Goal: Transaction & Acquisition: Purchase product/service

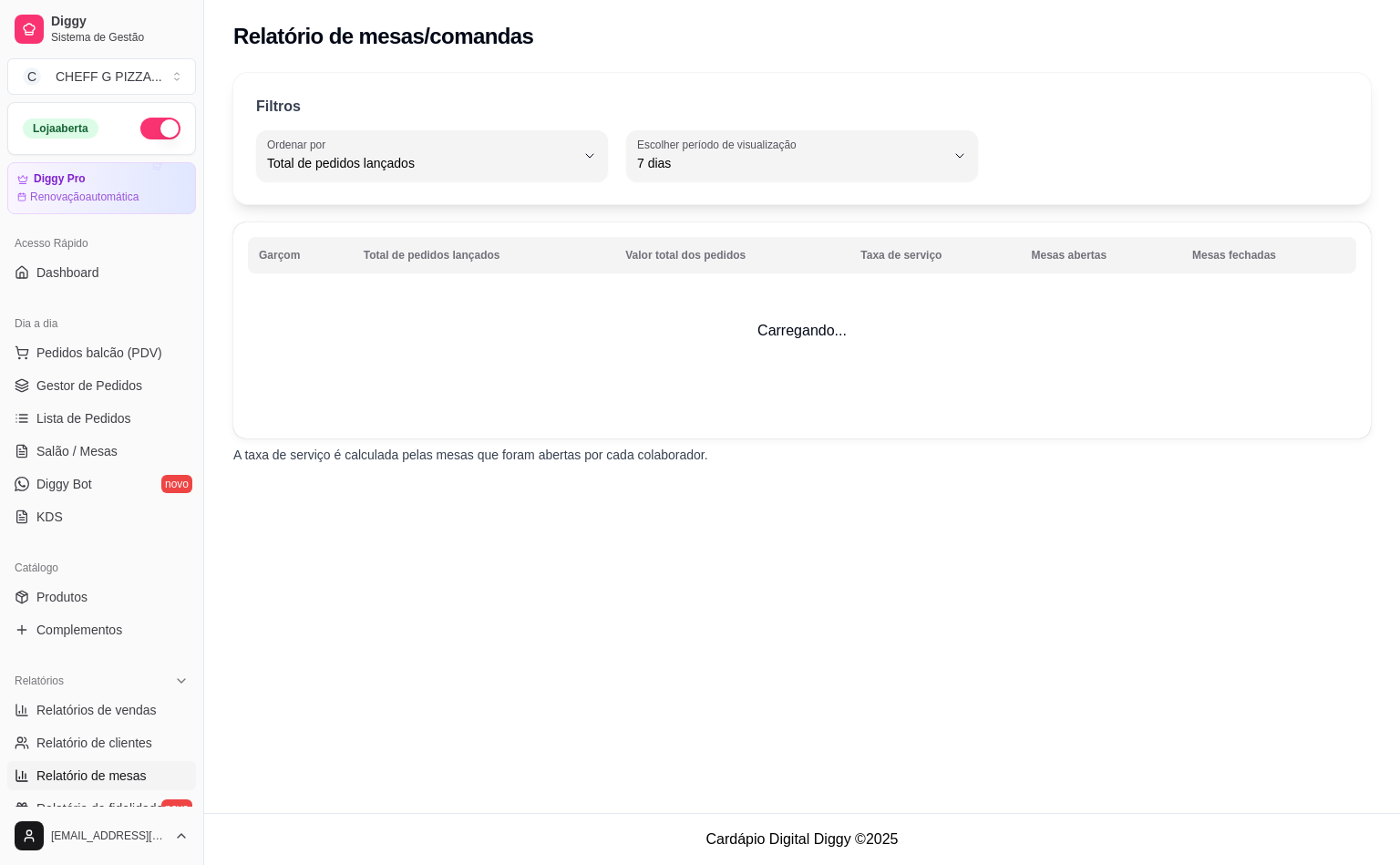
select select "TOTAL_OF_ORDERS"
select select "7"
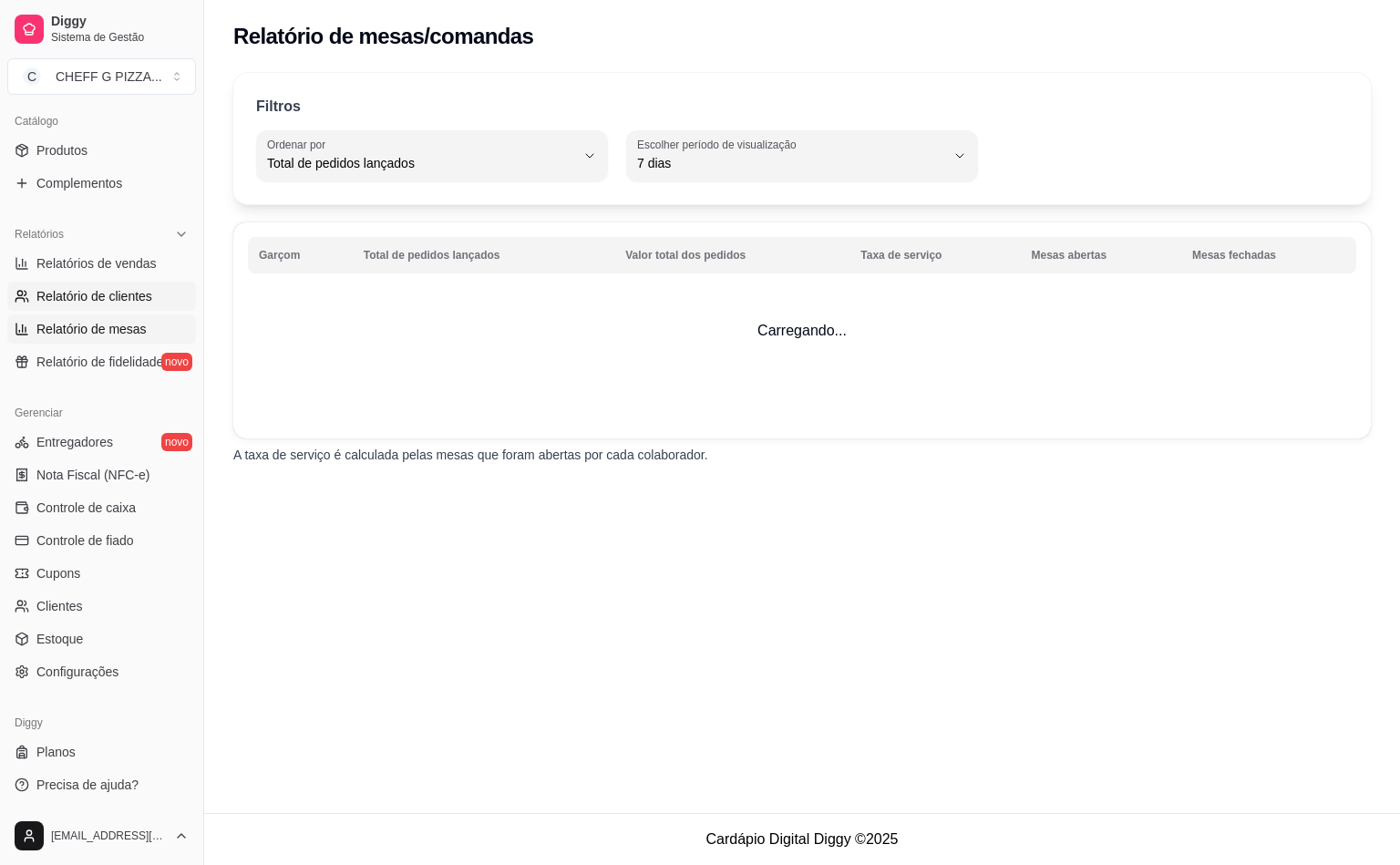
click at [58, 310] on link "Relatório de clientes" at bounding box center [101, 295] width 189 height 29
select select "30"
select select "HIGHEST_TOTAL_SPENT_WITH_ORDERS"
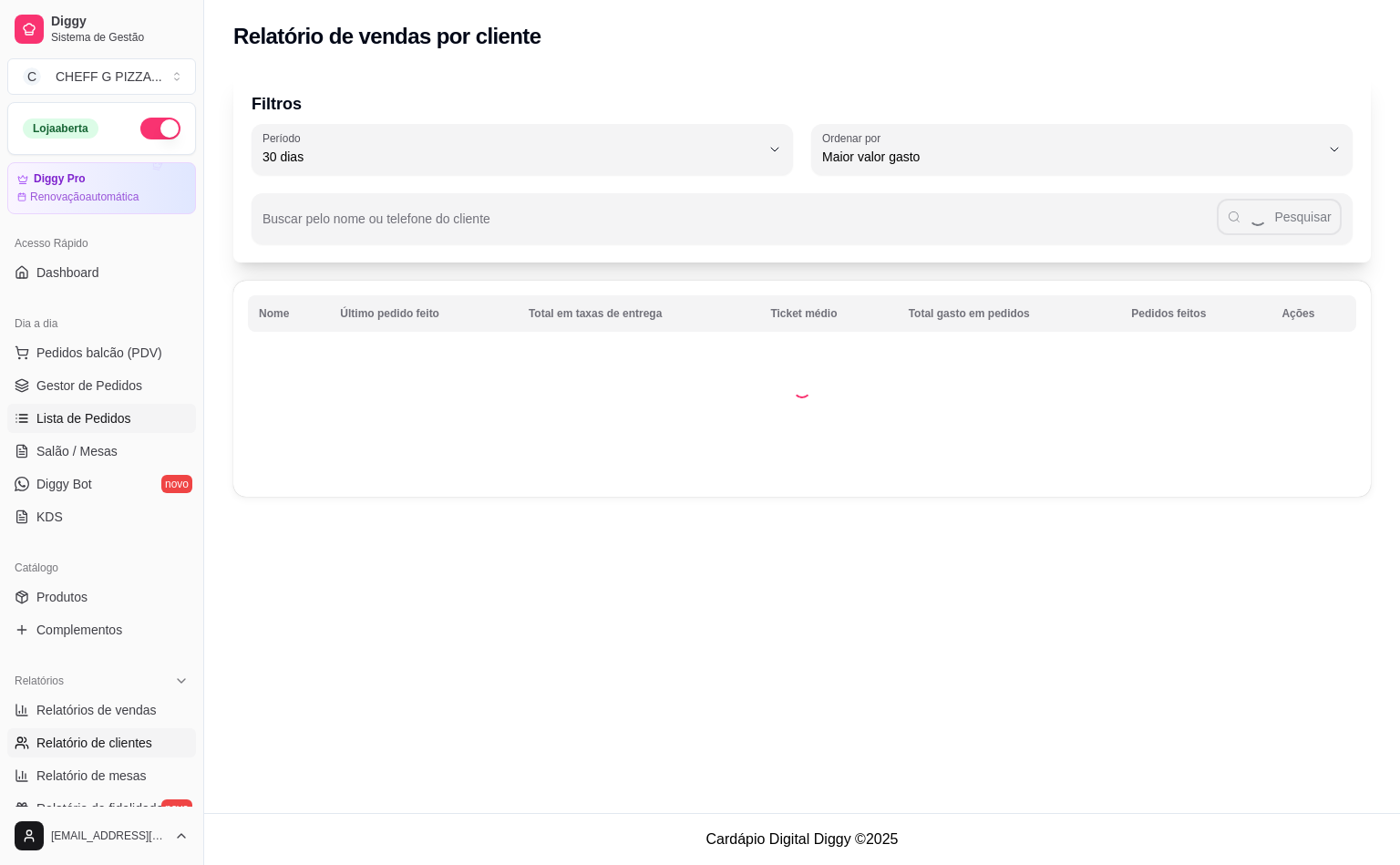
click at [112, 411] on span "Lista de Pedidos" at bounding box center [83, 418] width 94 height 18
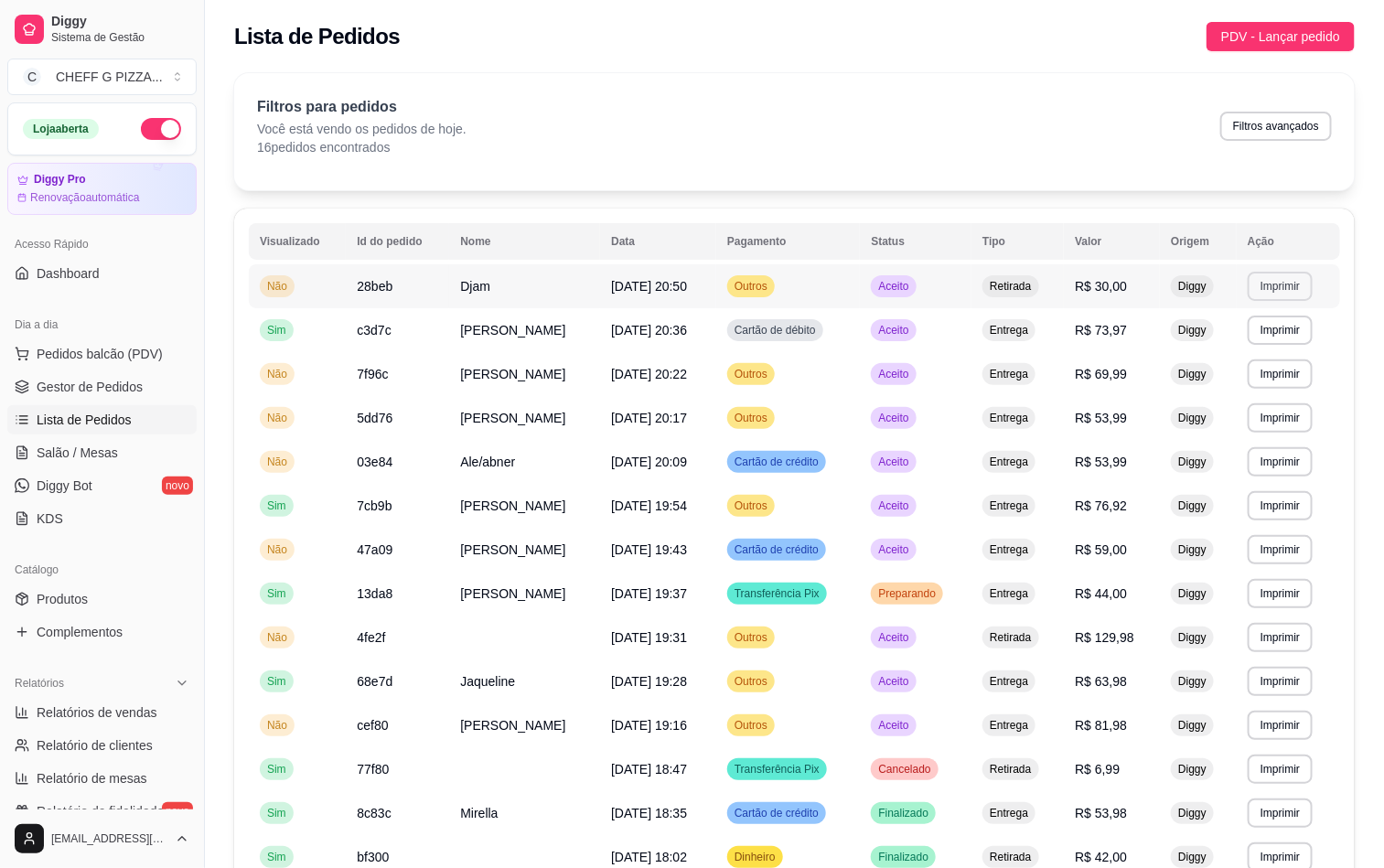
click at [1262, 288] on button "Imprimir" at bounding box center [1279, 285] width 65 height 29
click at [117, 360] on span "Pedidos balcão (PDV)" at bounding box center [100, 354] width 127 height 18
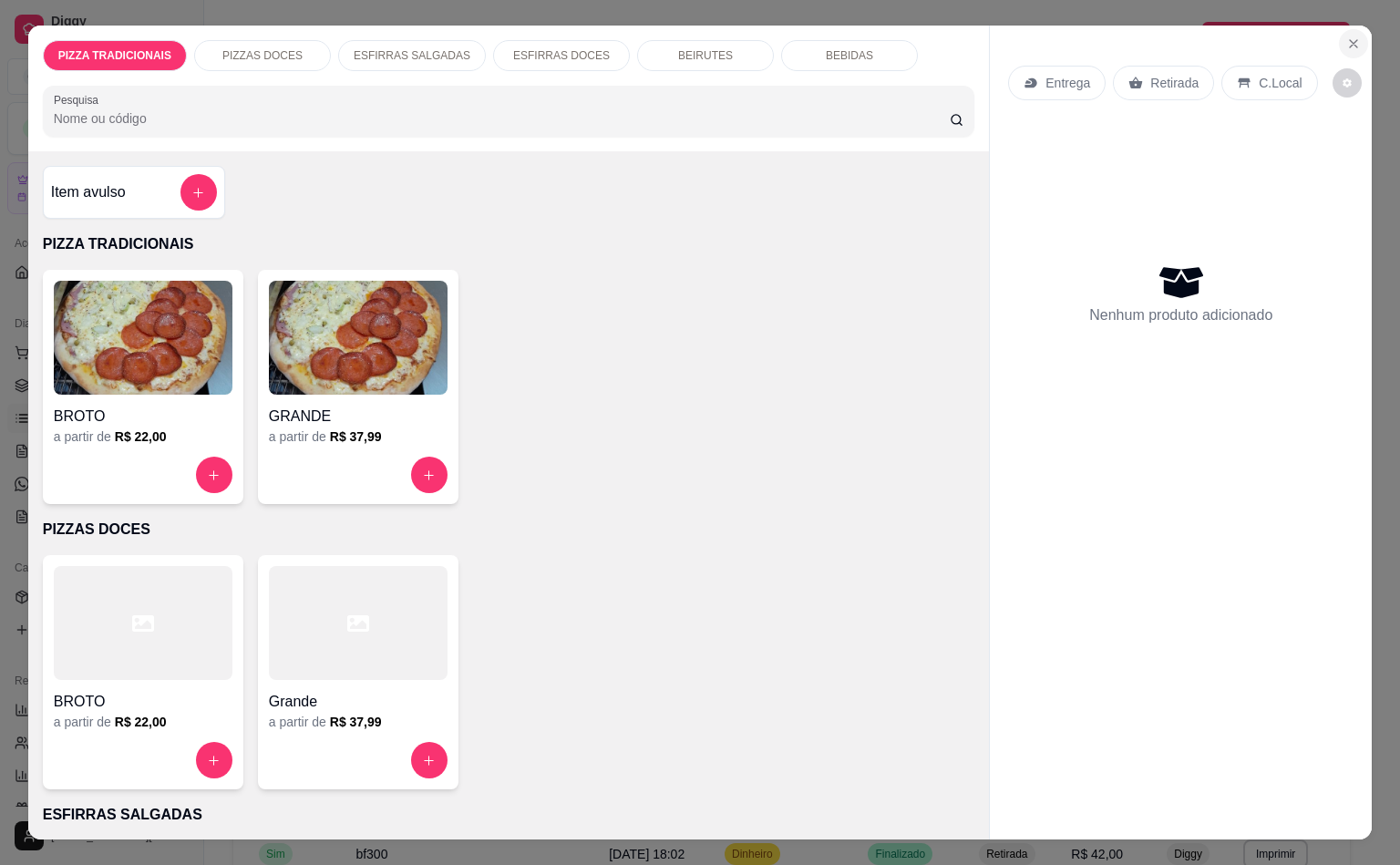
click at [1350, 40] on icon "Close" at bounding box center [1353, 43] width 7 height 7
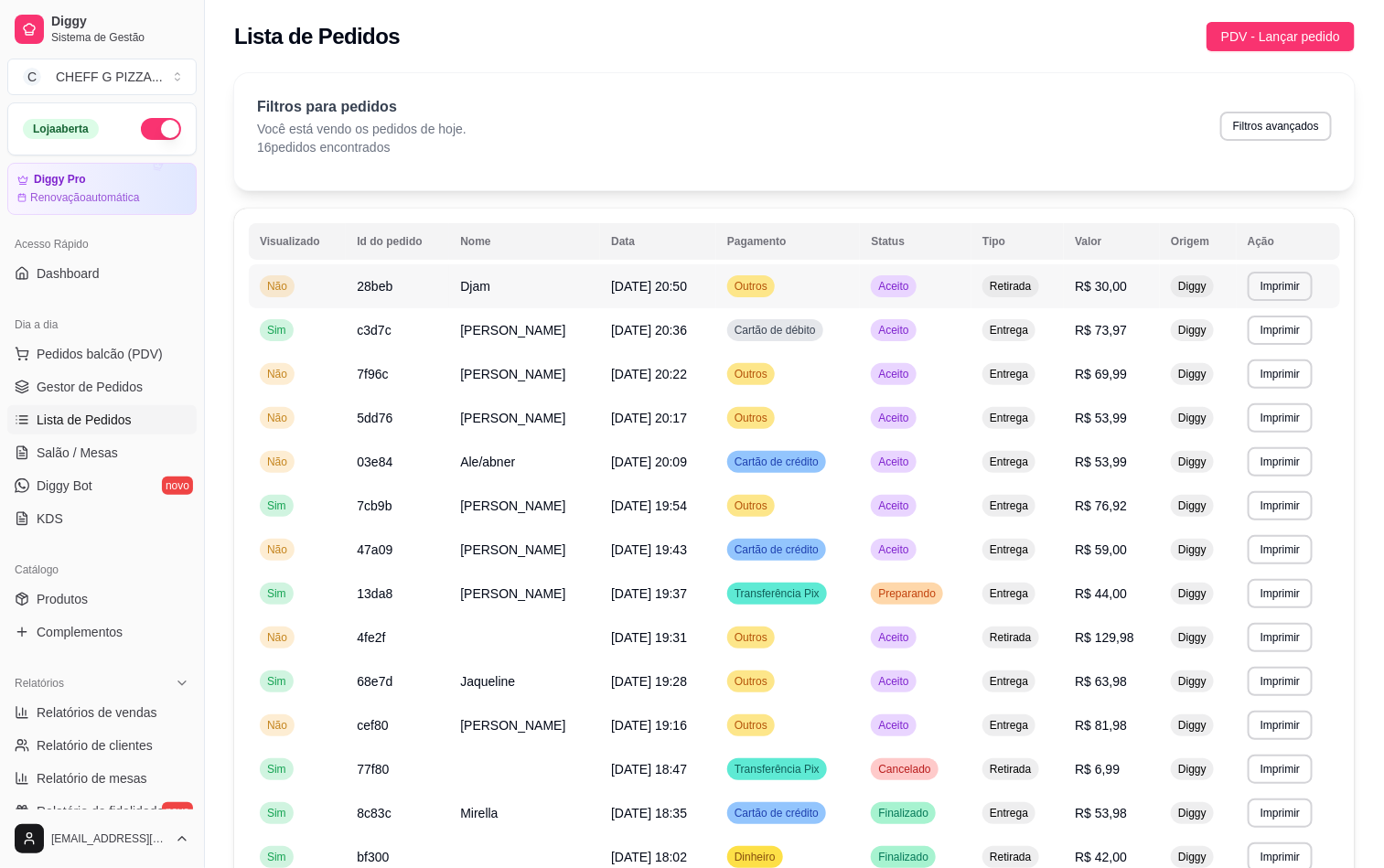
click at [611, 280] on span "[DATE] 20:50" at bounding box center [649, 286] width 76 height 15
click at [72, 354] on span "Pedidos balcão (PDV)" at bounding box center [100, 354] width 127 height 18
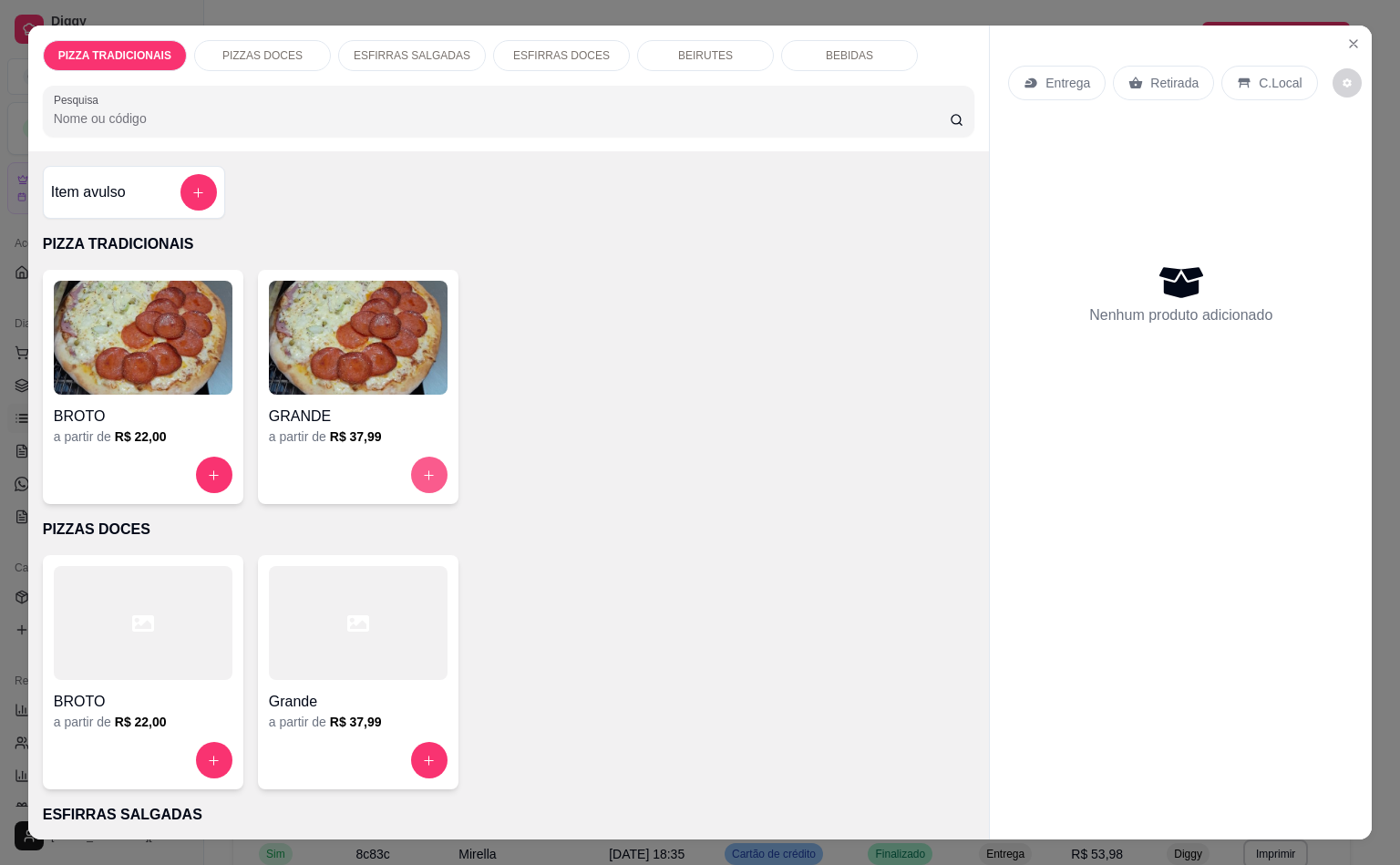
click at [426, 474] on button "increase-product-quantity" at bounding box center [429, 475] width 37 height 37
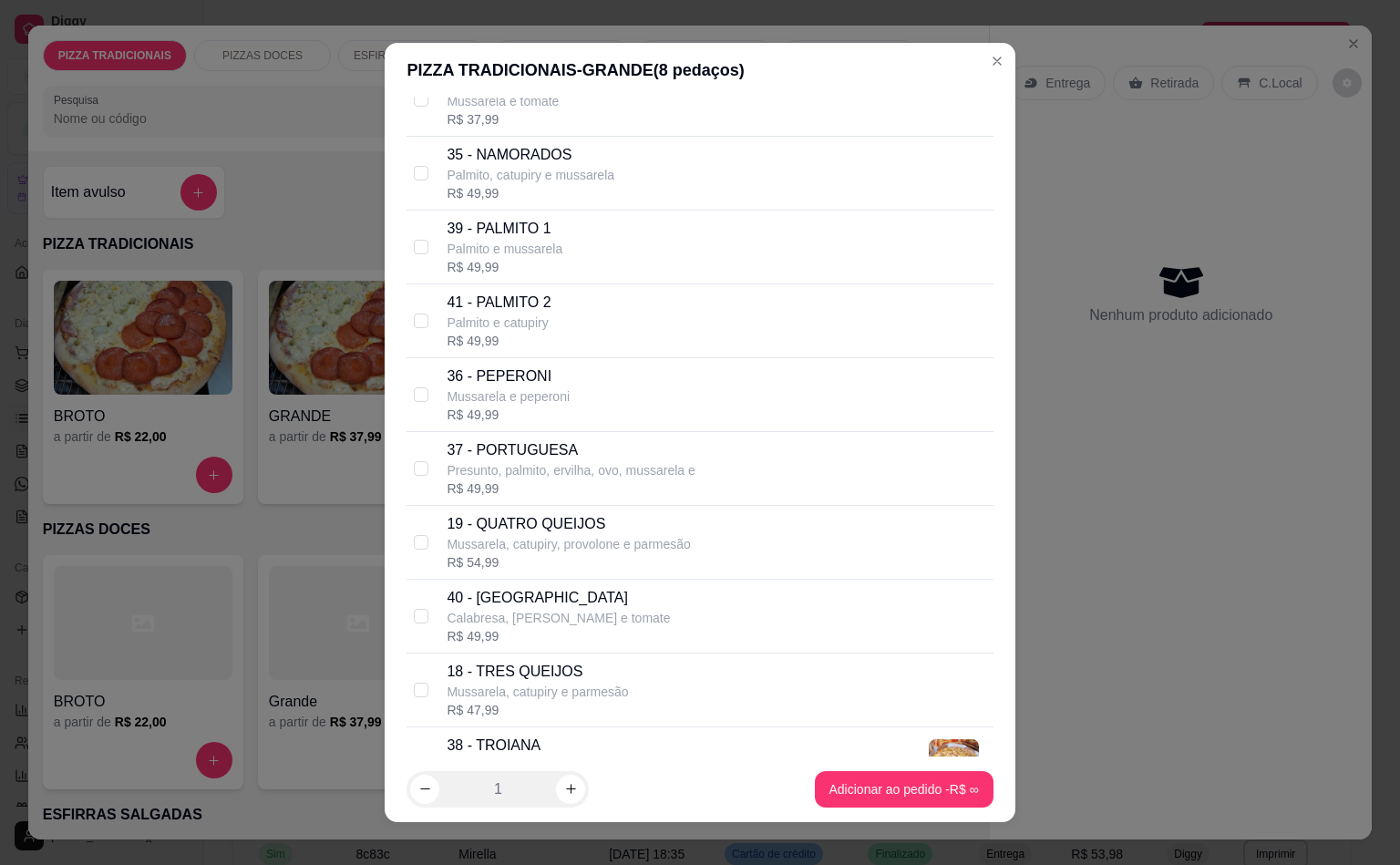
scroll to position [2368, 0]
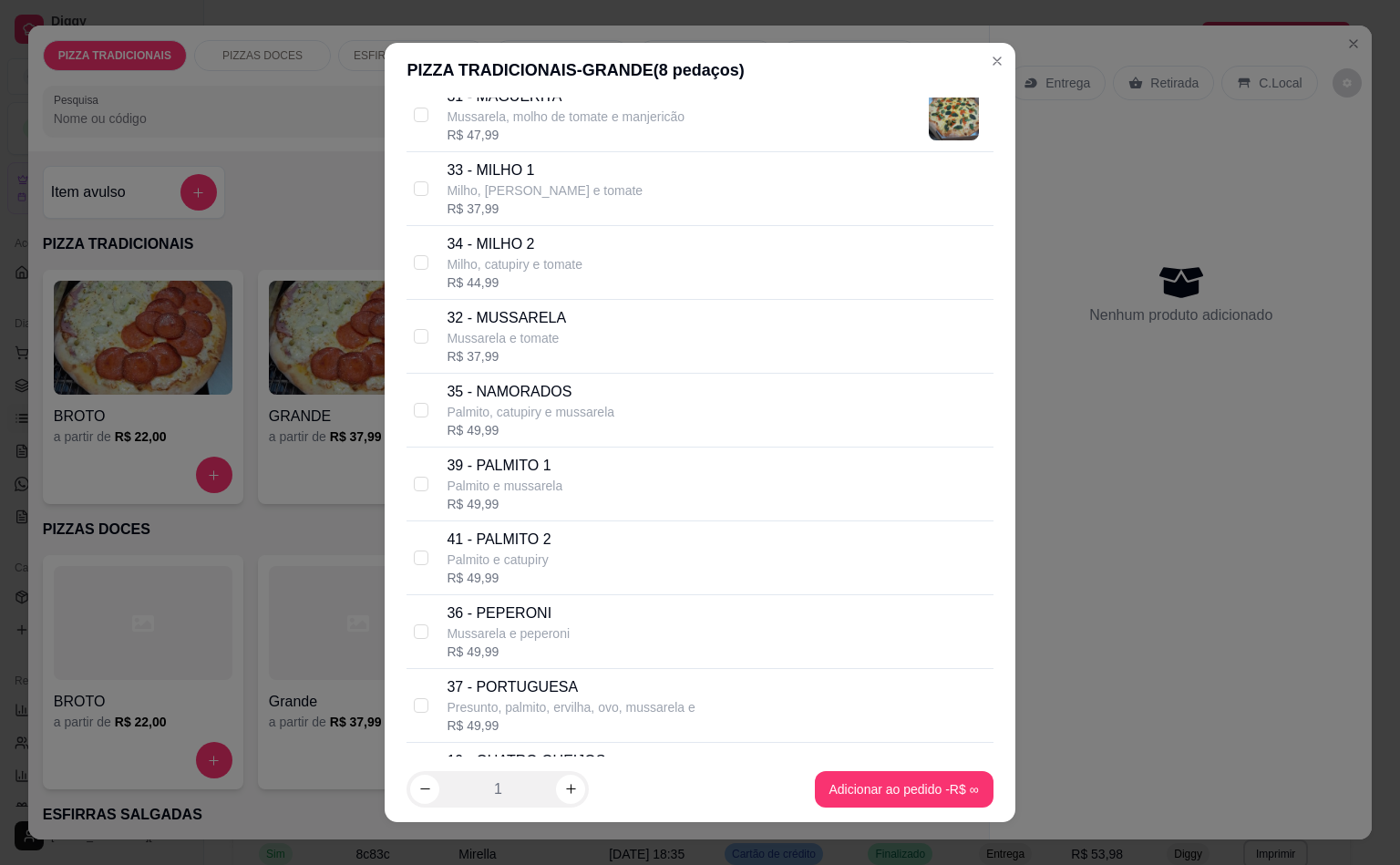
click at [531, 348] on p "Mussarela e tomate" at bounding box center [507, 338] width 119 height 18
checkbox input "true"
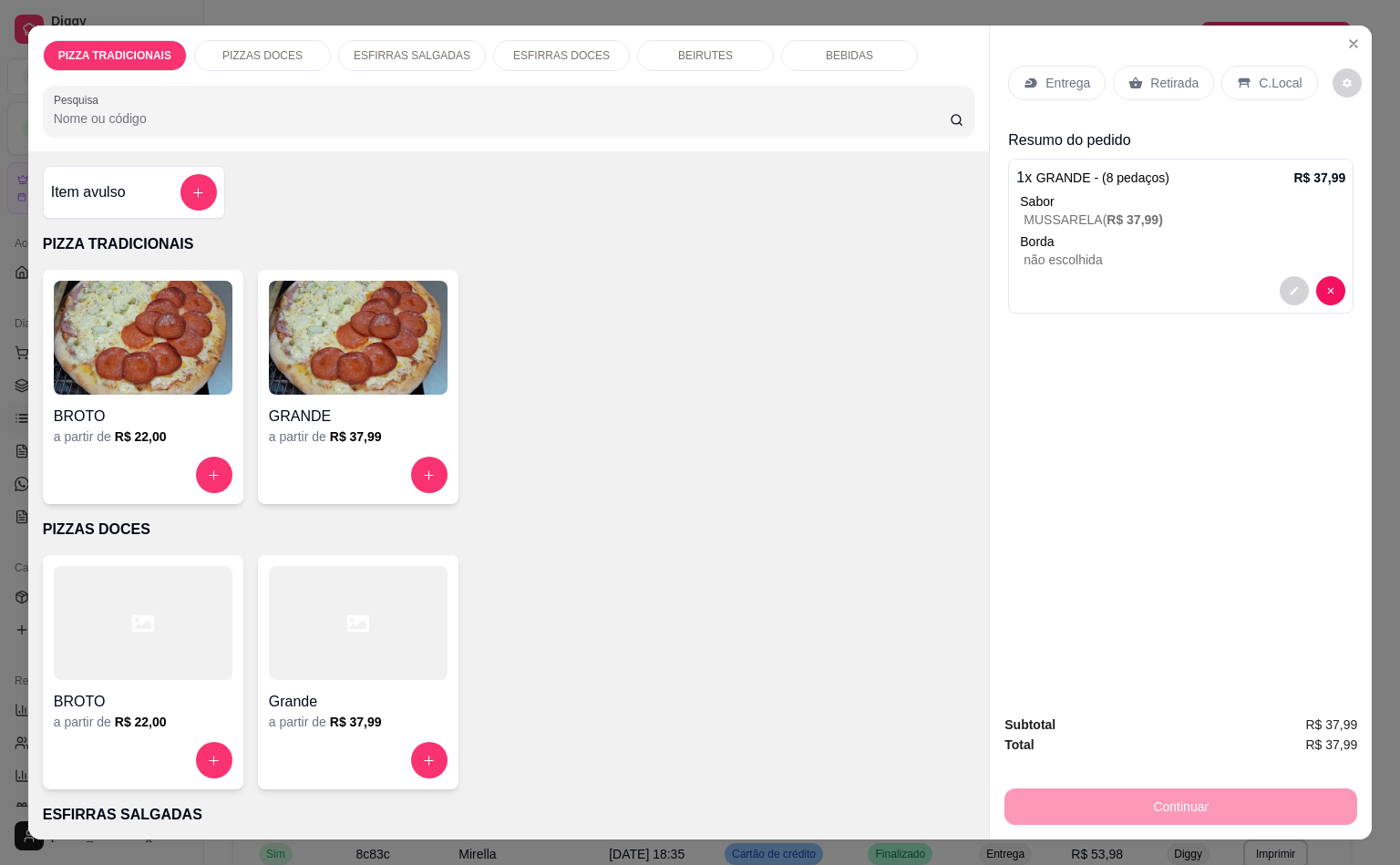
click at [1069, 66] on div "Entrega" at bounding box center [1057, 82] width 97 height 35
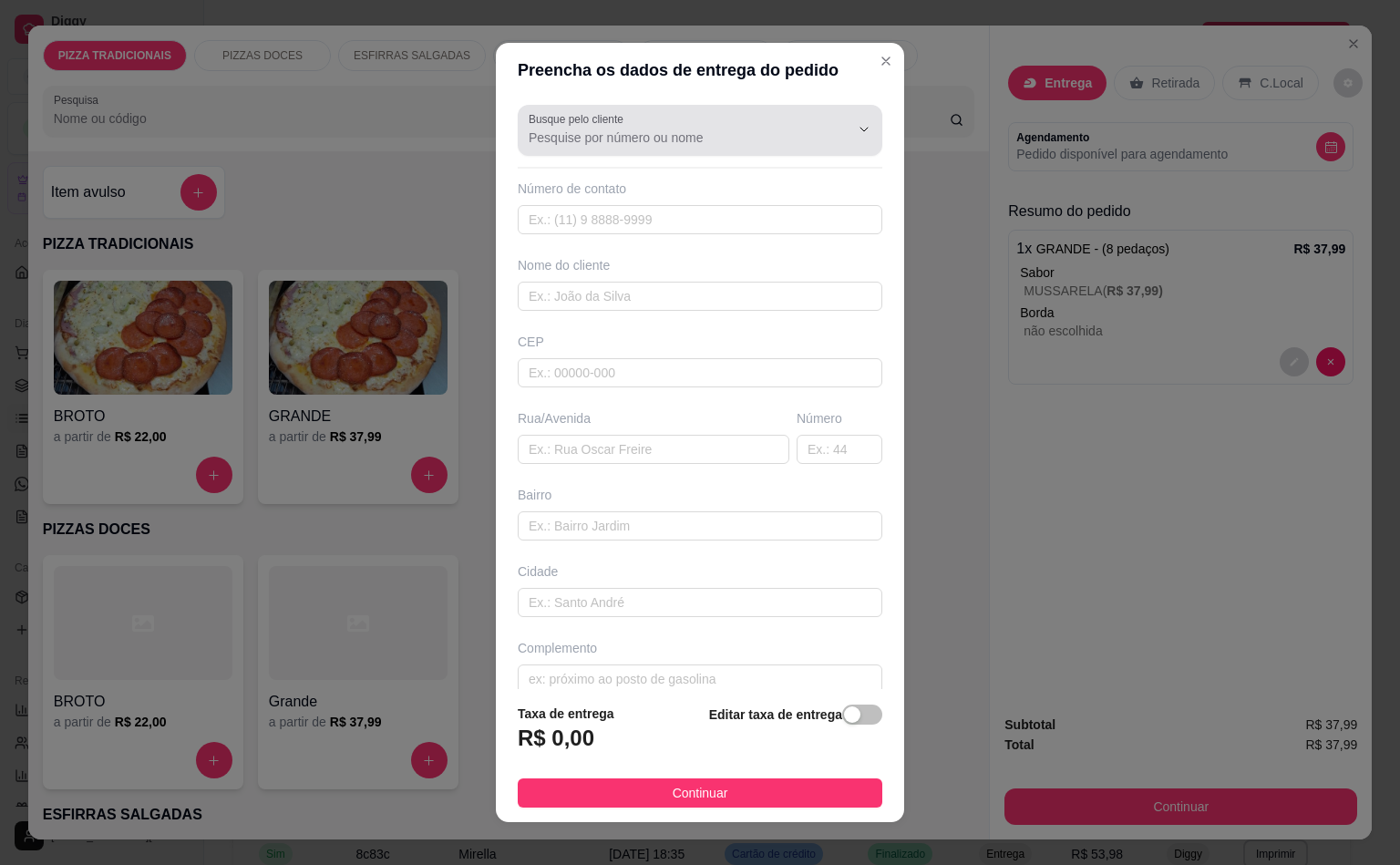
click at [539, 129] on input "Busque pelo cliente" at bounding box center [675, 137] width 292 height 18
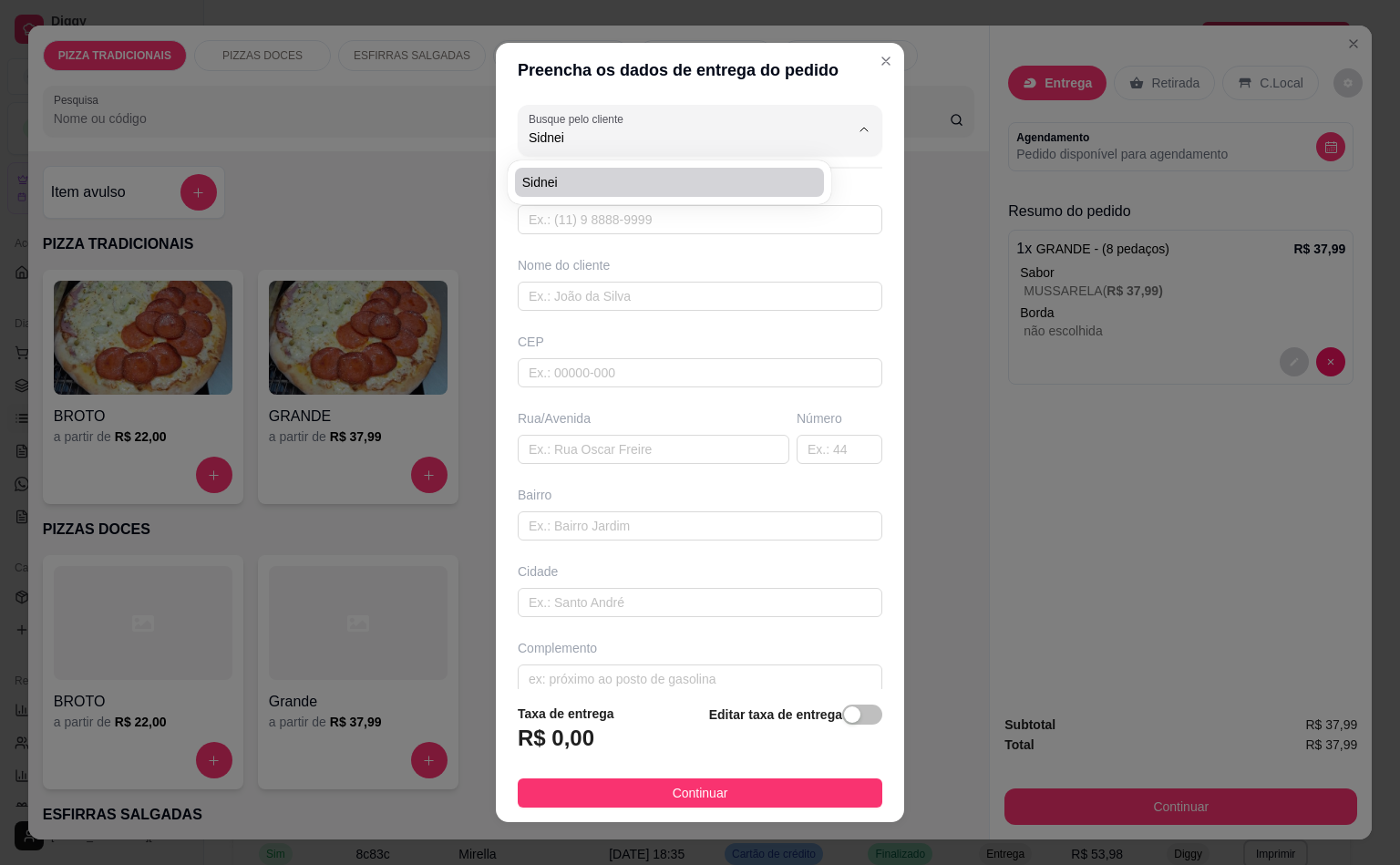
click at [572, 184] on span "sidnei" at bounding box center [661, 182] width 276 height 18
type input "sidnei"
type input "11989524066"
type input "sidnei"
type input "09260010"
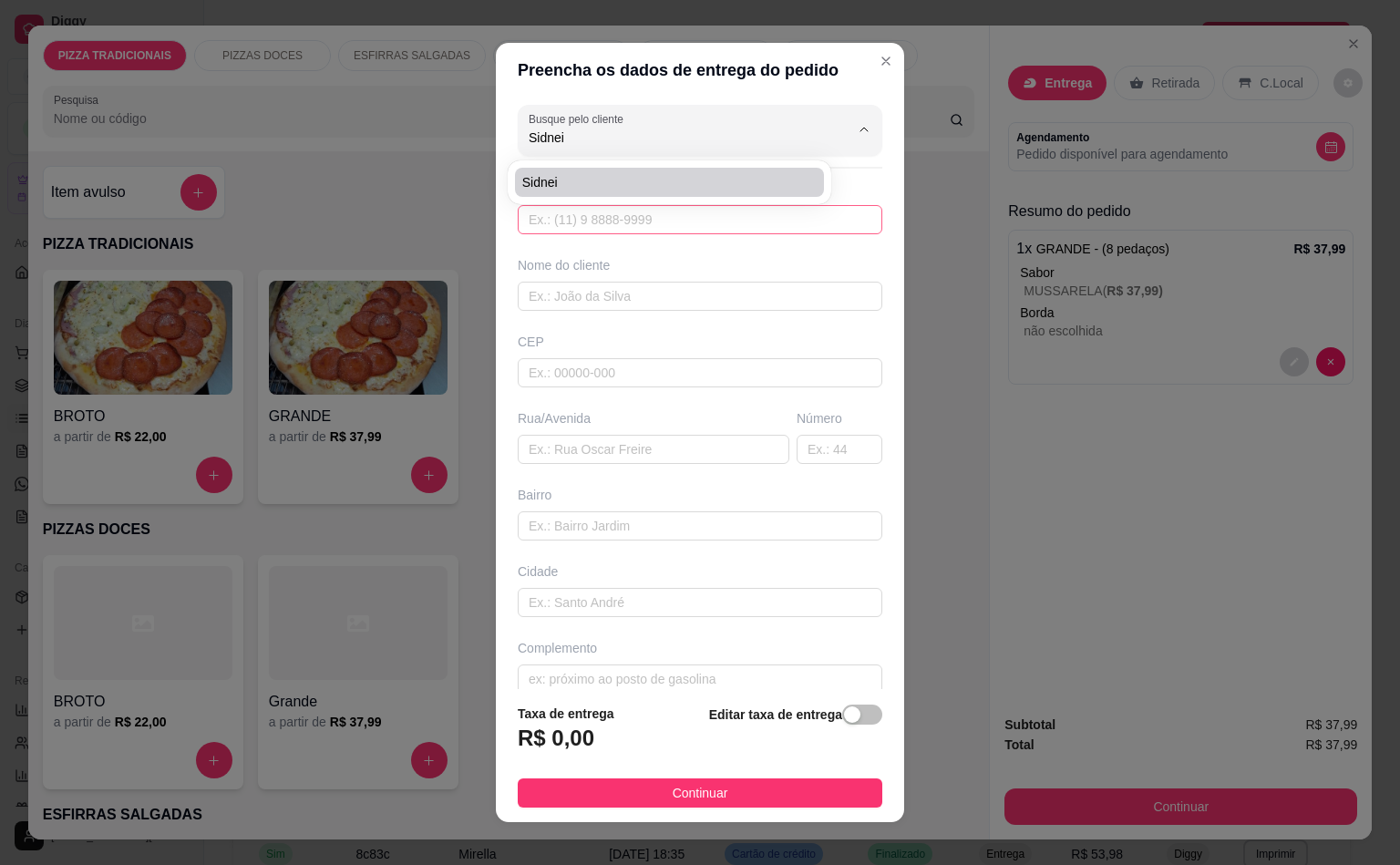
type input "[GEOGRAPHIC_DATA]"
type input "960"
type input "[GEOGRAPHIC_DATA]"
type input "Santo André"
type input "cs c"
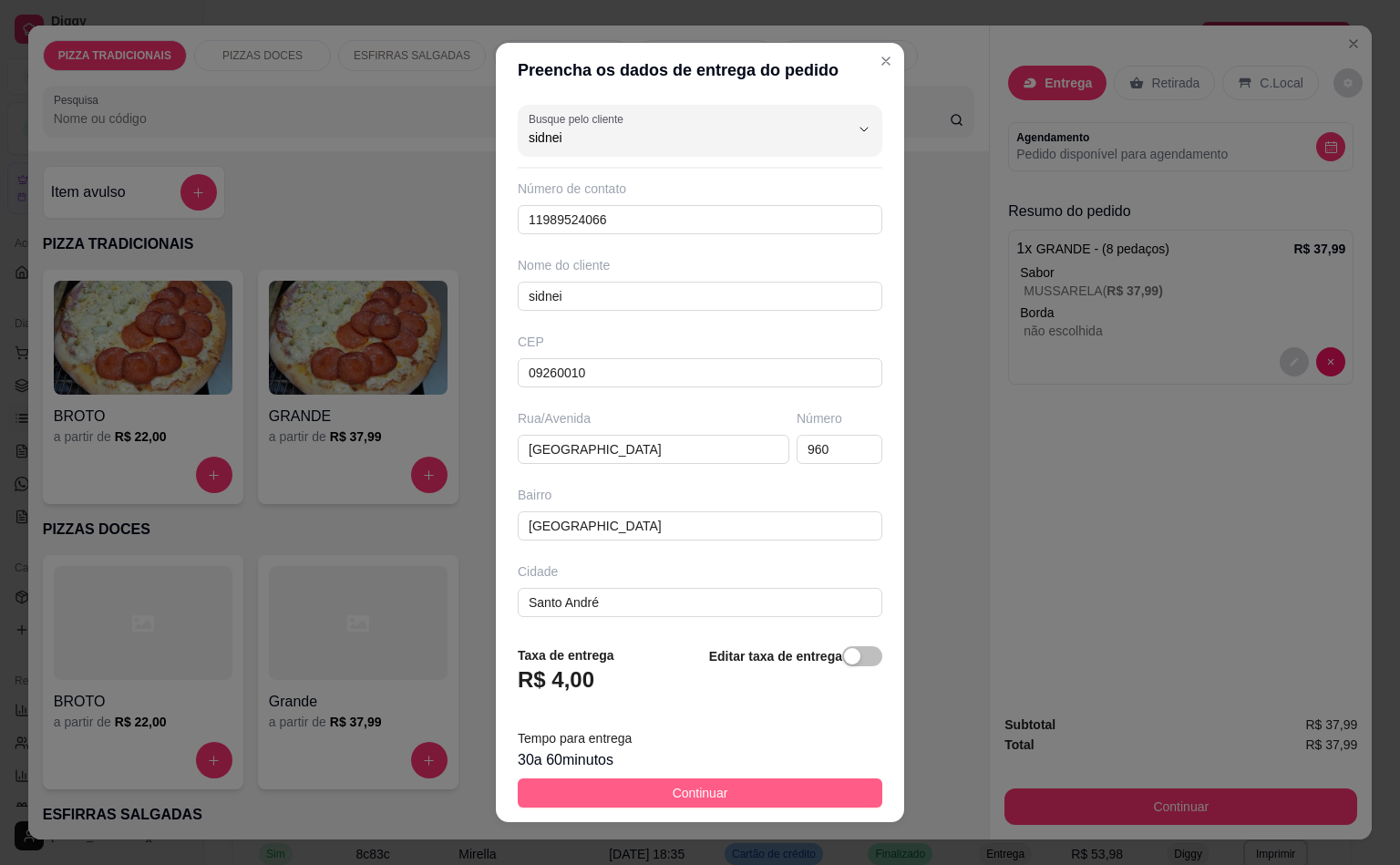
click at [692, 791] on span "Continuar" at bounding box center [700, 793] width 56 height 20
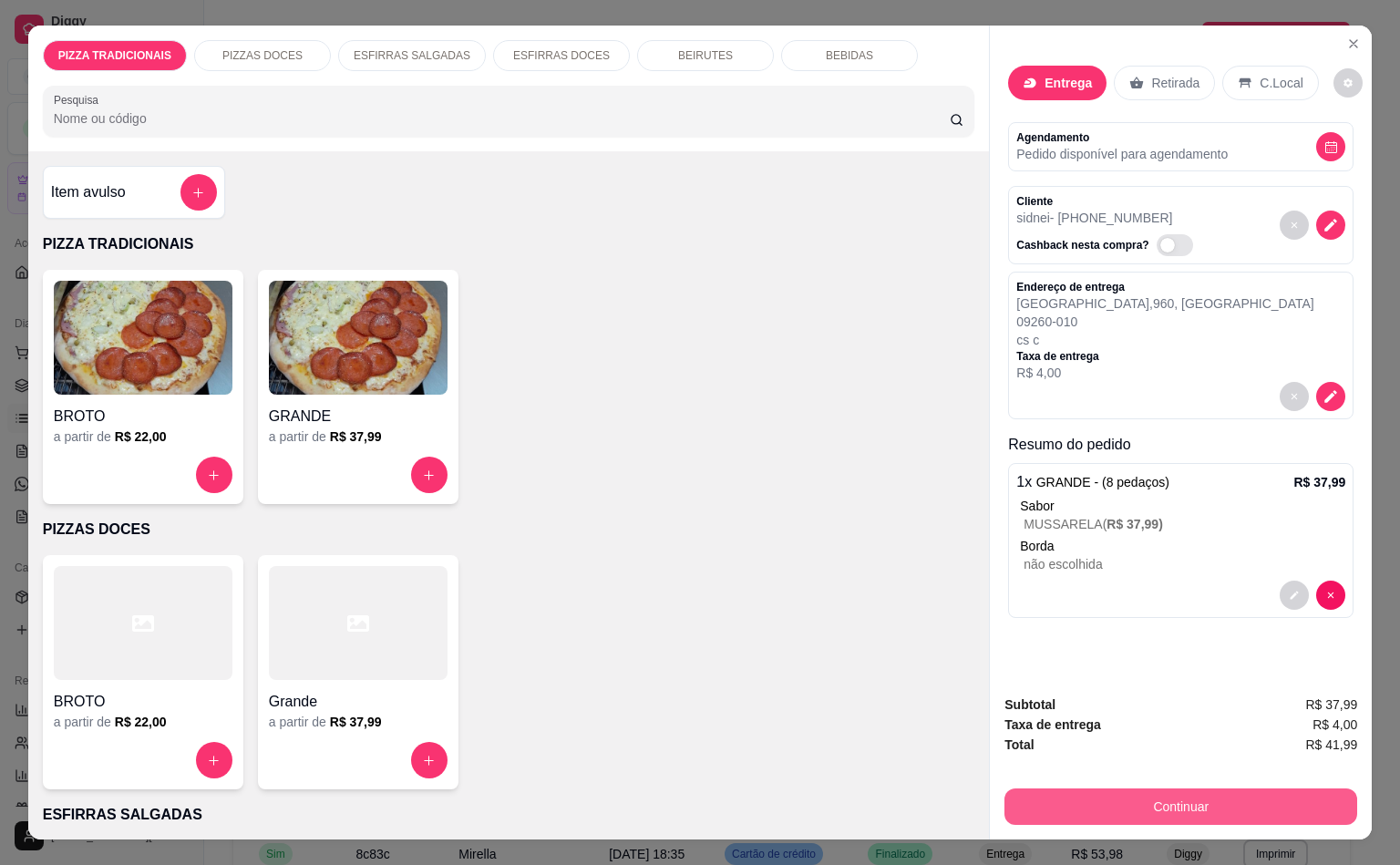
click at [1208, 796] on button "Continuar" at bounding box center [1180, 806] width 353 height 37
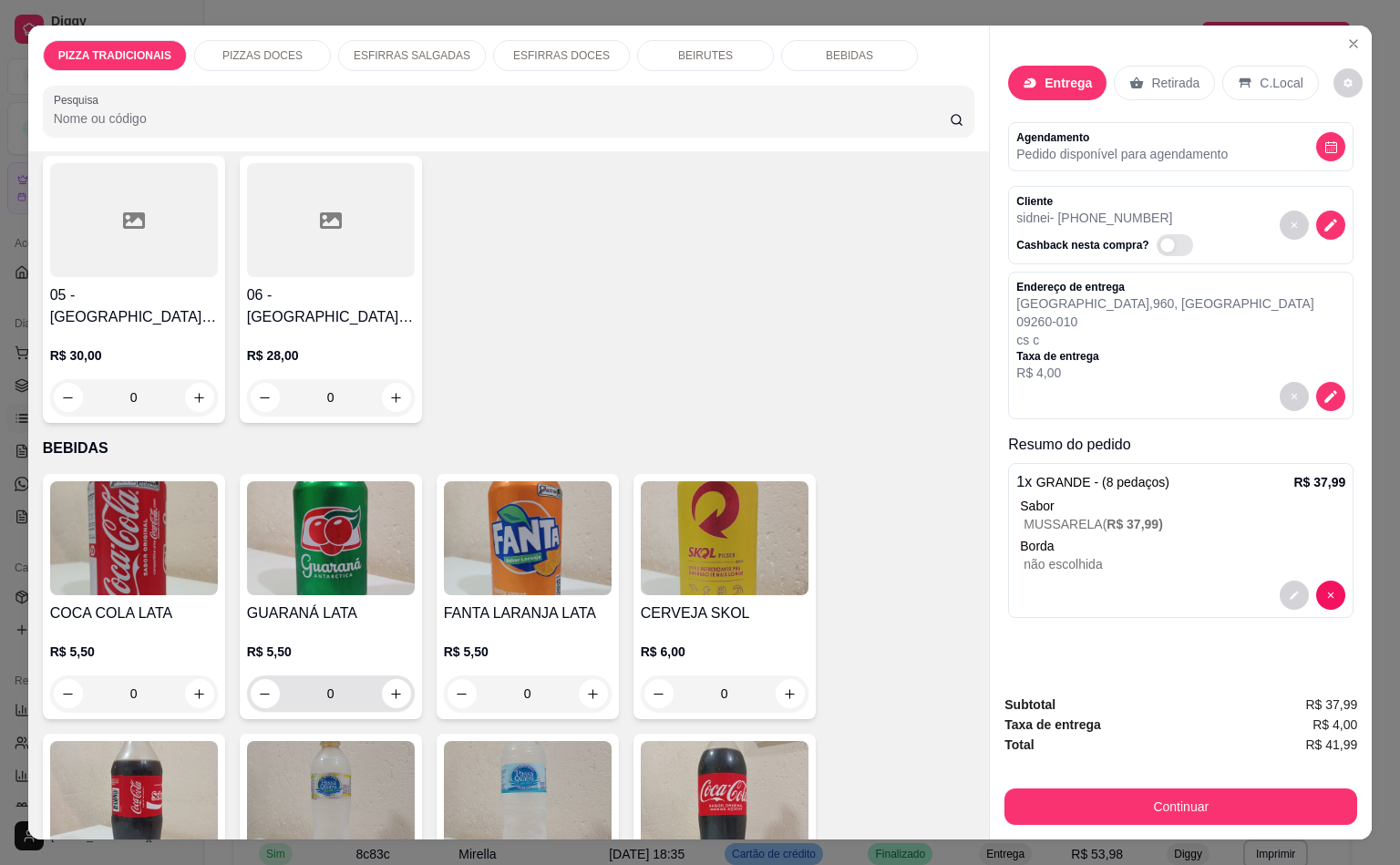
scroll to position [4076, 0]
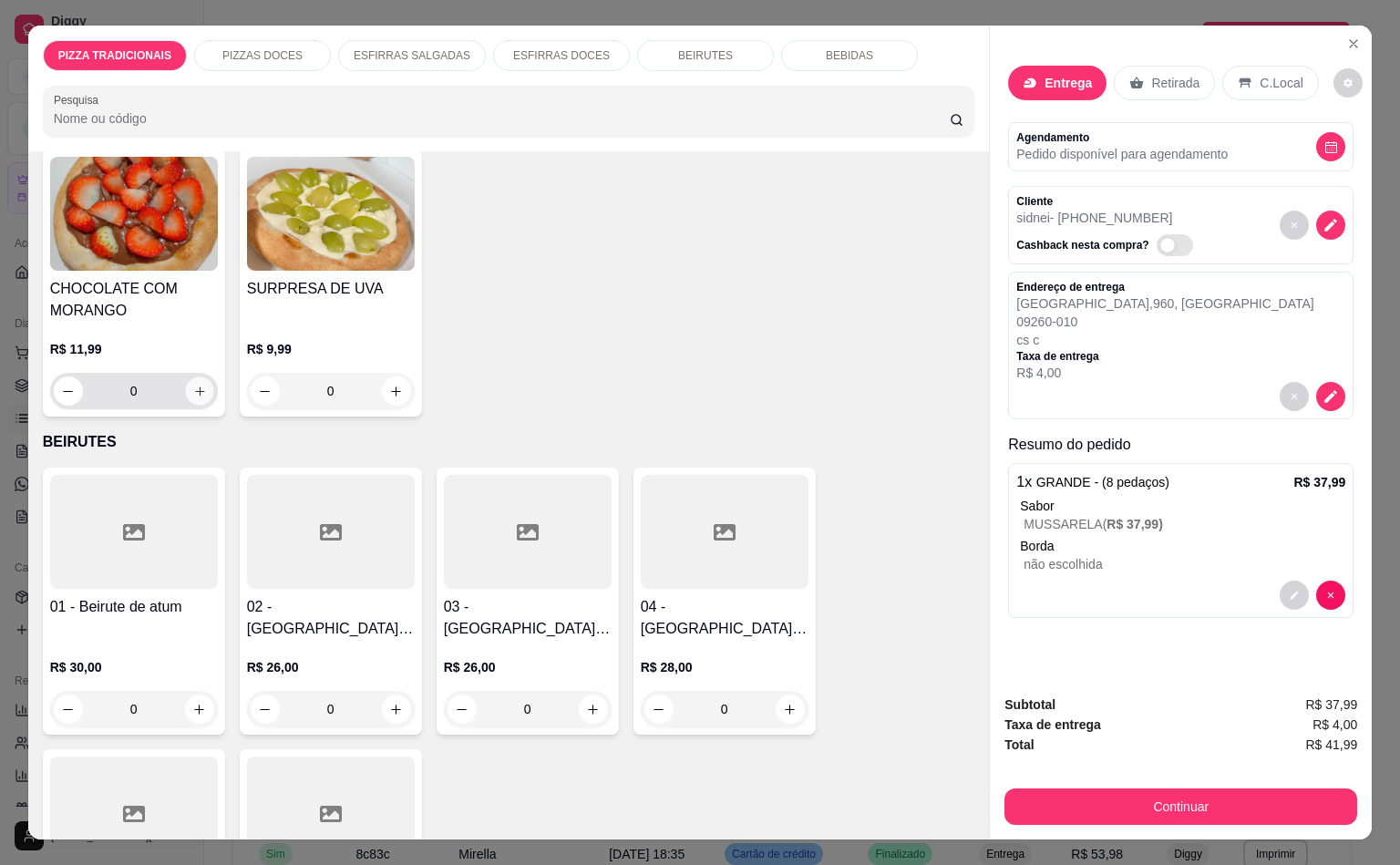
click at [193, 384] on icon "increase-product-quantity" at bounding box center [200, 391] width 14 height 14
type input "1"
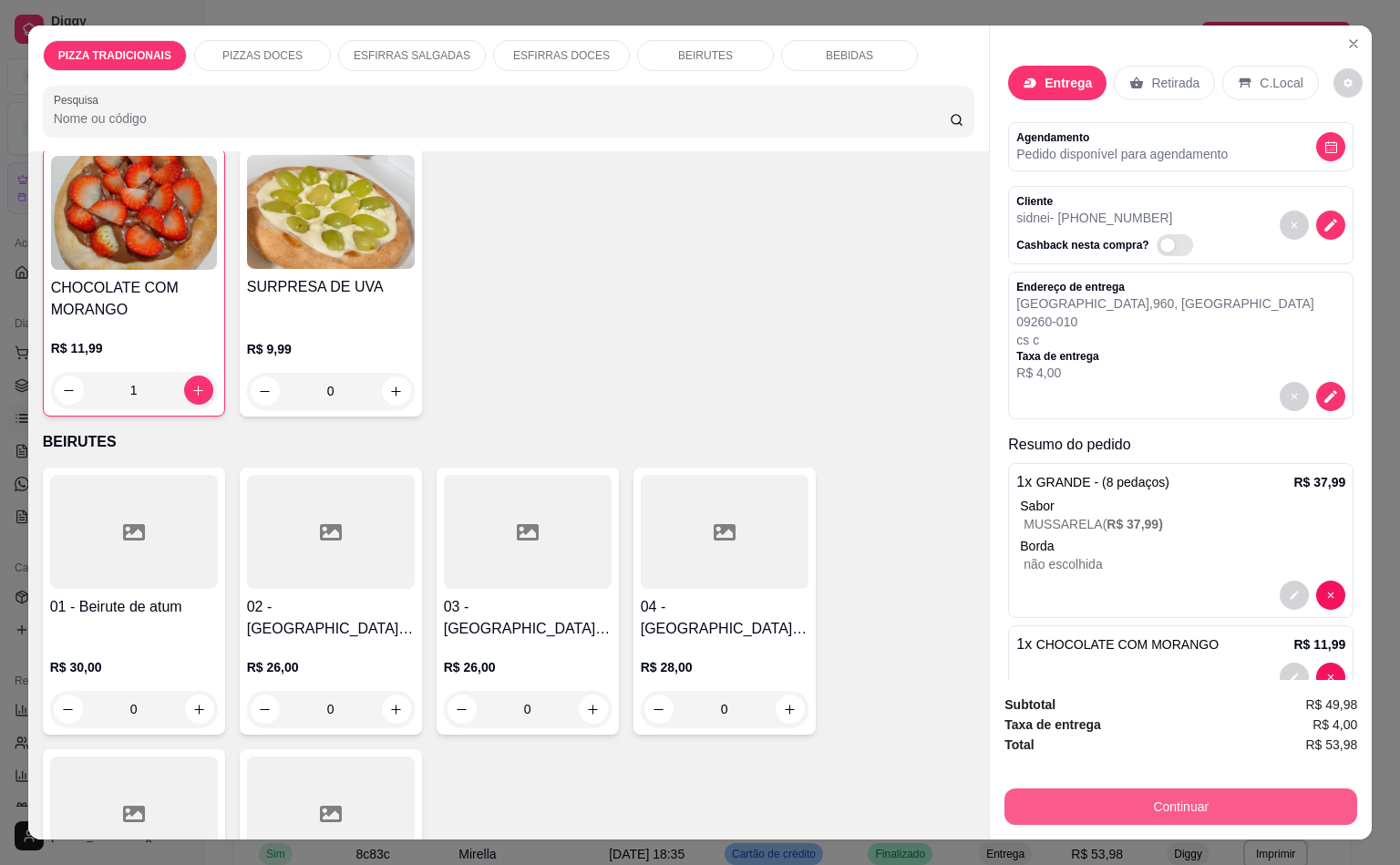
click at [1239, 793] on button "Continuar" at bounding box center [1180, 806] width 353 height 37
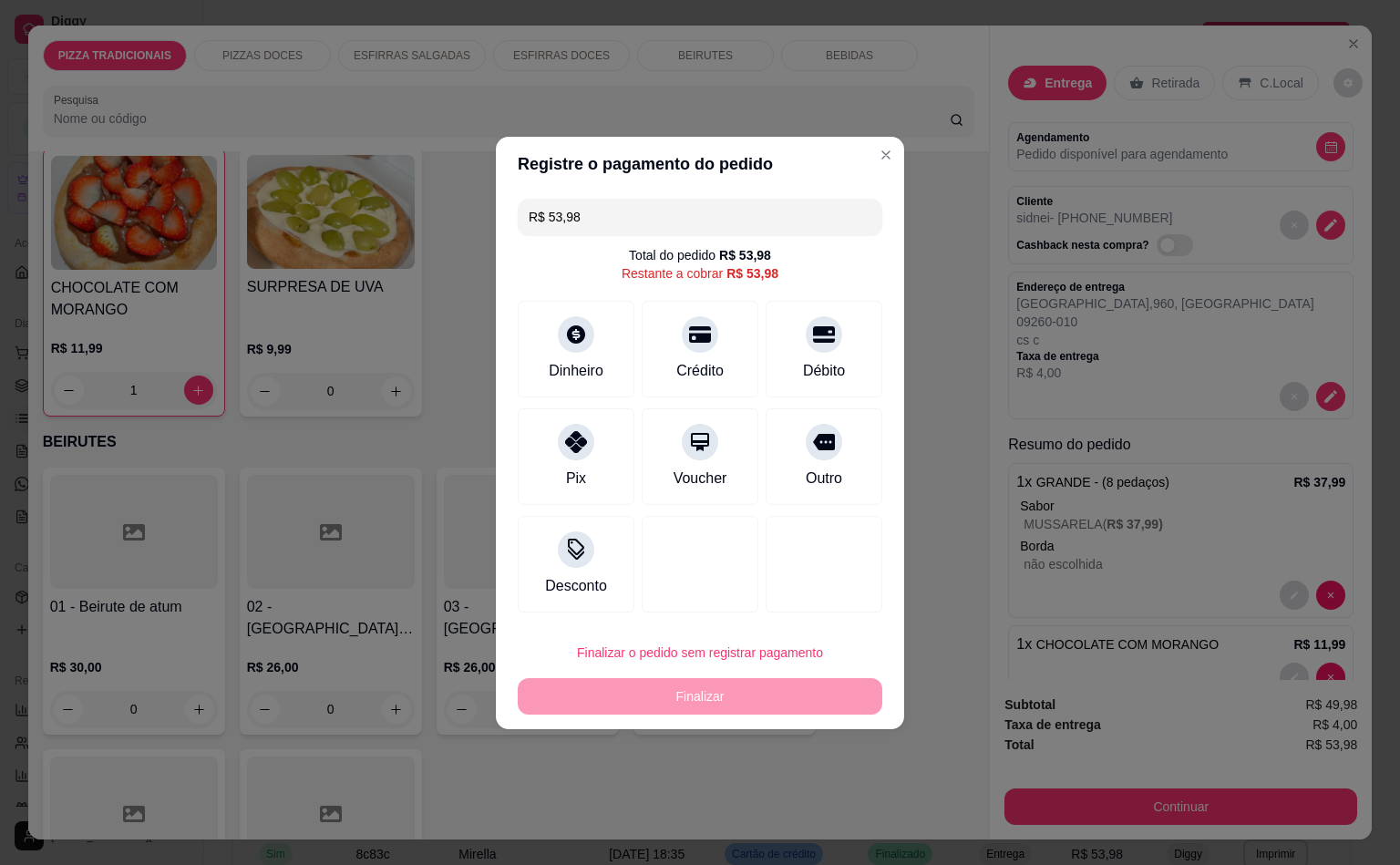
drag, startPoint x: 521, startPoint y: 219, endPoint x: 547, endPoint y: 216, distance: 26.2
click at [547, 216] on input "R$ 53,98" at bounding box center [700, 216] width 343 height 37
drag, startPoint x: 611, startPoint y: 444, endPoint x: 660, endPoint y: 566, distance: 131.5
click at [622, 452] on div "Pix" at bounding box center [575, 456] width 116 height 96
type input "R$ 0,00"
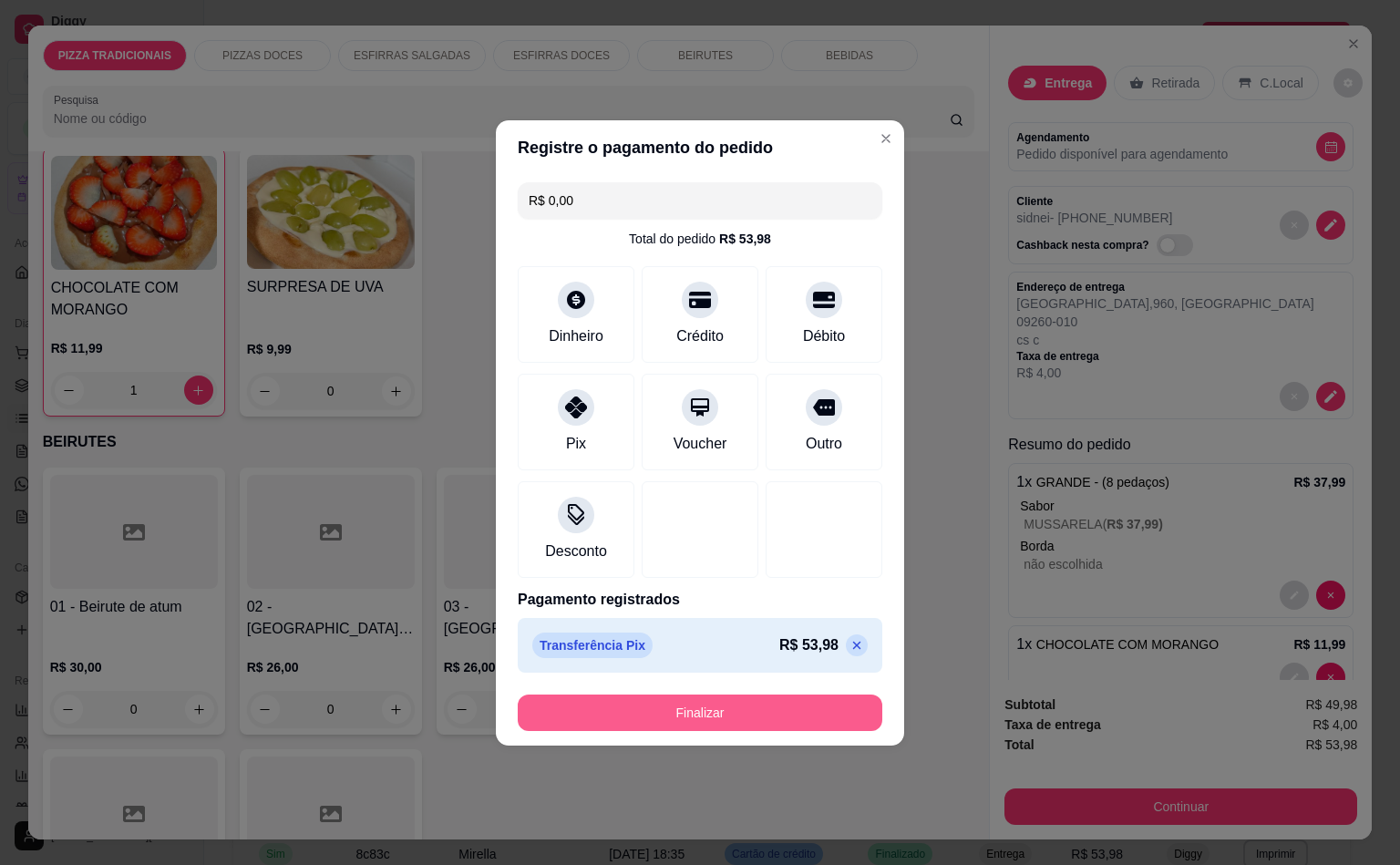
click at [693, 714] on button "Finalizar" at bounding box center [700, 712] width 365 height 37
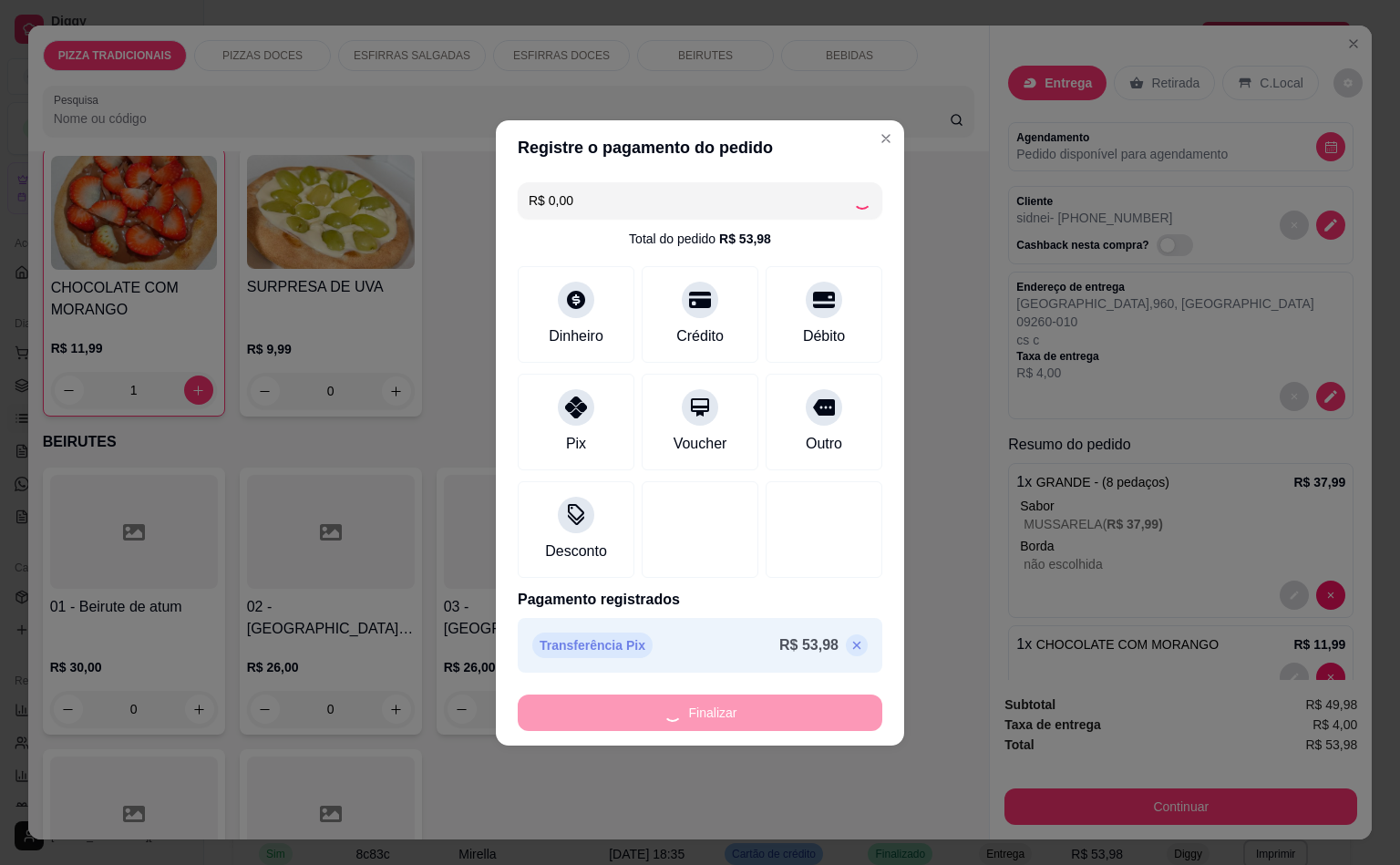
type input "0"
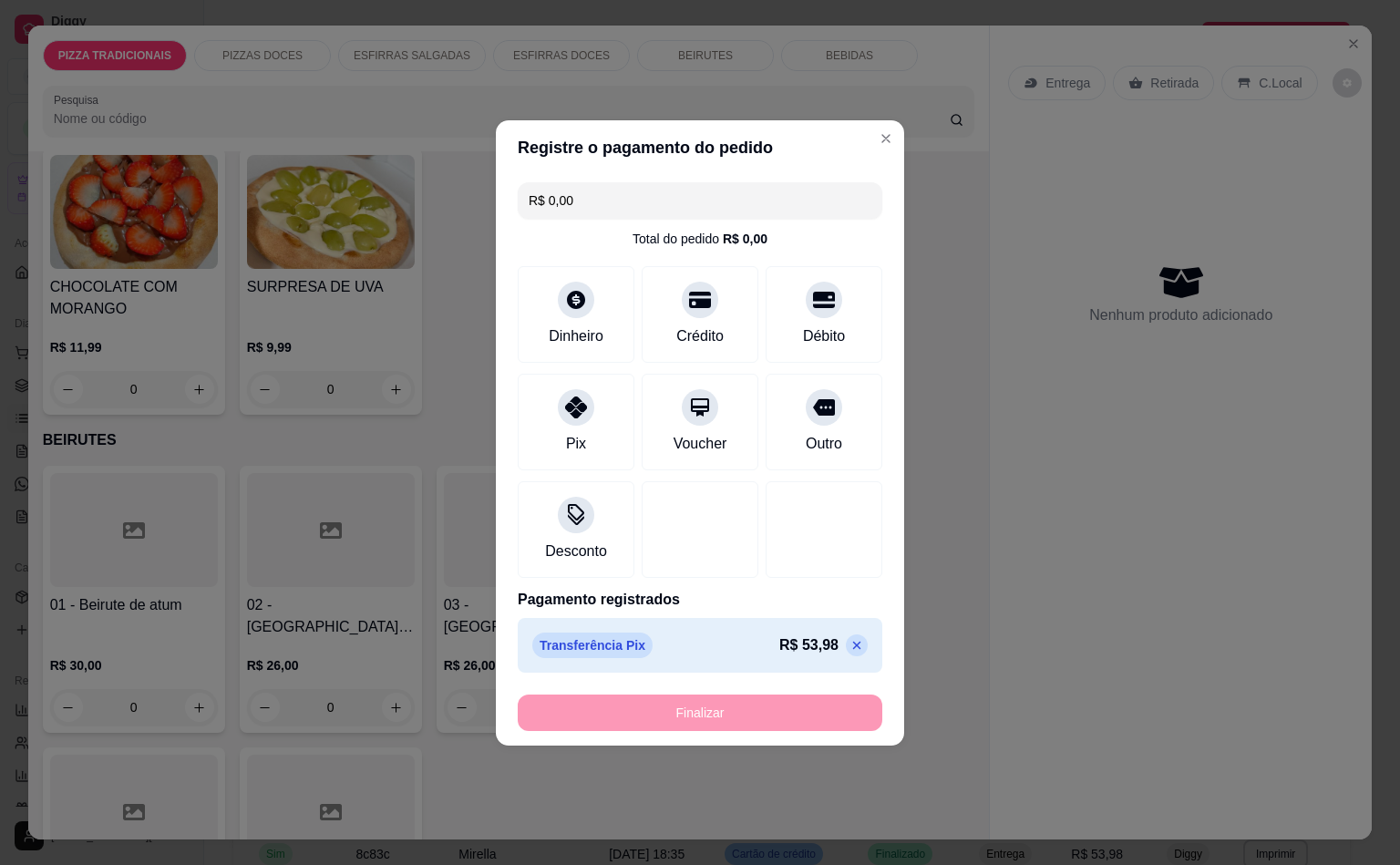
type input "-R$ 53,98"
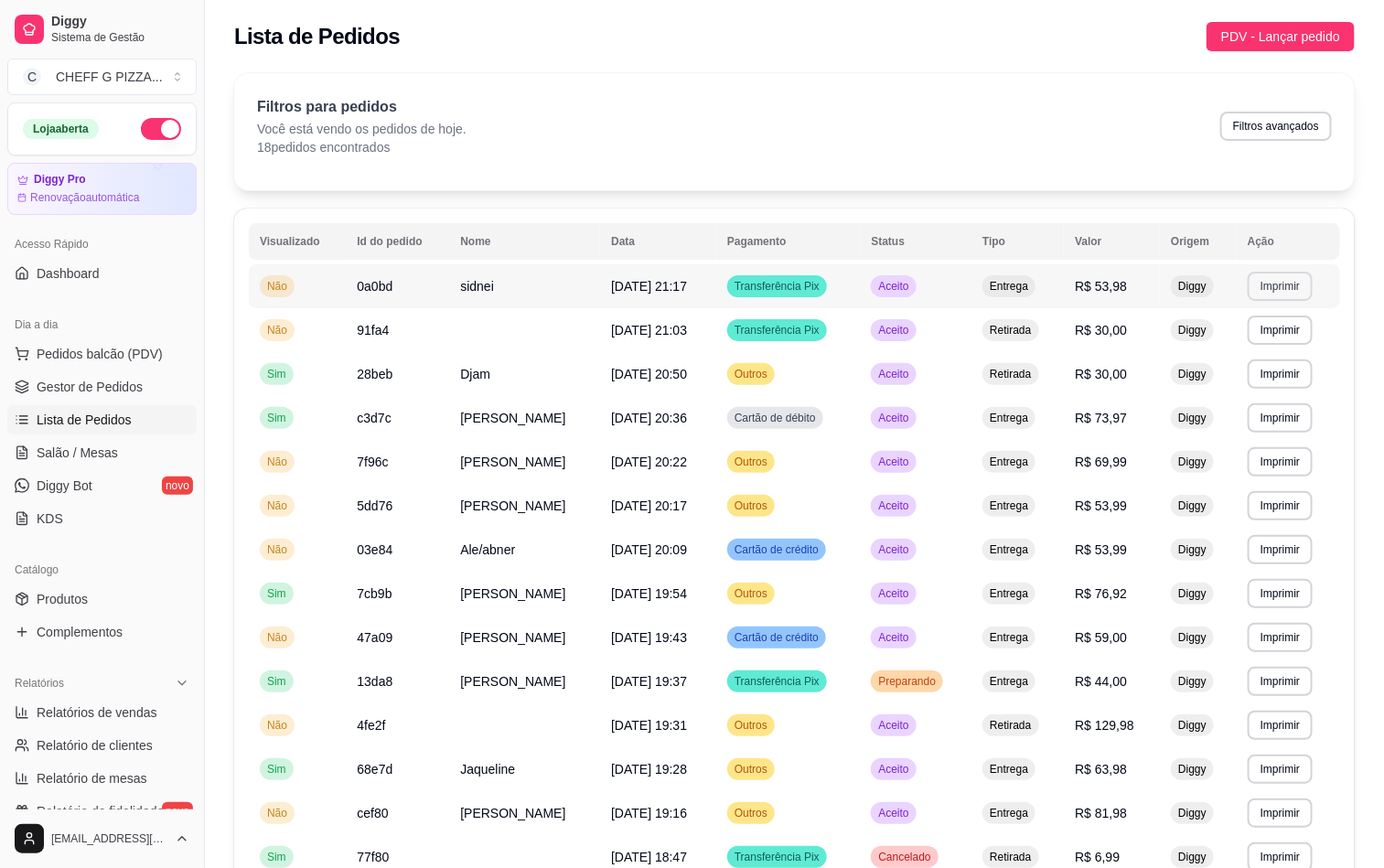
click at [1285, 282] on button "Imprimir" at bounding box center [1279, 285] width 65 height 29
click at [1243, 344] on button "Impressora" at bounding box center [1246, 351] width 133 height 29
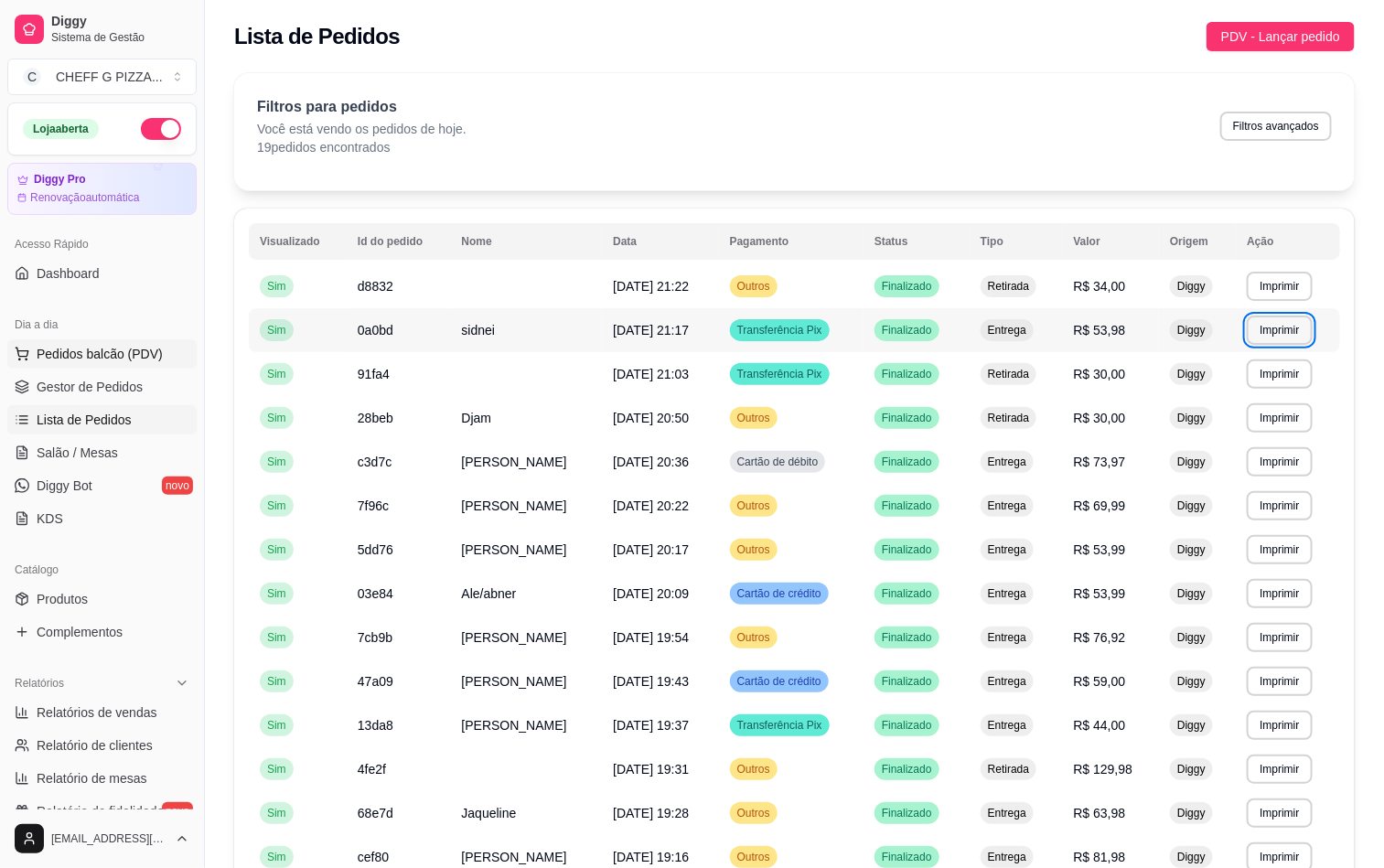
drag, startPoint x: 80, startPoint y: 327, endPoint x: 77, endPoint y: 343, distance: 16.3
click at [80, 327] on div "Dia a dia" at bounding box center [102, 324] width 189 height 29
click at [77, 343] on button "Pedidos balcão (PDV)" at bounding box center [102, 353] width 189 height 29
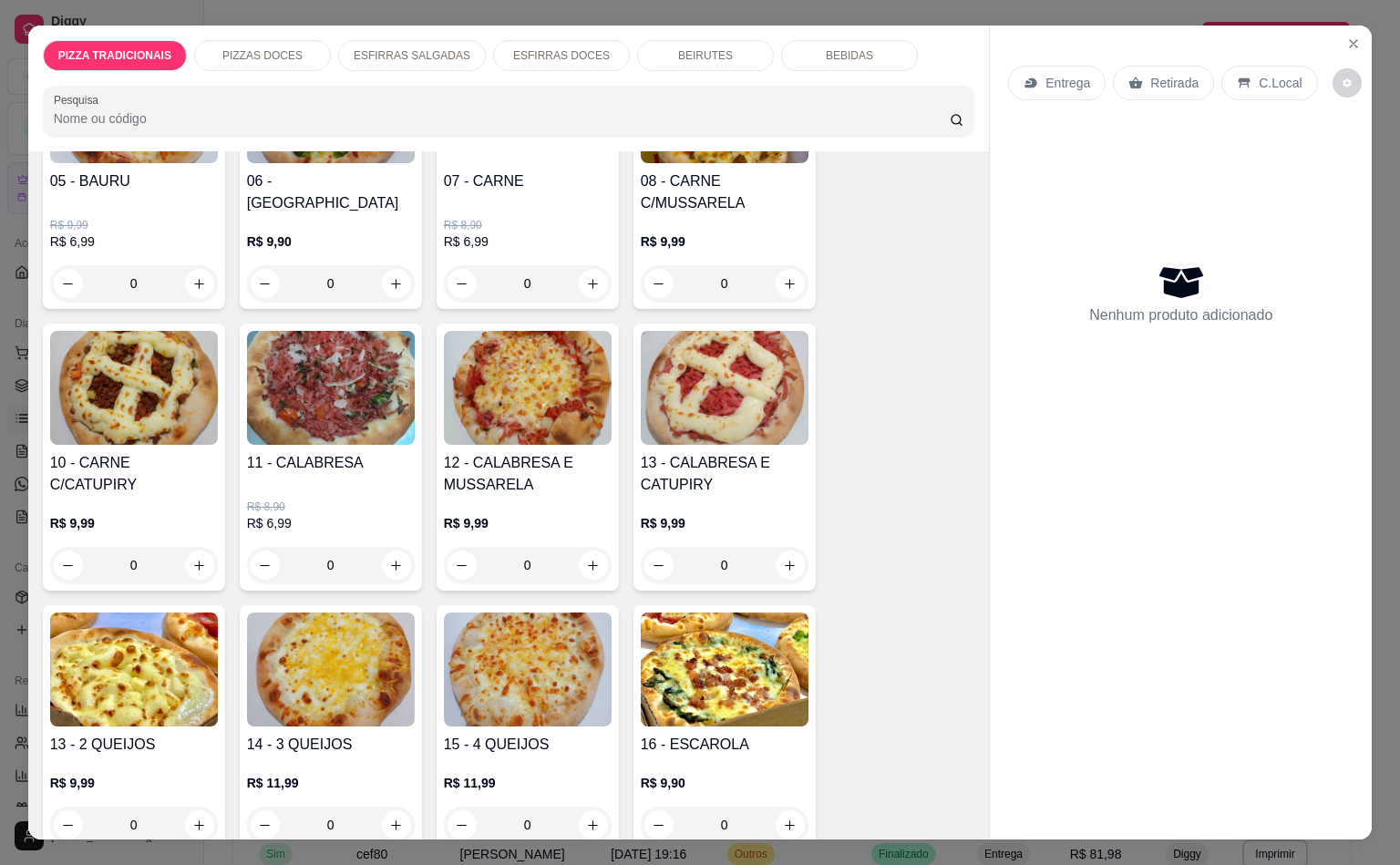
scroll to position [1185, 0]
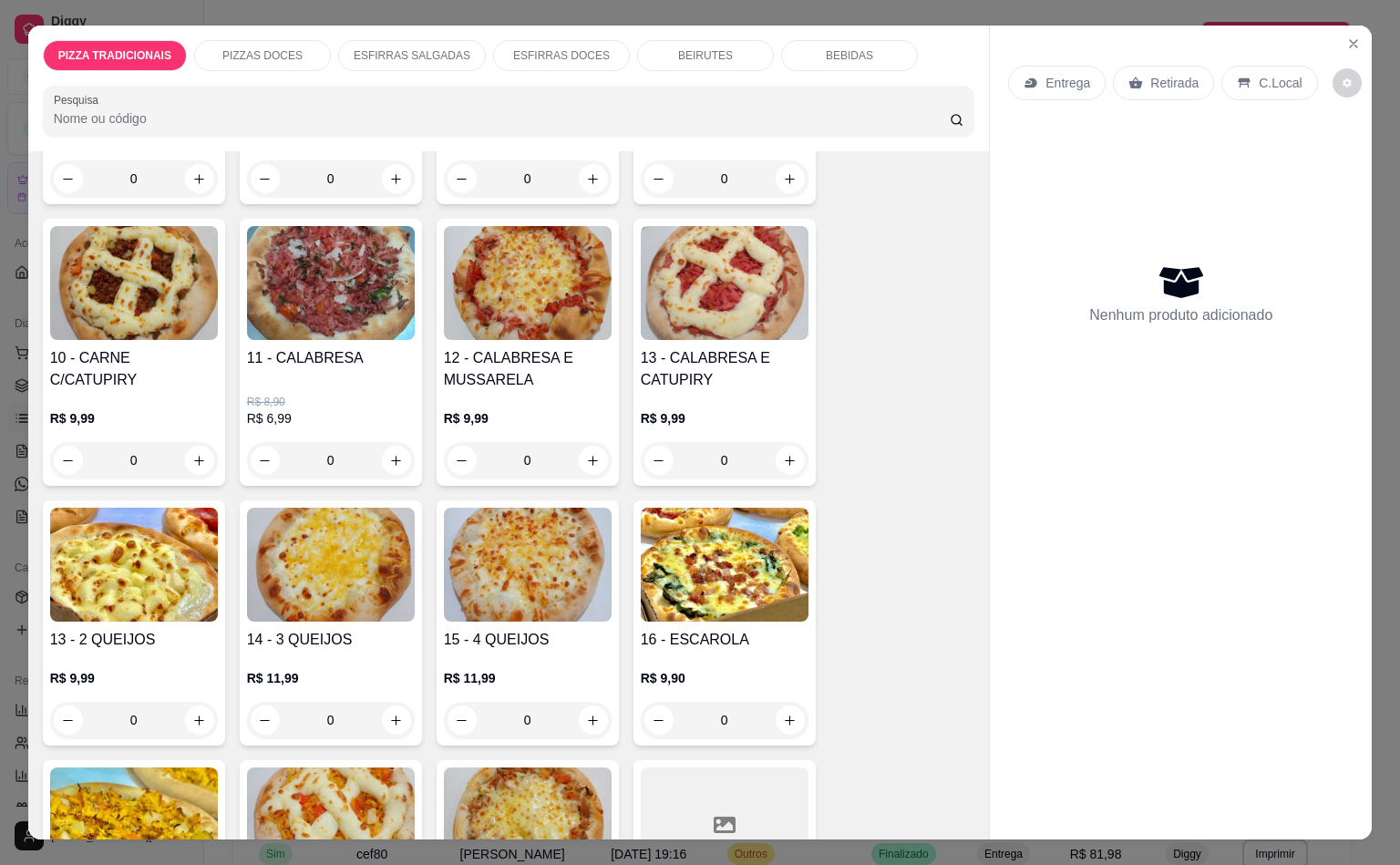
click at [582, 444] on div "0" at bounding box center [527, 460] width 160 height 37
click at [579, 446] on button "increase-product-quantity" at bounding box center [593, 460] width 29 height 29
type input "1"
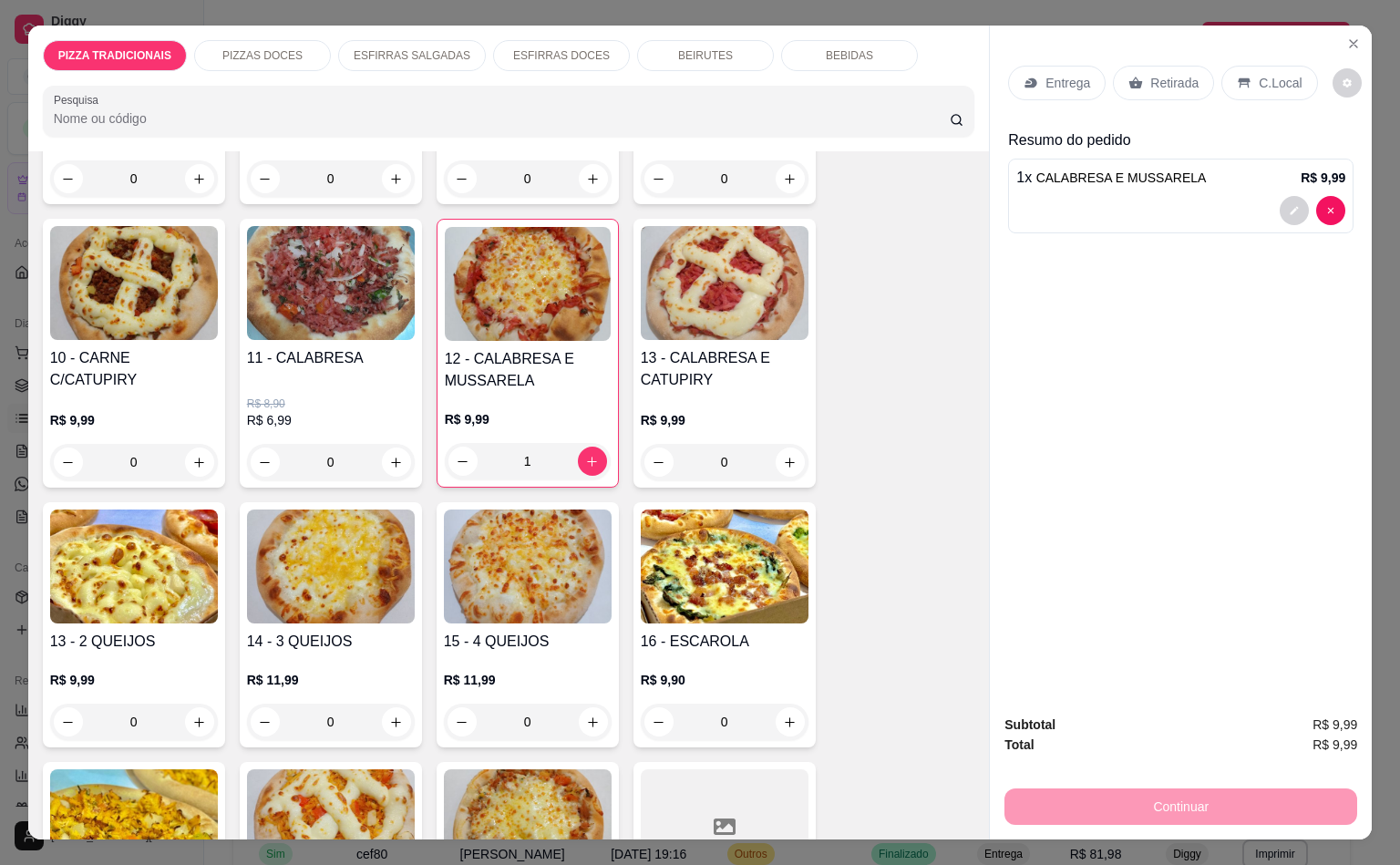
click at [1152, 73] on p "Retirada" at bounding box center [1174, 82] width 49 height 18
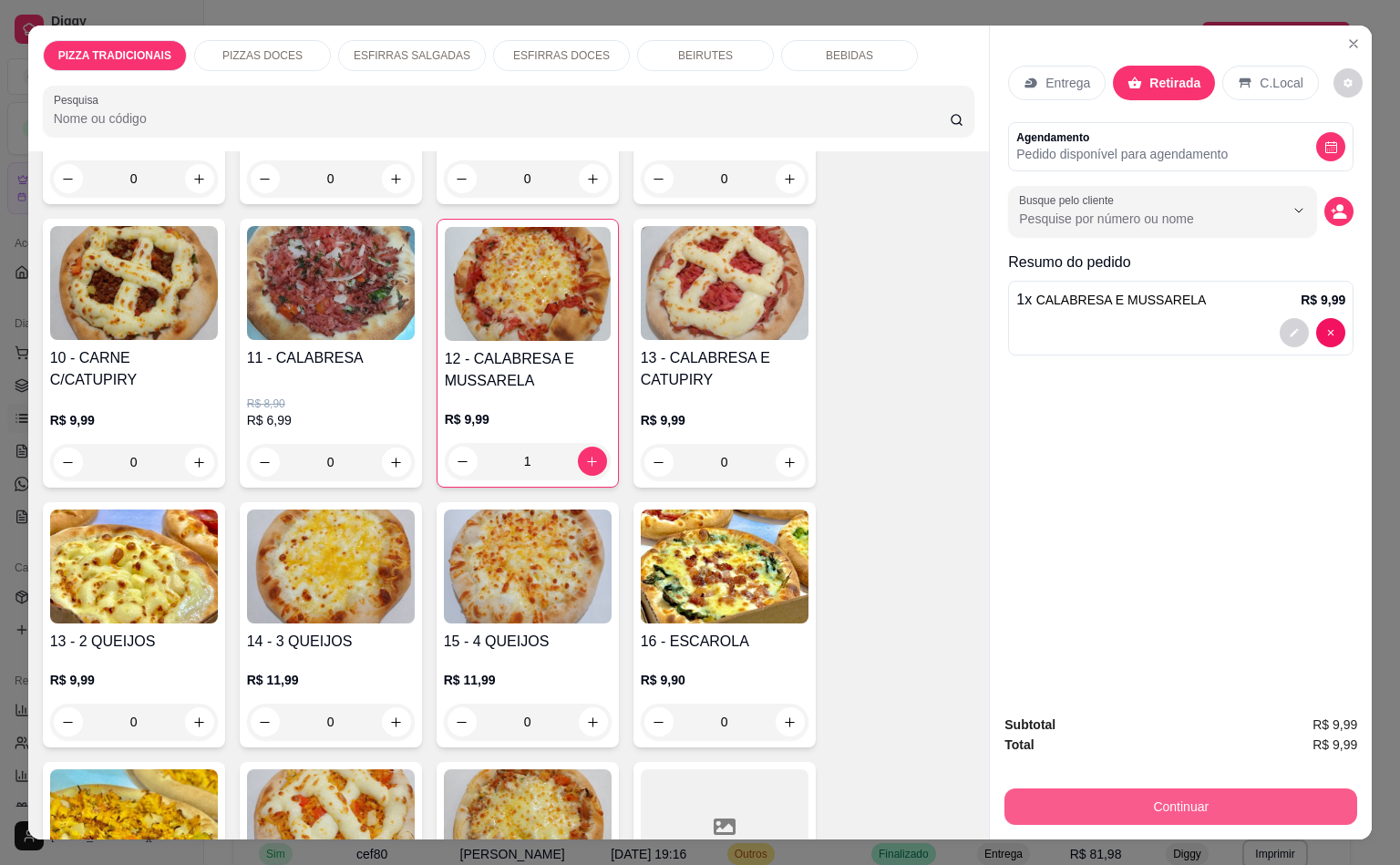
click at [1103, 796] on button "Continuar" at bounding box center [1180, 806] width 353 height 37
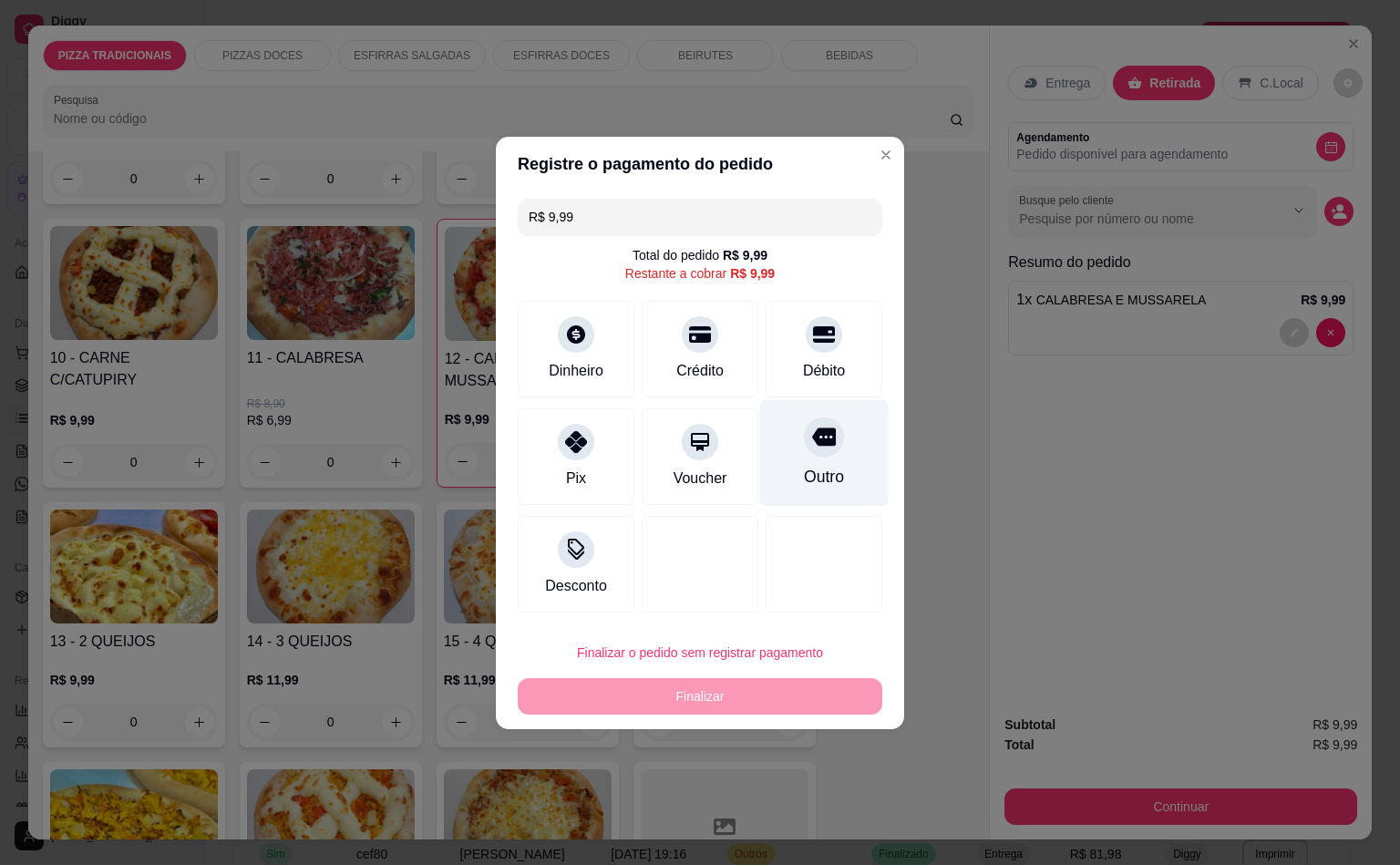
click at [804, 479] on div "Outro" at bounding box center [824, 477] width 40 height 24
type input "R$ 0,00"
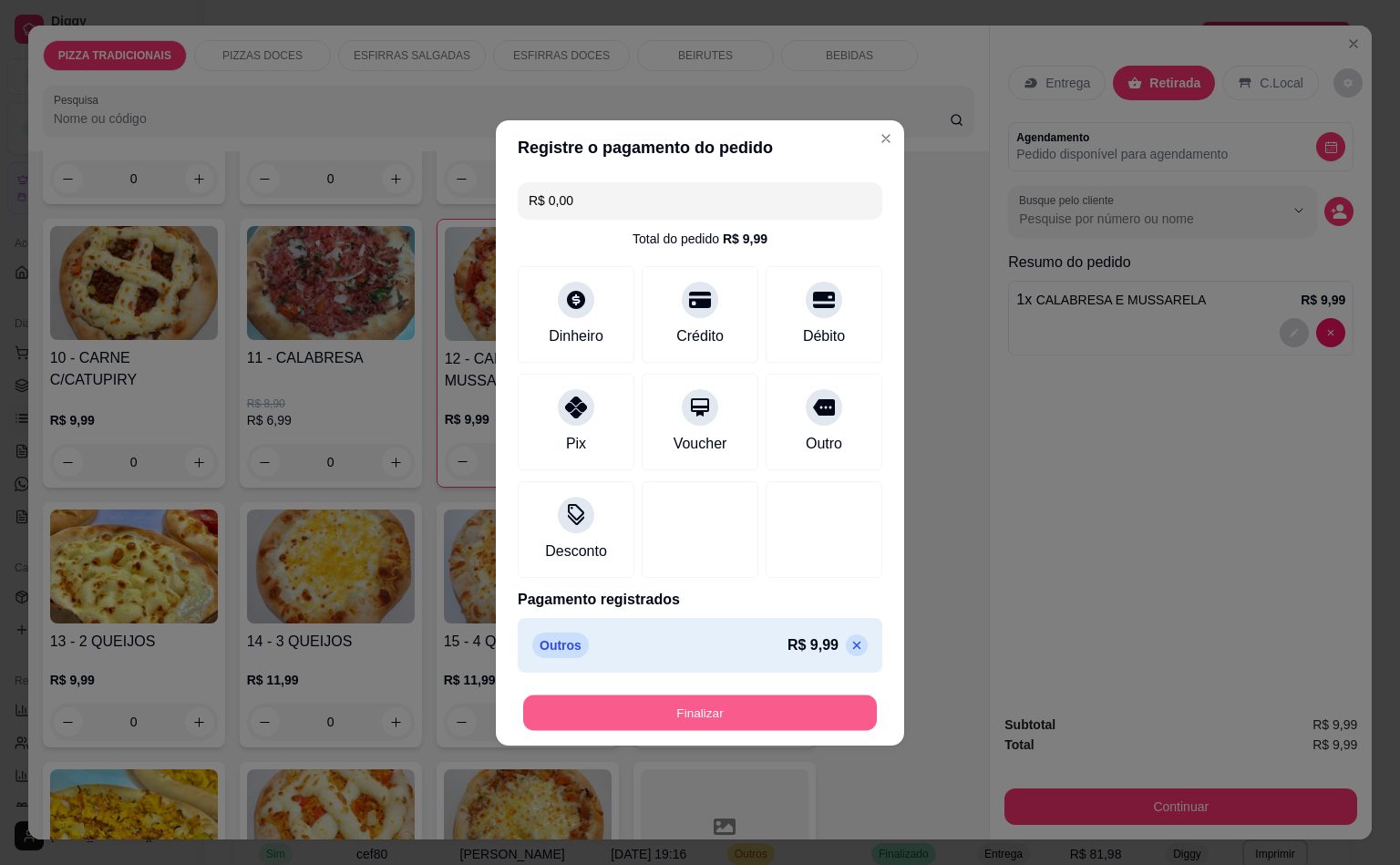
click at [711, 719] on button "Finalizar" at bounding box center [700, 712] width 354 height 36
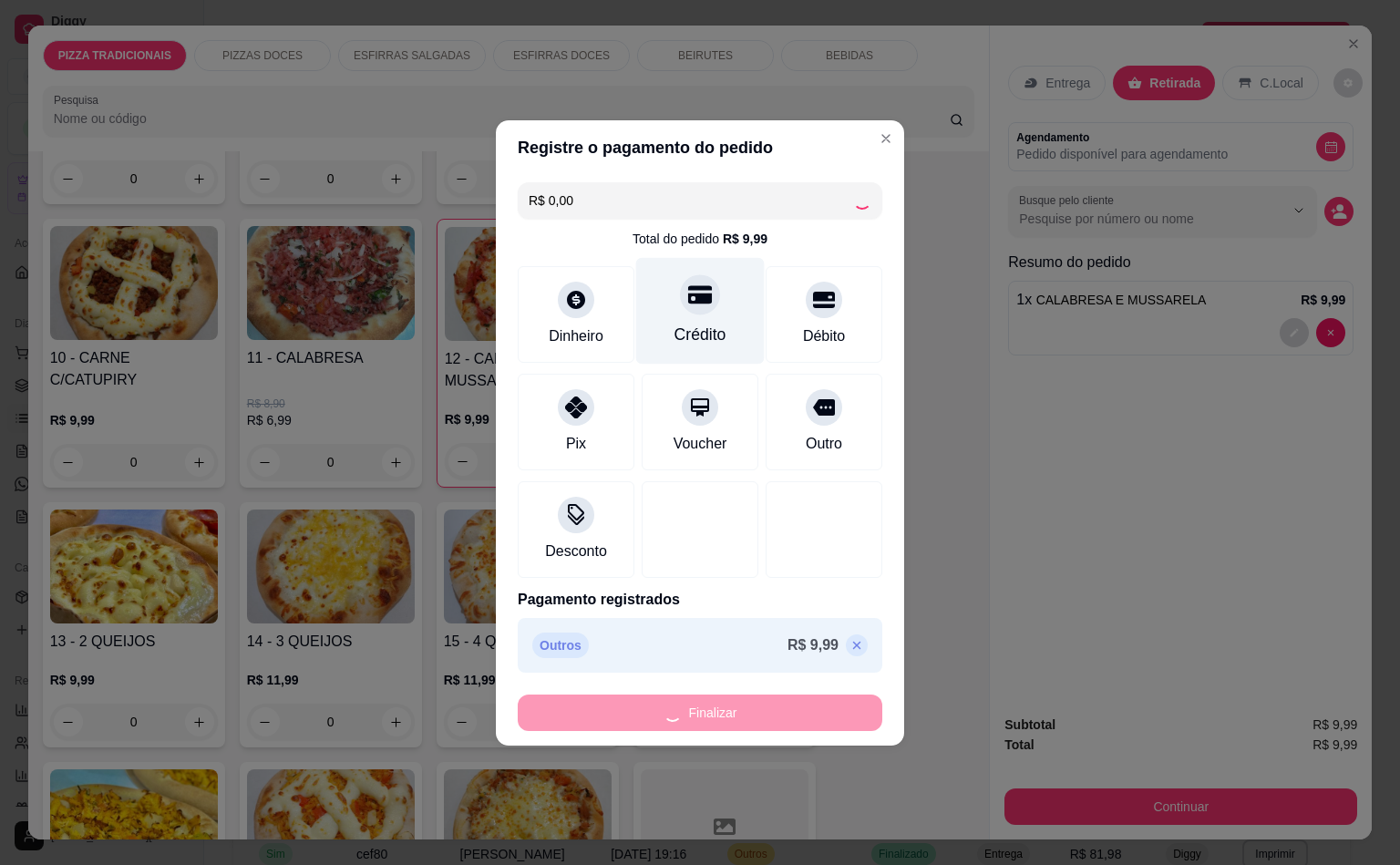
type input "0"
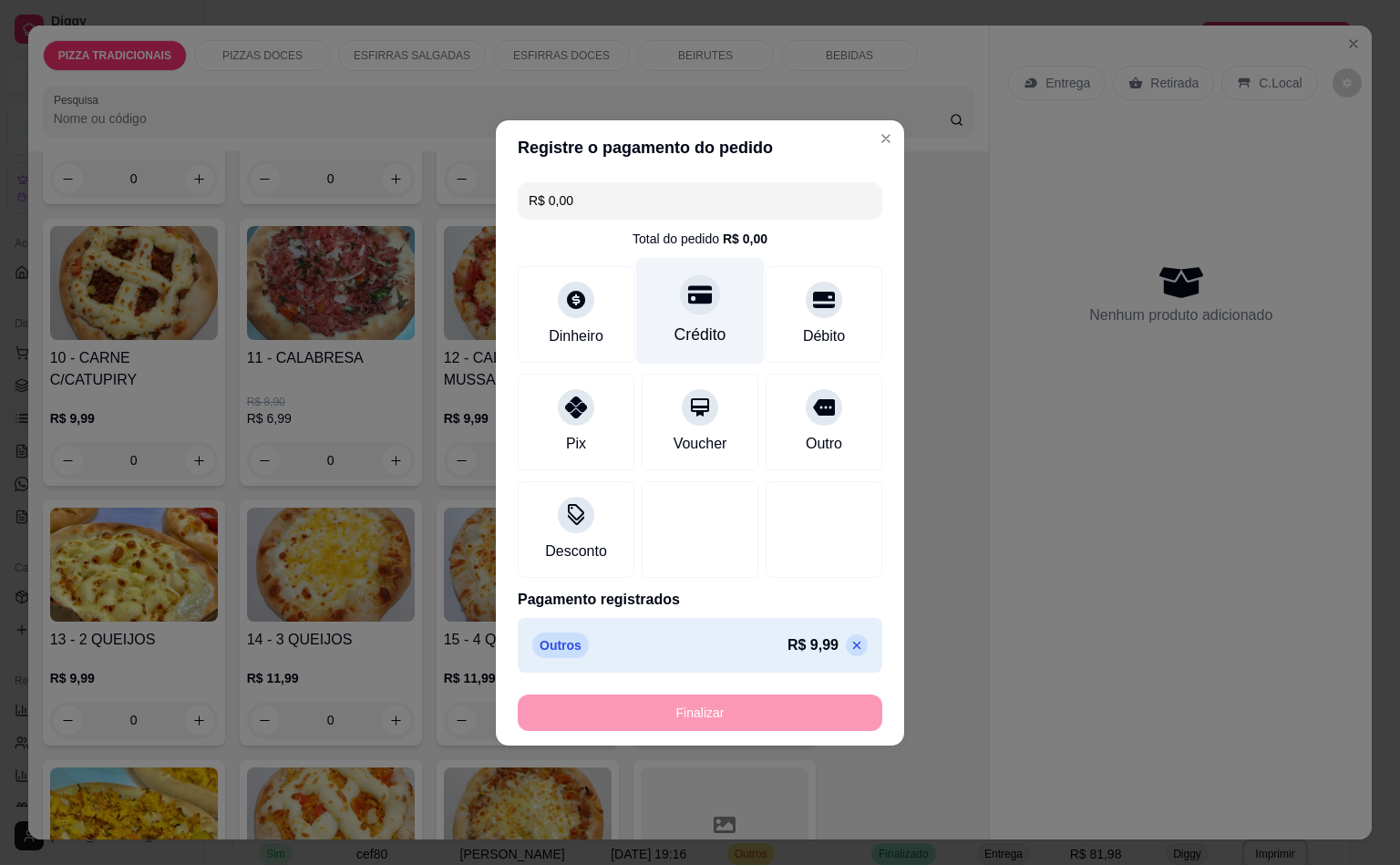
type input "-R$ 9,99"
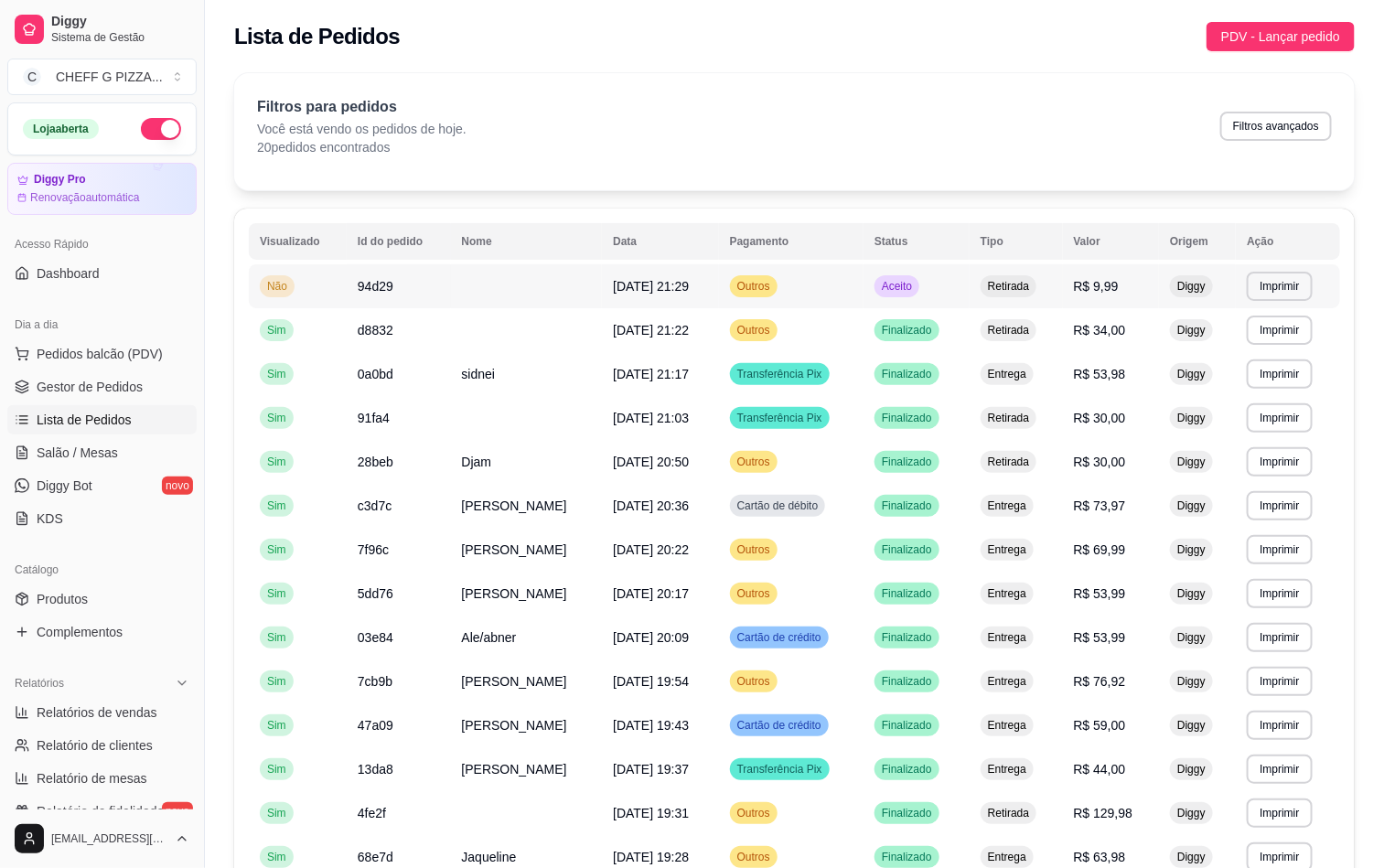
click at [925, 291] on td "Aceito" at bounding box center [916, 286] width 106 height 44
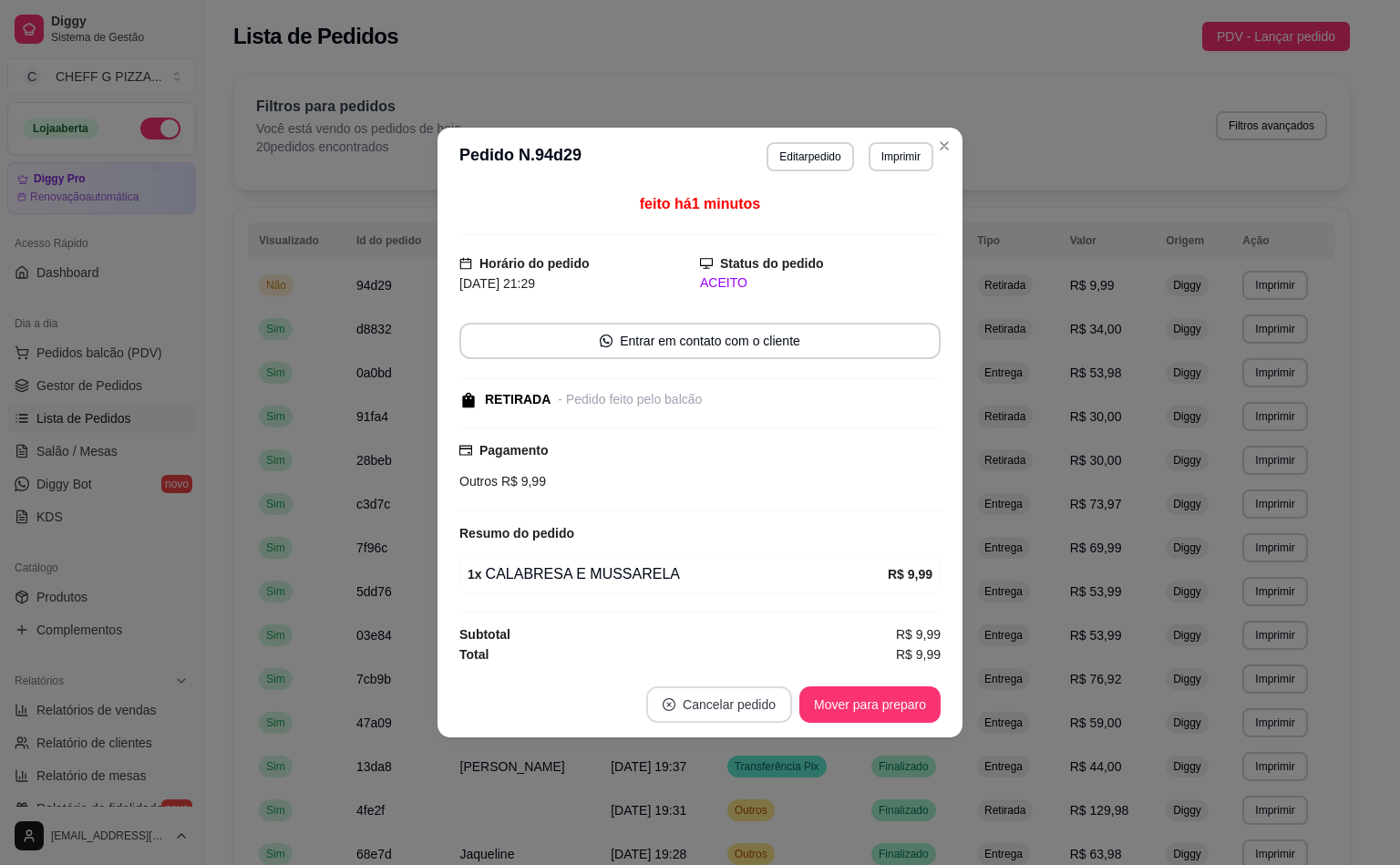
click at [738, 705] on button "Cancelar pedido" at bounding box center [718, 704] width 146 height 37
click at [775, 672] on button "Sim" at bounding box center [762, 666] width 59 height 29
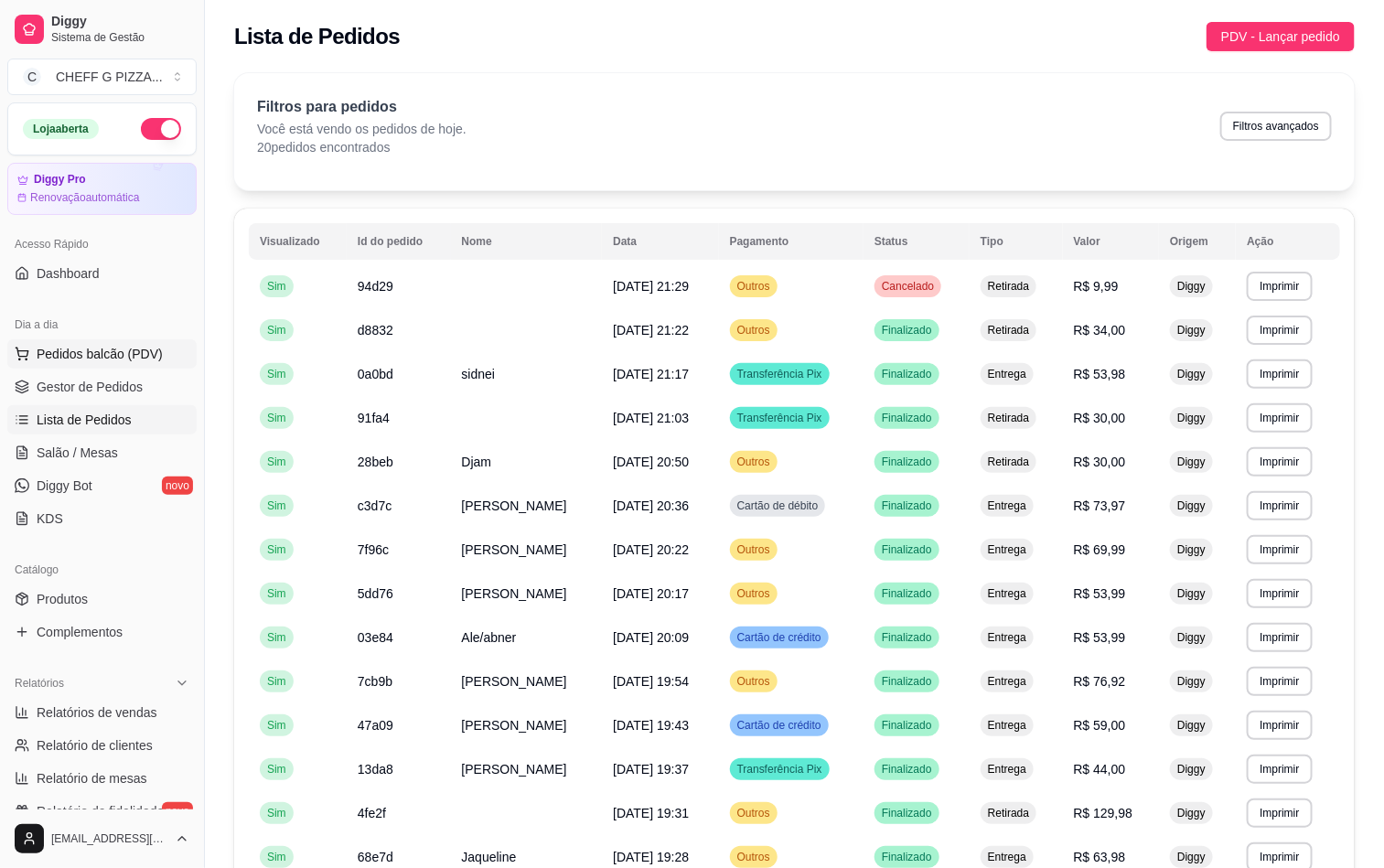
click at [102, 360] on span "Pedidos balcão (PDV)" at bounding box center [100, 354] width 127 height 18
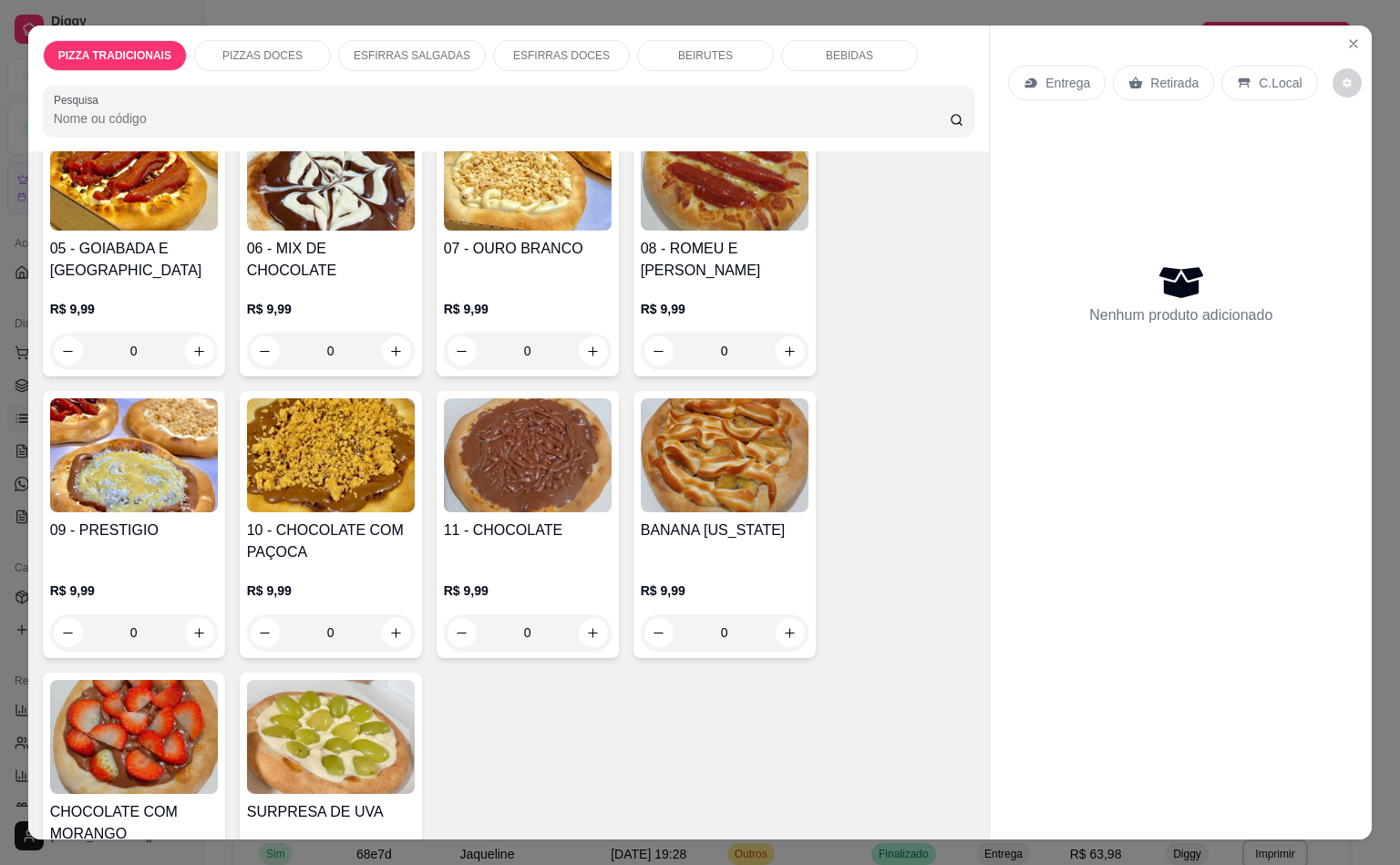
scroll to position [4144, 0]
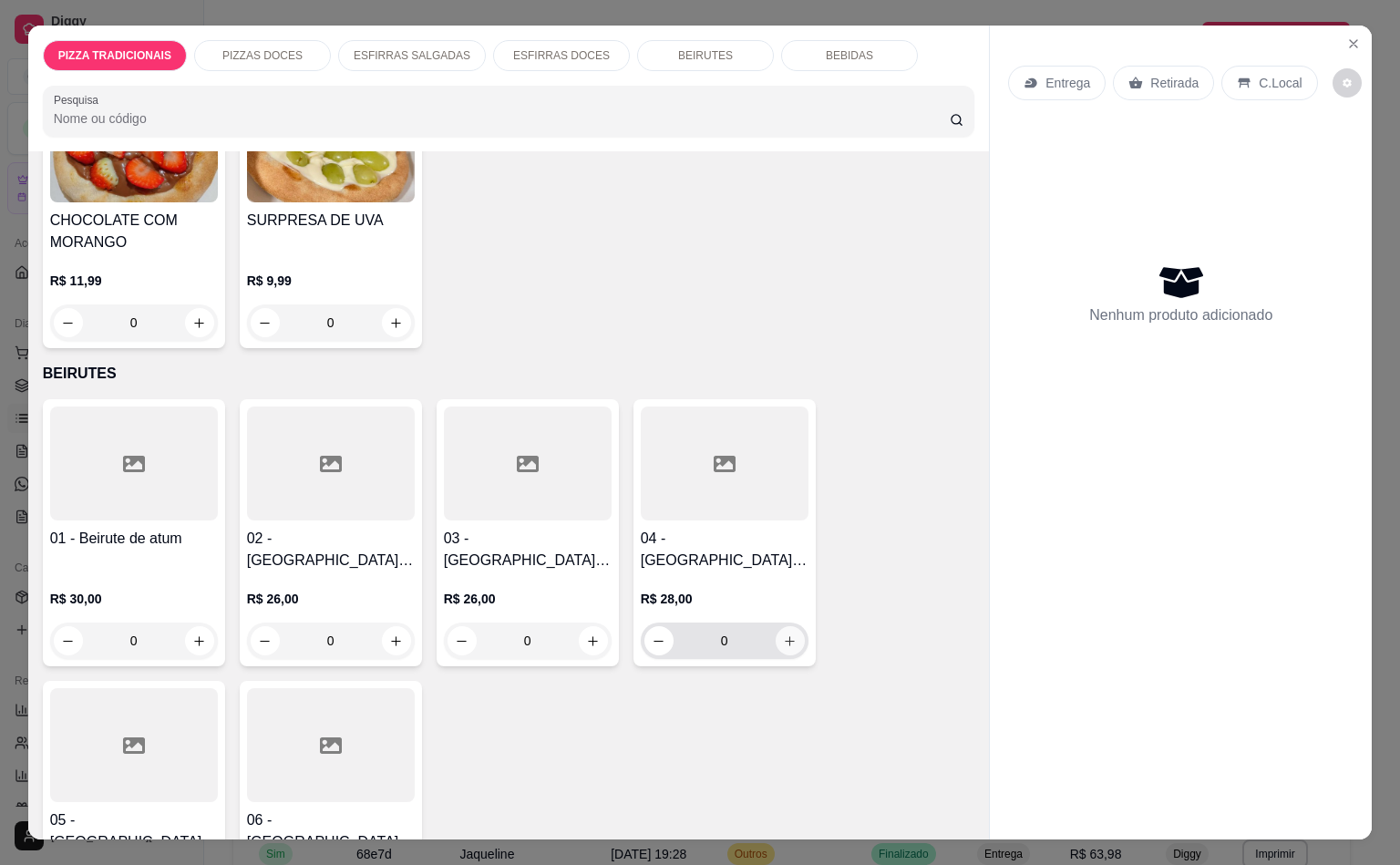
click at [783, 635] on icon "increase-product-quantity" at bounding box center [790, 642] width 14 height 14
type input "1"
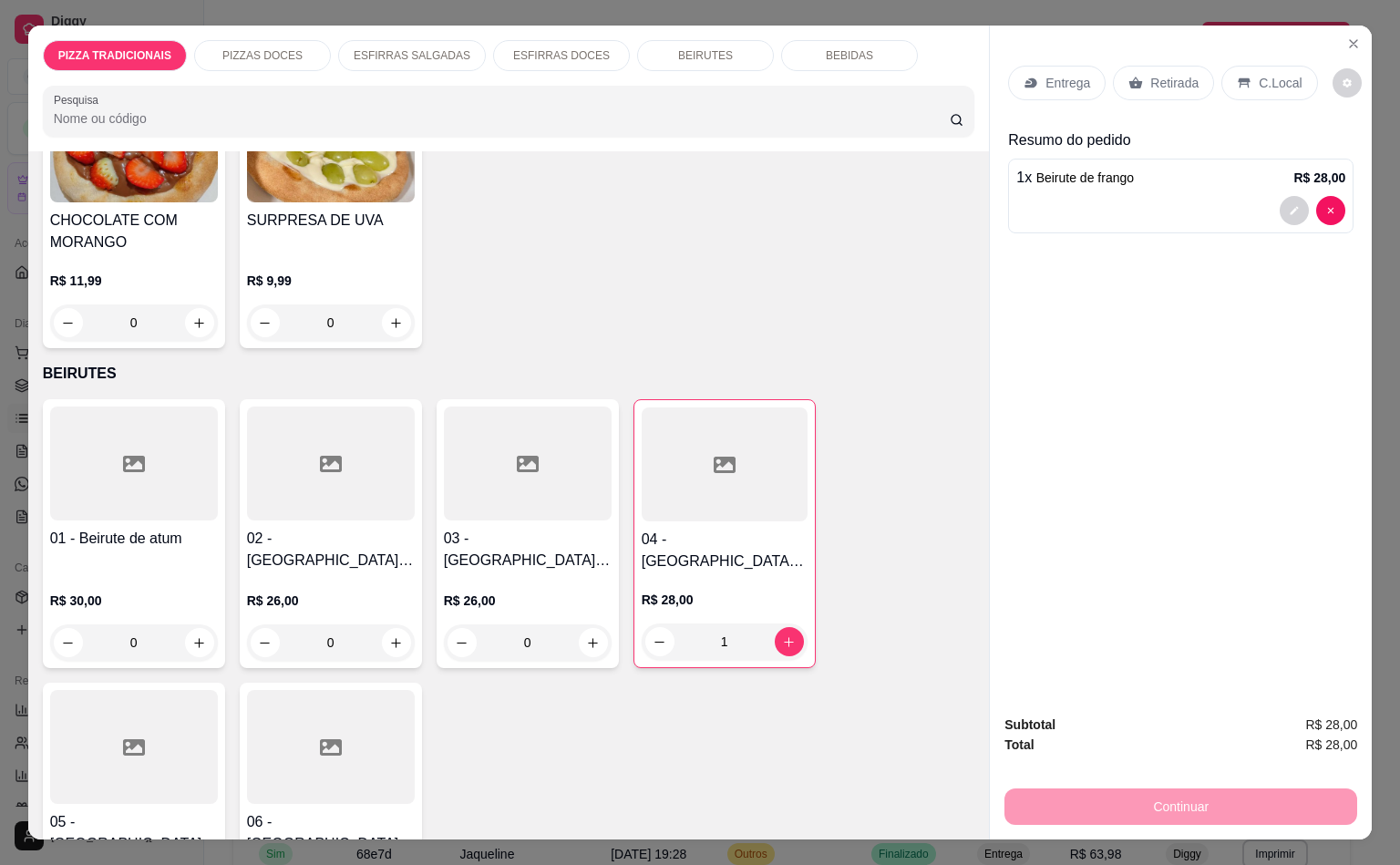
click at [1151, 74] on p "Retirada" at bounding box center [1174, 82] width 49 height 18
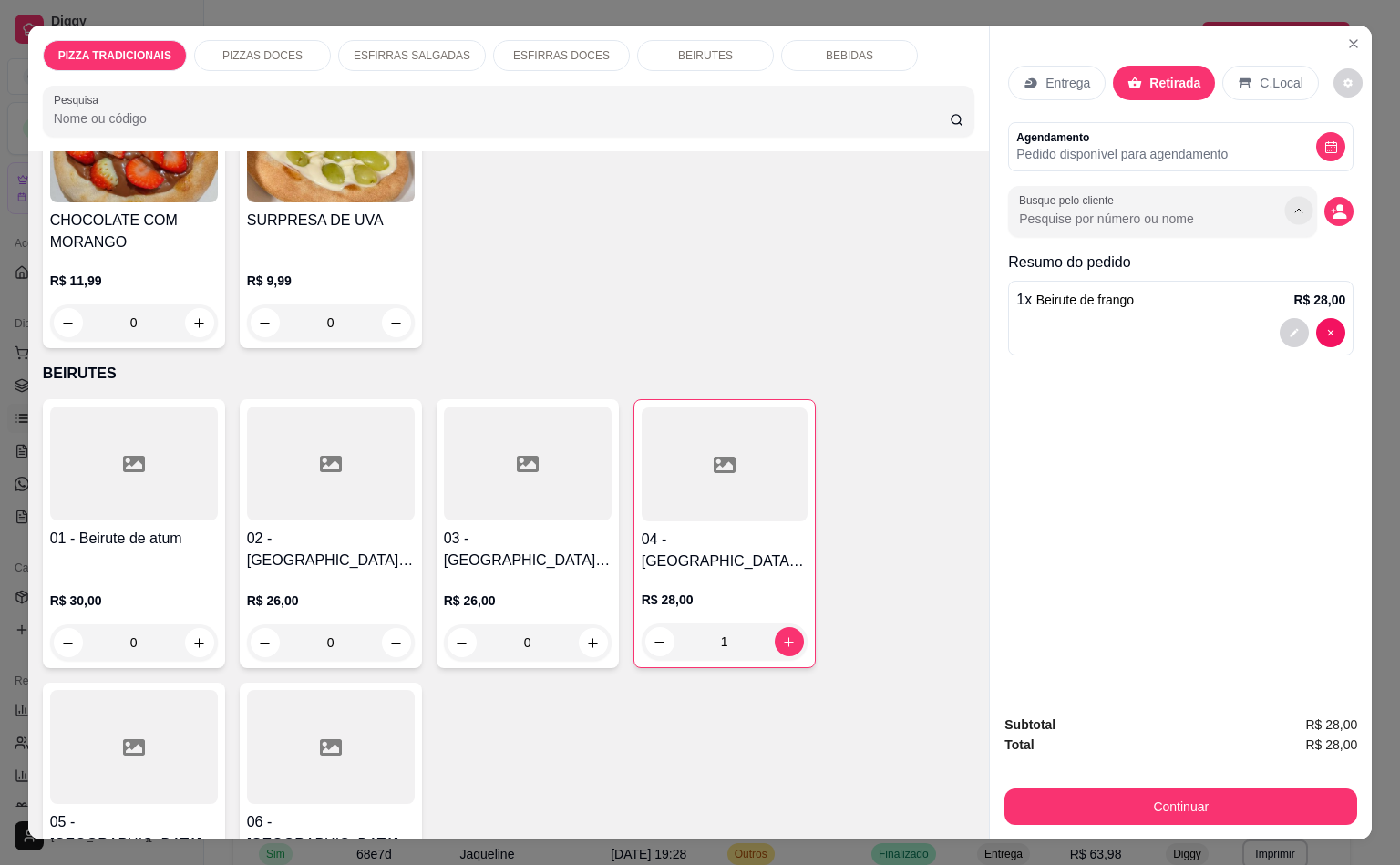
click at [1293, 204] on icon "Show suggestions" at bounding box center [1300, 211] width 15 height 15
type input "[PERSON_NAME]"
click at [1132, 290] on div "1 x [GEOGRAPHIC_DATA] de frango R$ 28,00" at bounding box center [1180, 300] width 329 height 22
type input "[PERSON_NAME]"
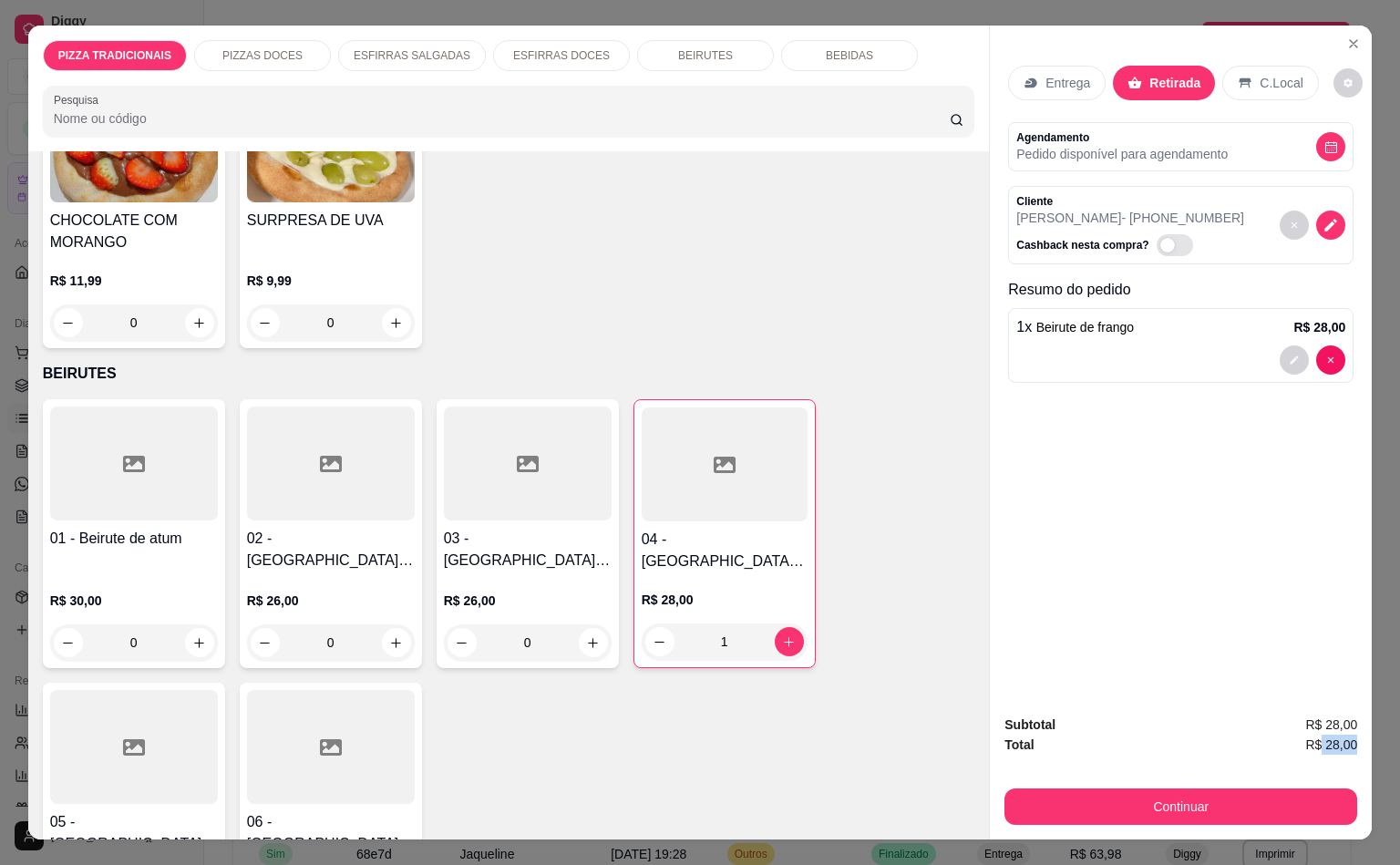
drag, startPoint x: 1345, startPoint y: 725, endPoint x: 1313, endPoint y: 728, distance: 32.1
click at [1313, 734] on span "R$ 28,00" at bounding box center [1331, 744] width 52 height 20
copy span "28,00"
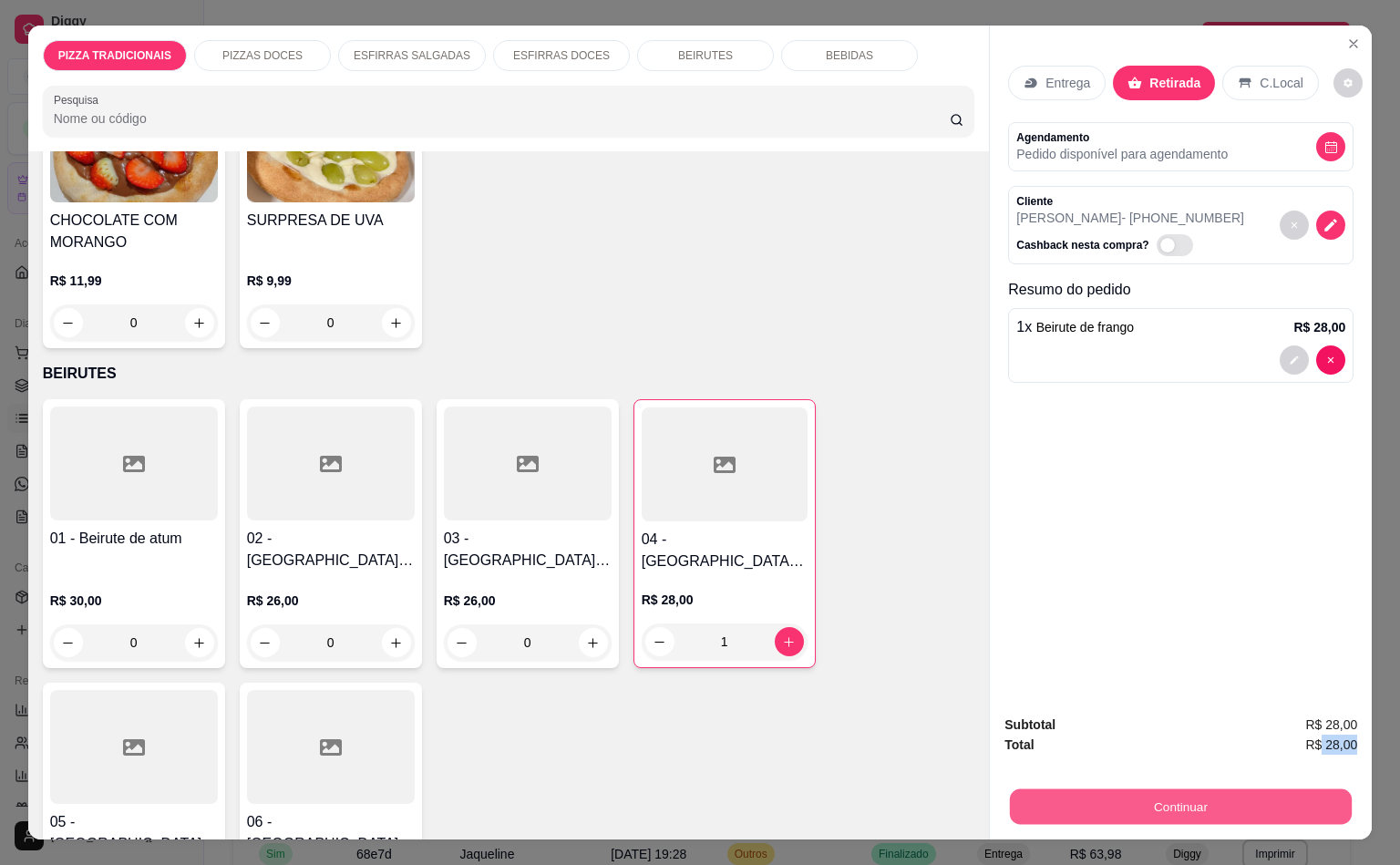
click at [1266, 800] on button "Continuar" at bounding box center [1180, 806] width 342 height 36
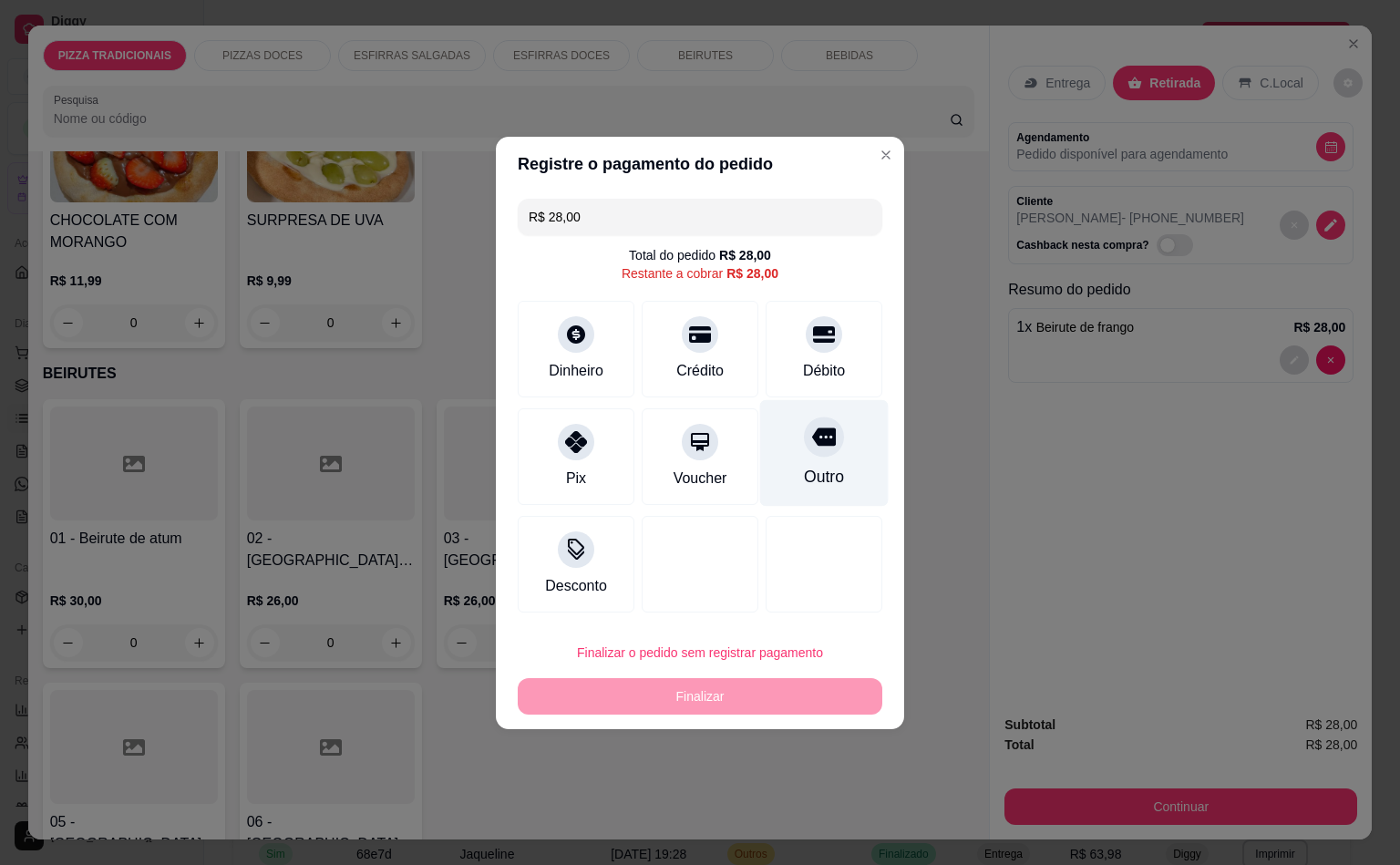
click at [818, 487] on div "Outro" at bounding box center [824, 477] width 40 height 24
type input "R$ 0,00"
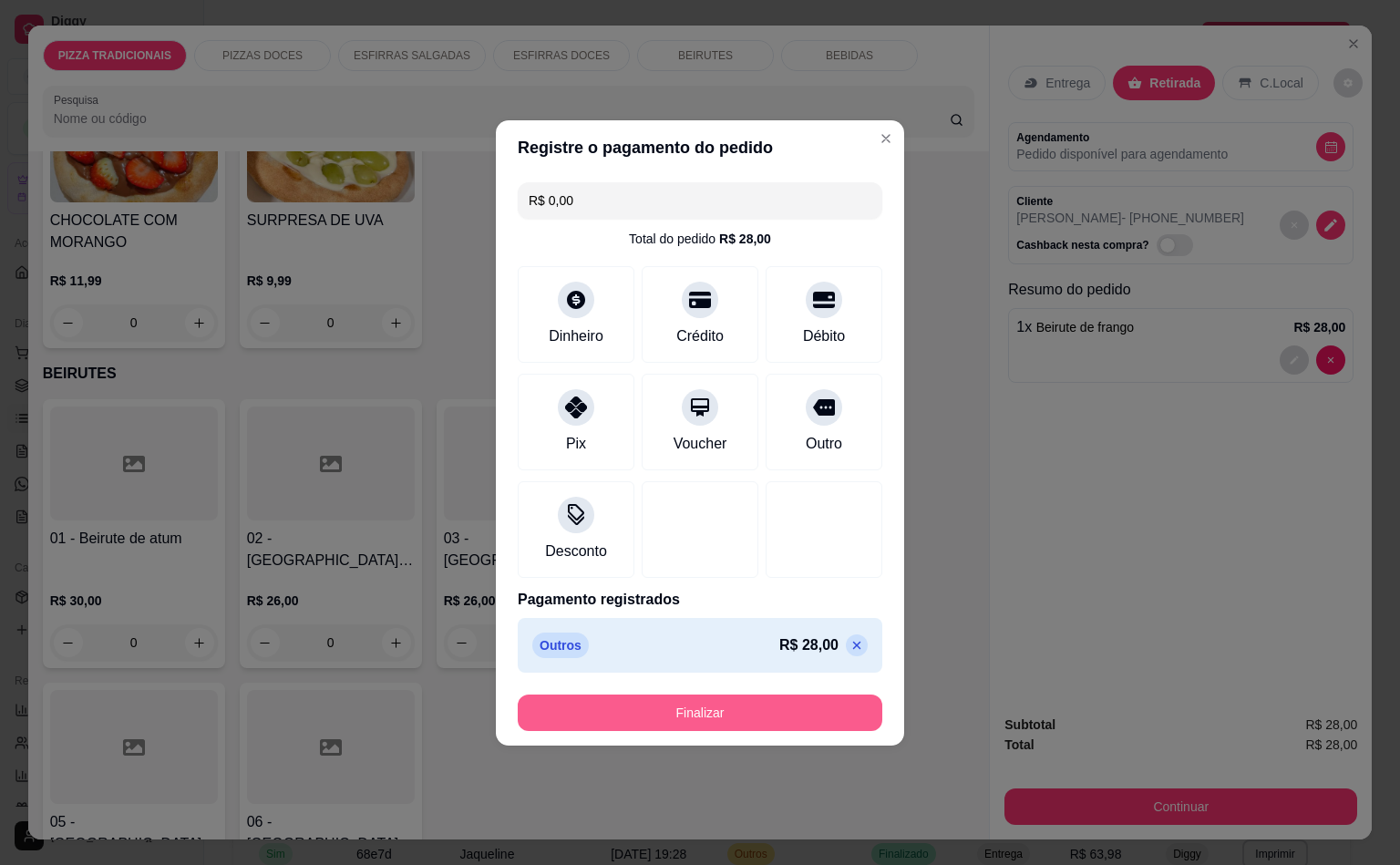
click at [767, 703] on button "Finalizar" at bounding box center [700, 712] width 365 height 37
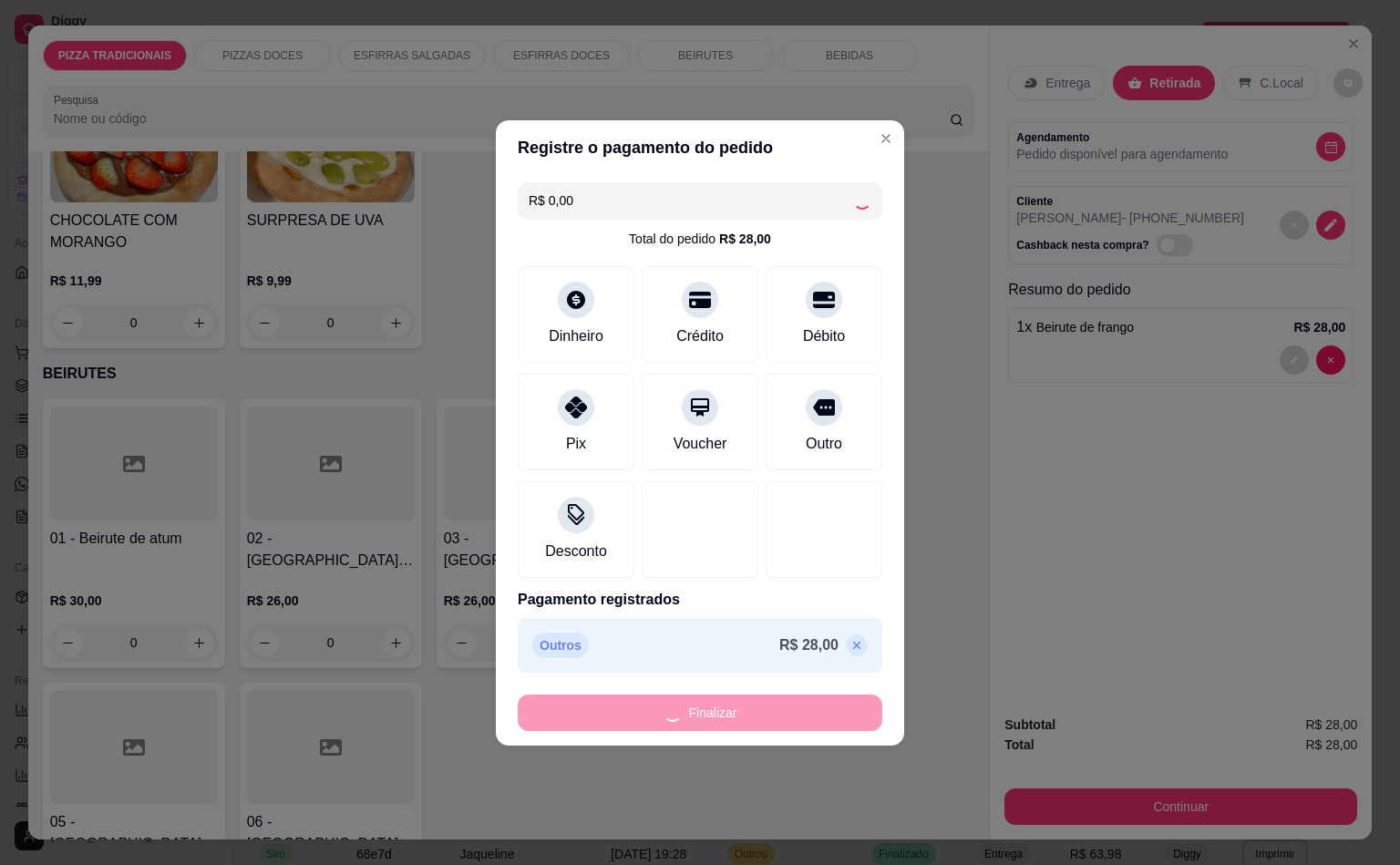
type input "0"
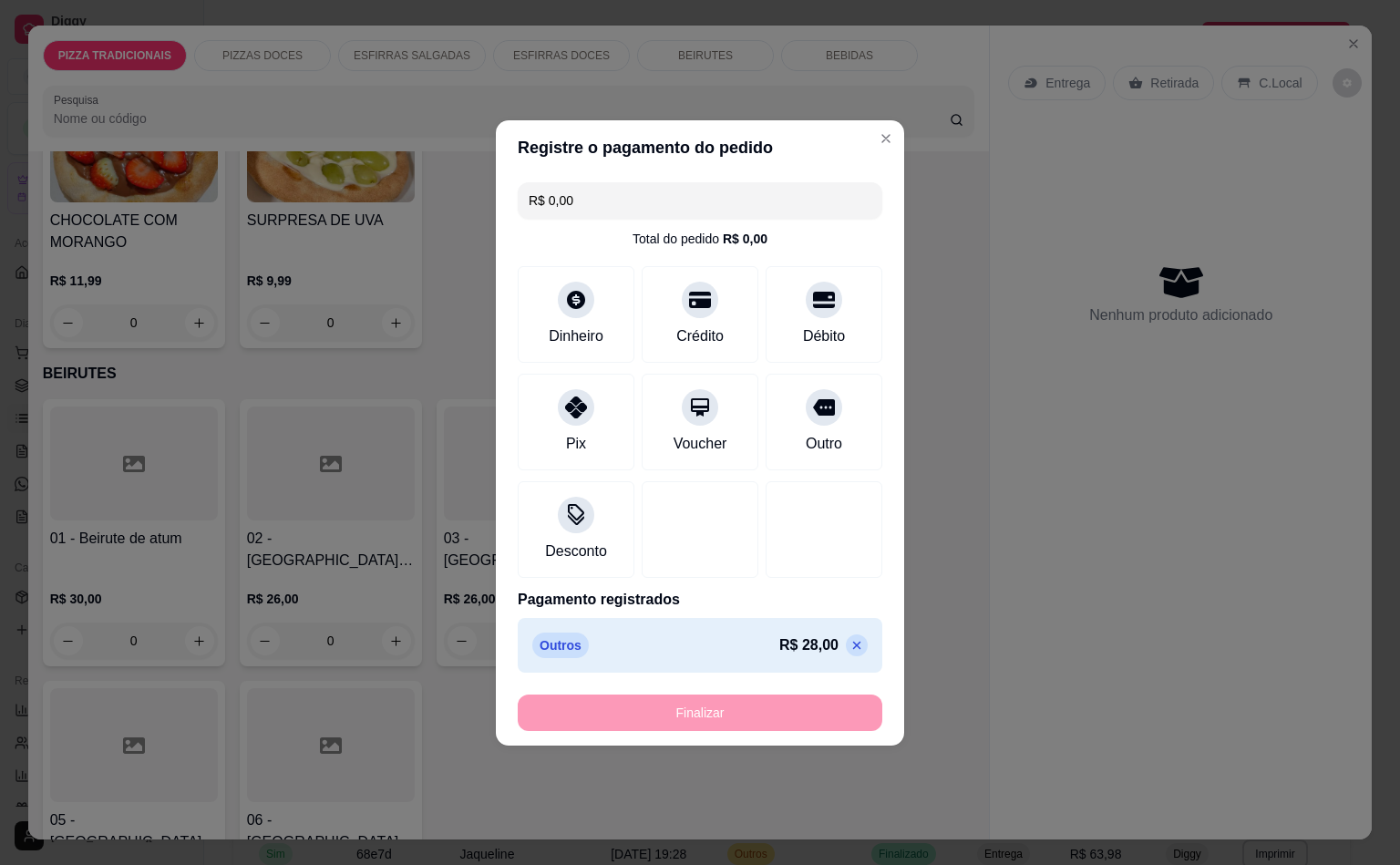
type input "-R$ 28,00"
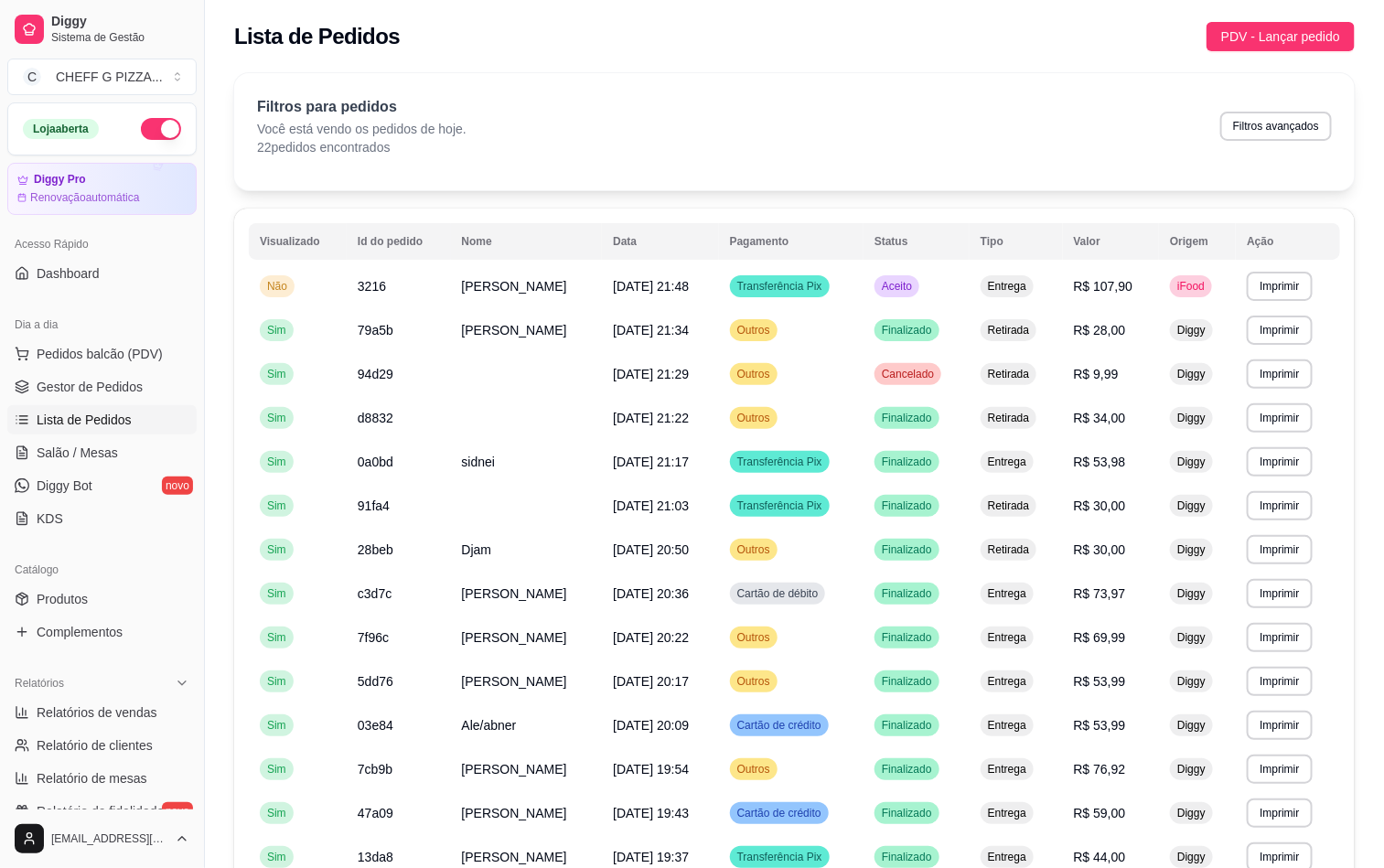
click at [128, 338] on div "Dia a dia" at bounding box center [102, 324] width 189 height 29
click at [119, 354] on span "Pedidos balcão (PDV)" at bounding box center [100, 354] width 127 height 18
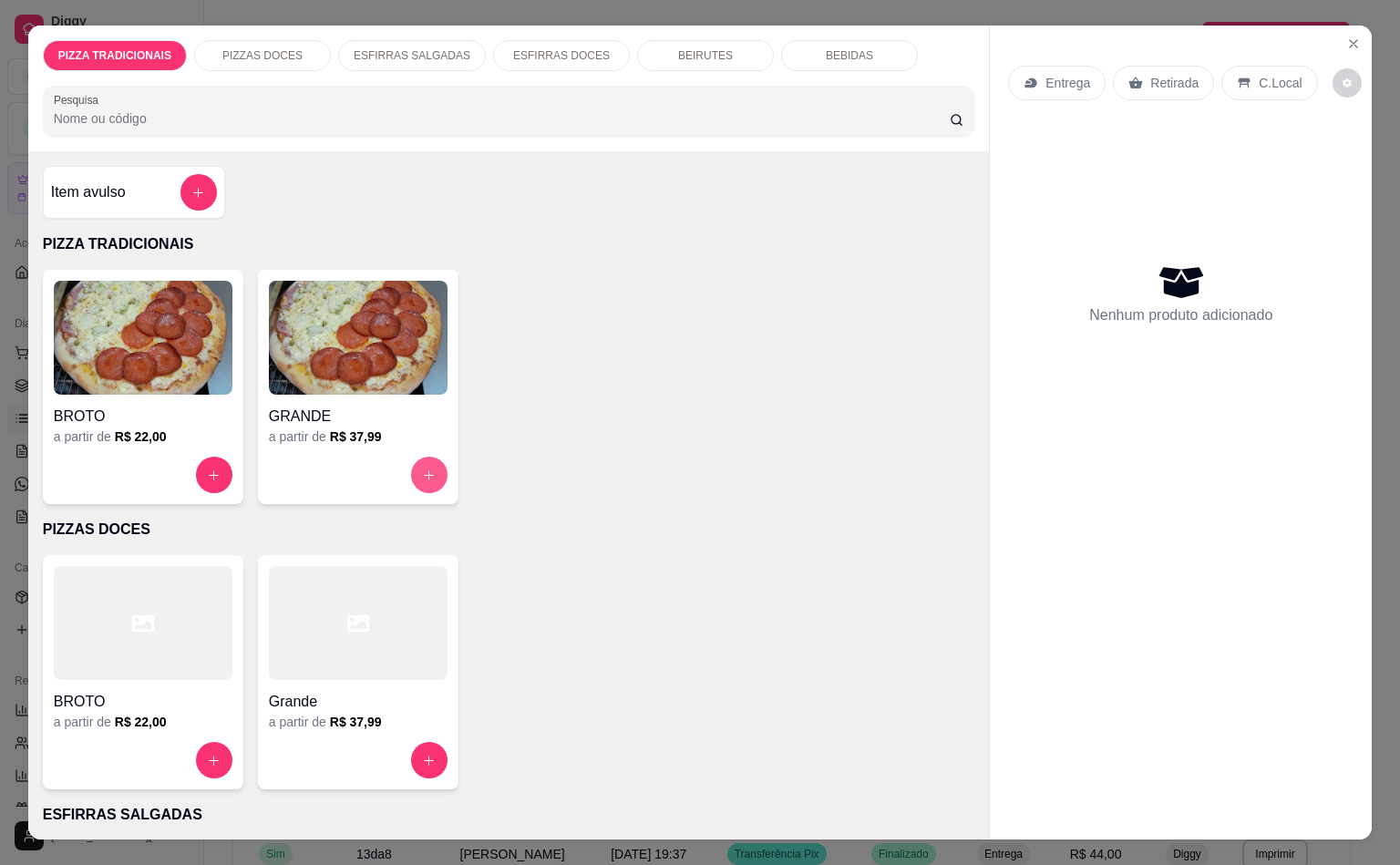
click at [421, 444] on div "GRANDE a partir de R$ 37,99" at bounding box center [359, 387] width 201 height 234
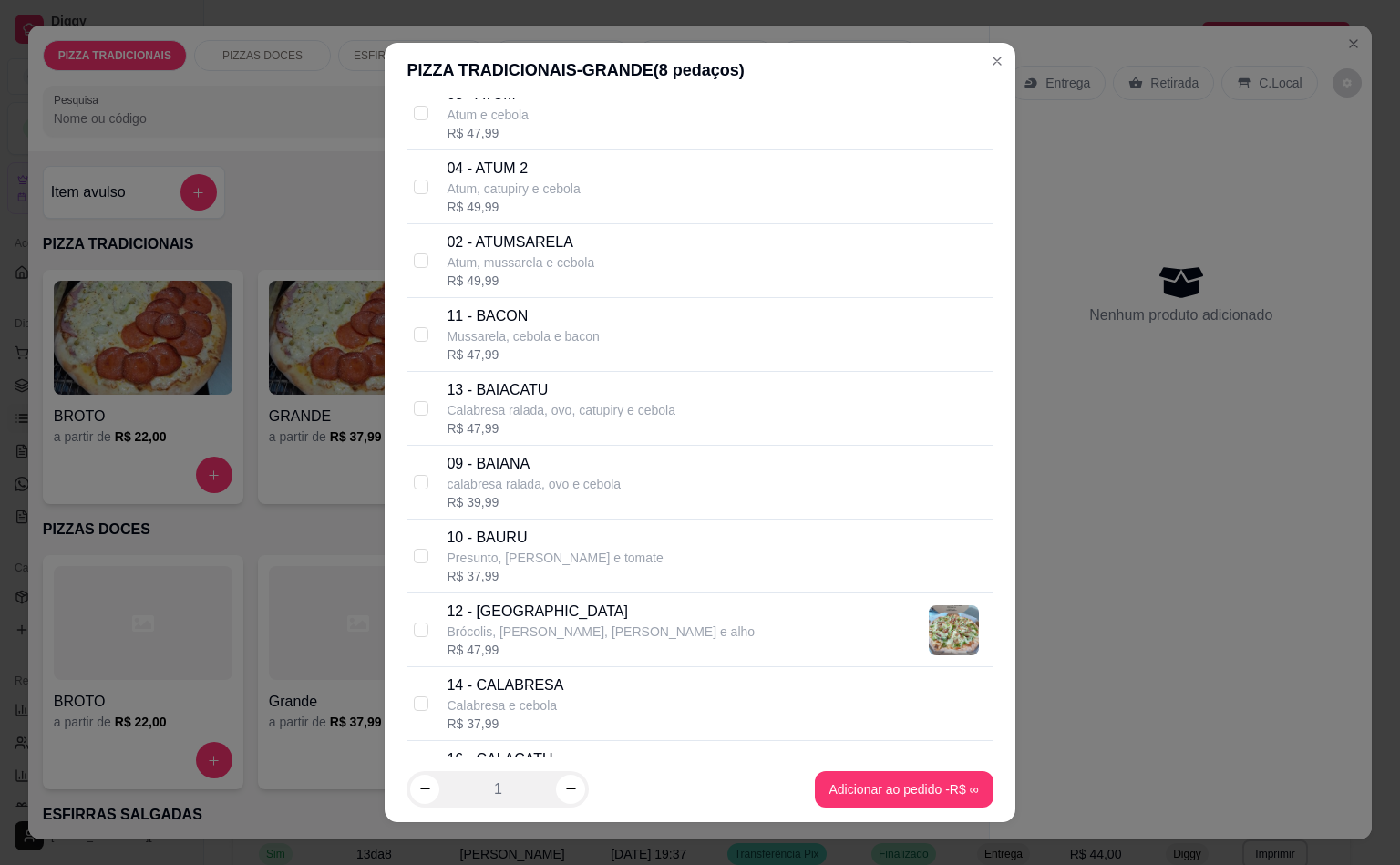
scroll to position [591, 0]
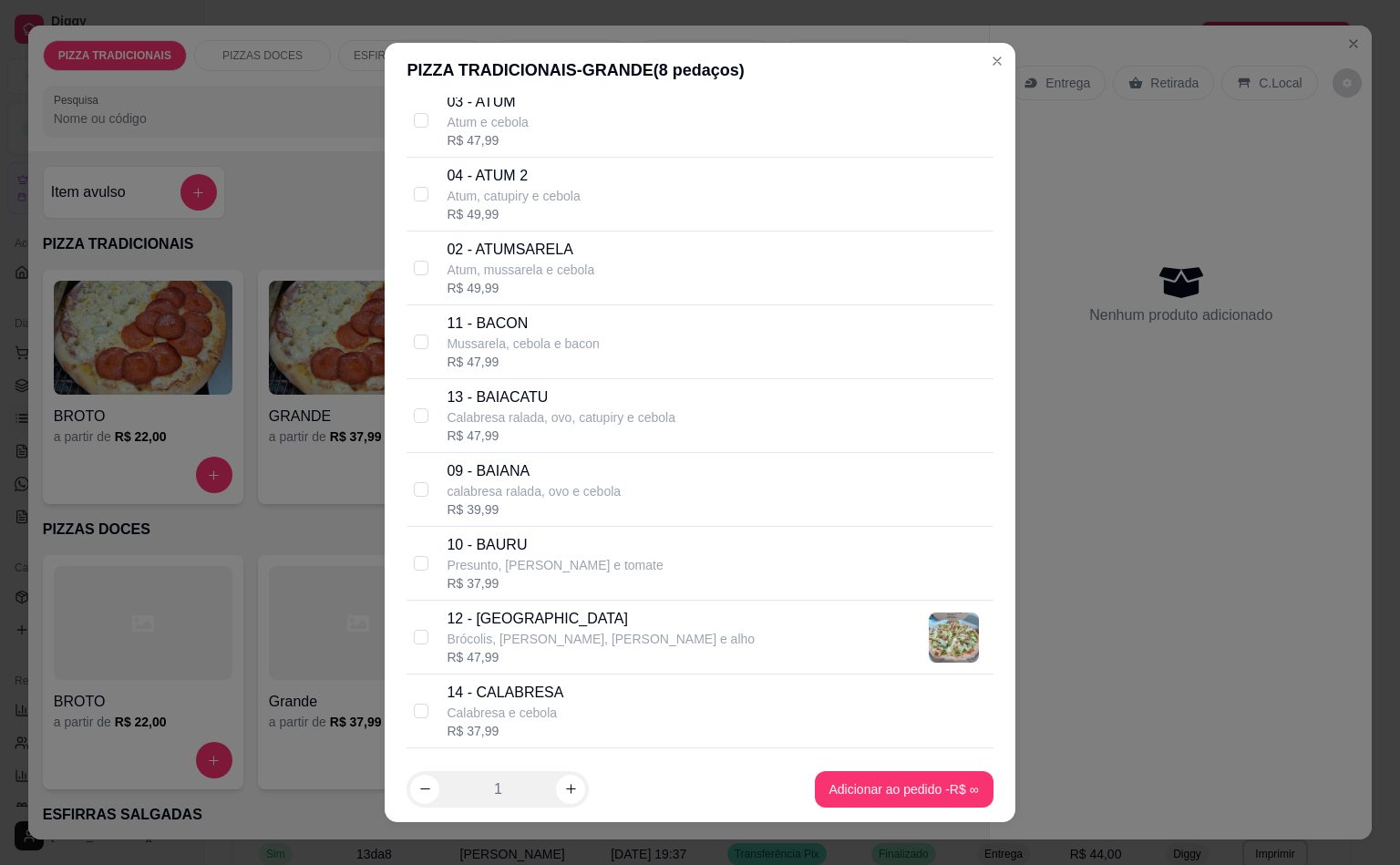
click at [492, 674] on div "12 - BRÓCOLIS Brócolis, [PERSON_NAME], [PERSON_NAME] e alho R$ 47,99" at bounding box center [700, 638] width 586 height 73
checkbox input "true"
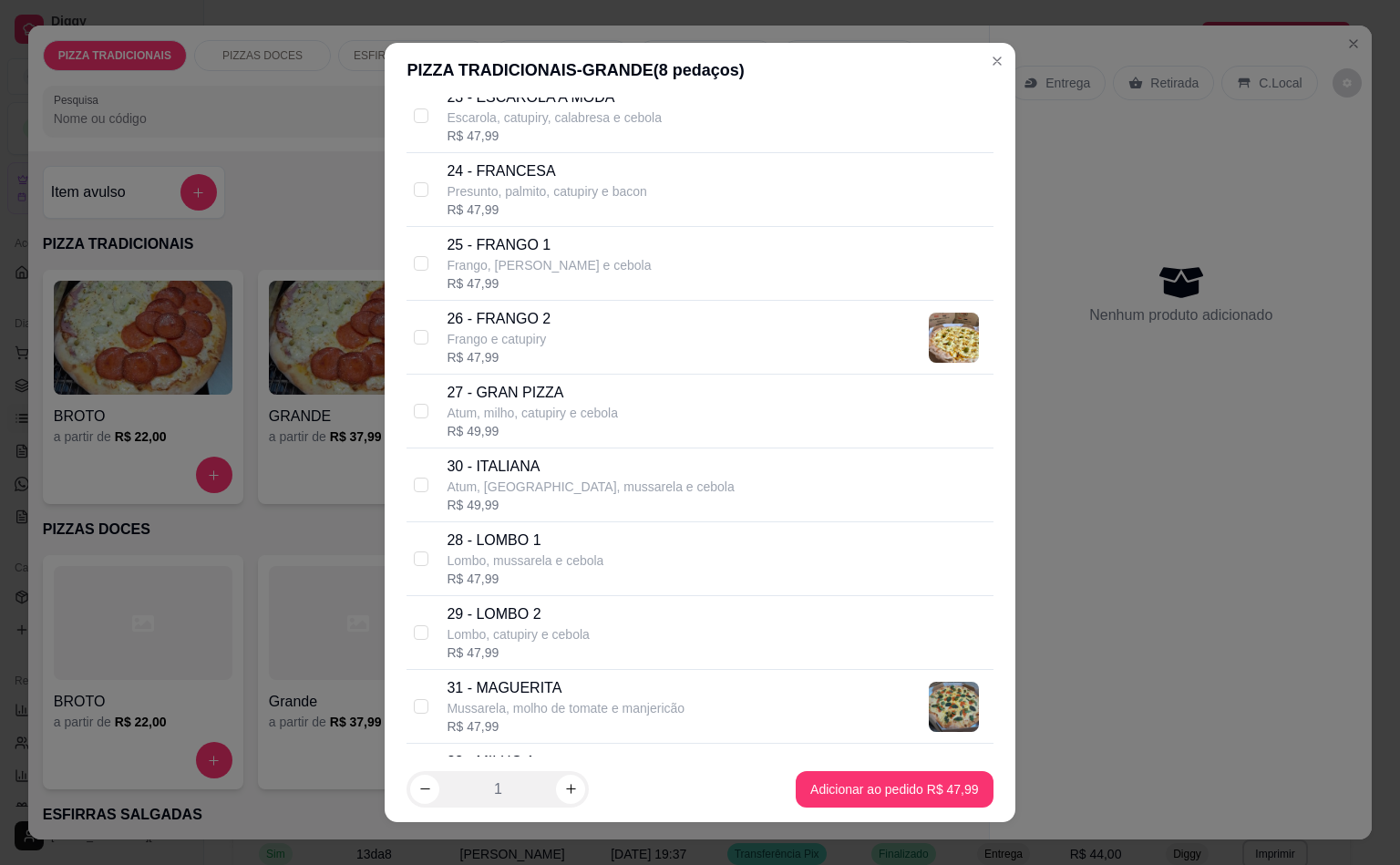
scroll to position [2368, 0]
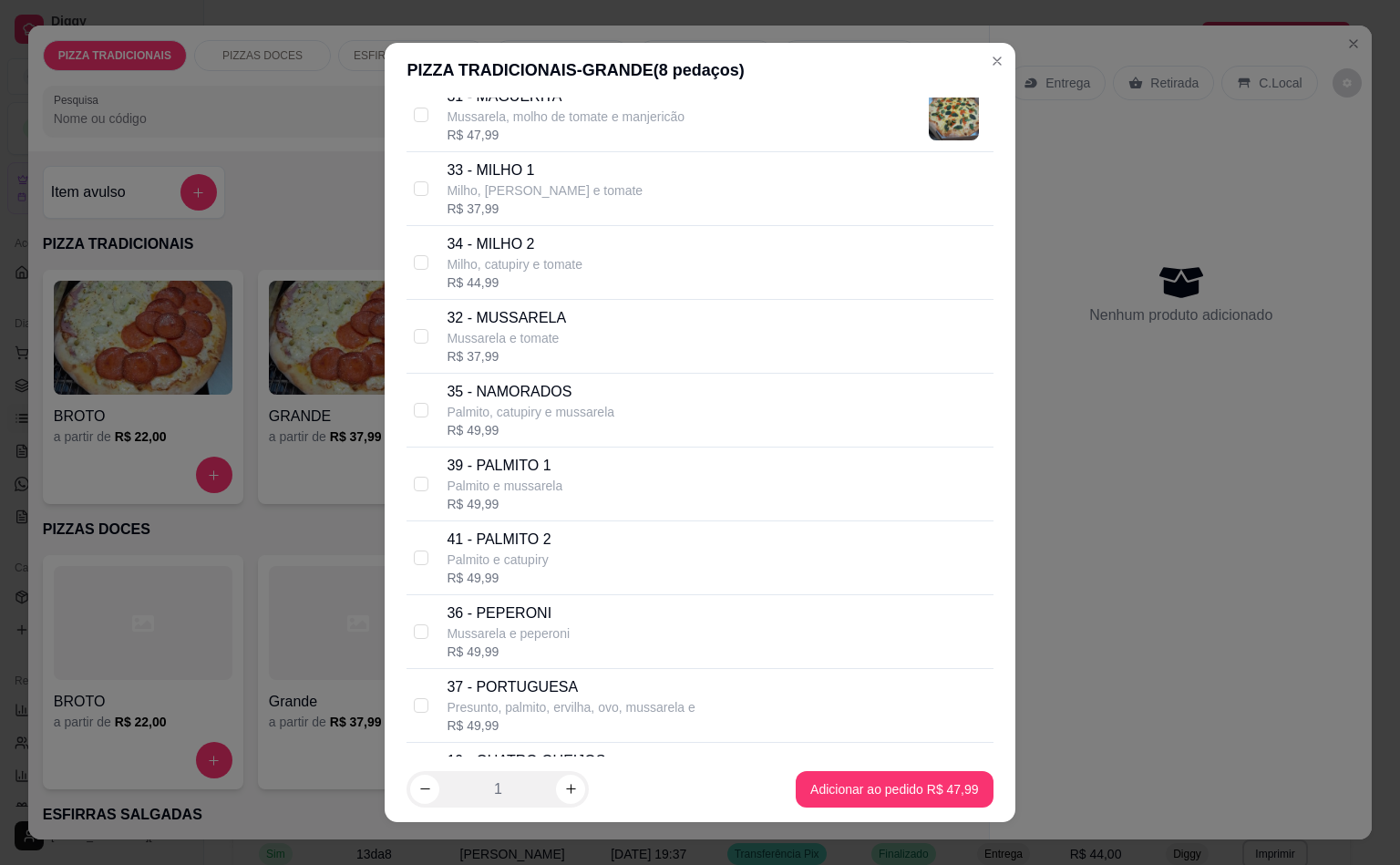
click at [529, 348] on p "Mussarela e tomate" at bounding box center [507, 338] width 119 height 18
checkbox input "true"
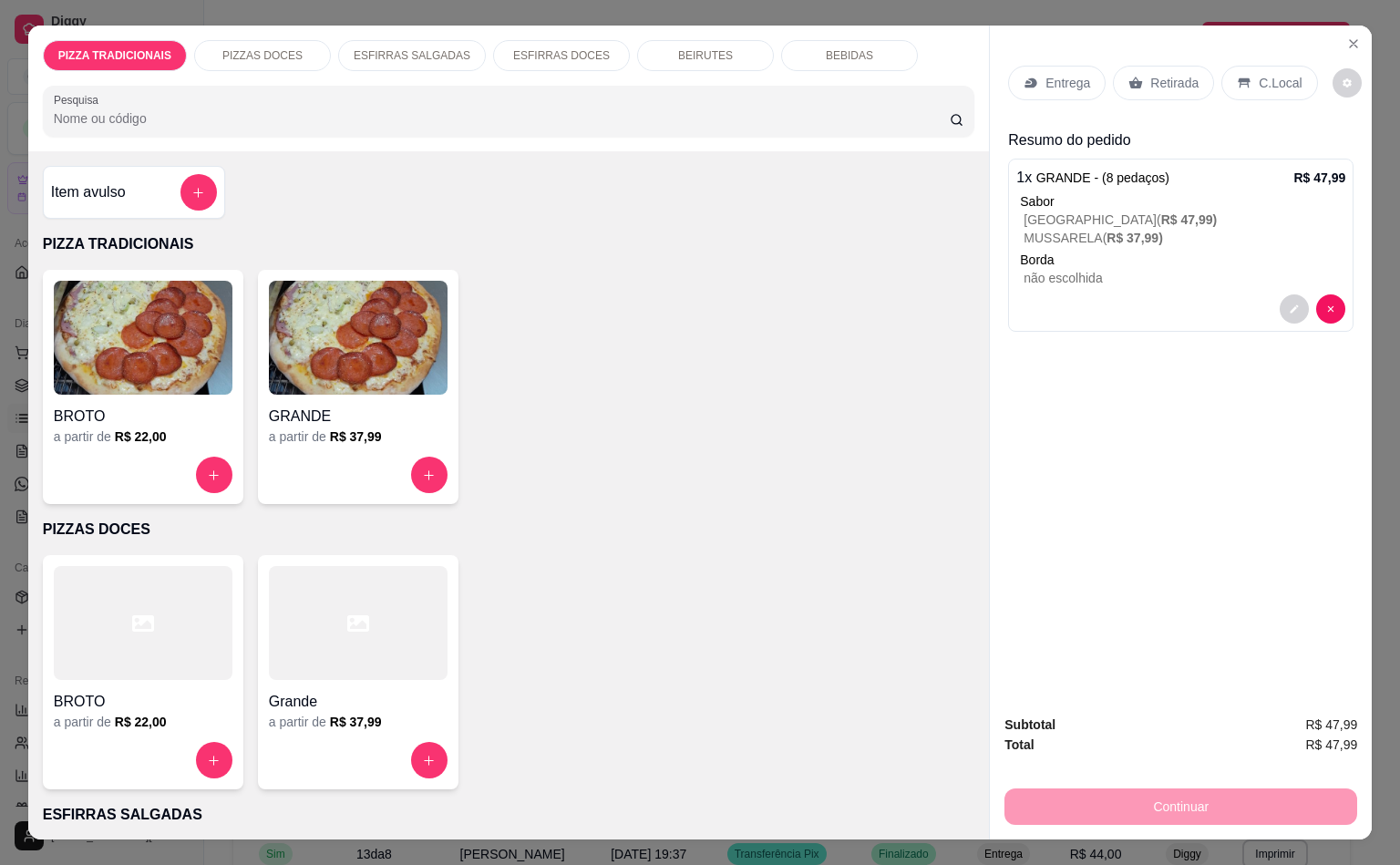
click at [424, 473] on icon "increase-product-quantity" at bounding box center [429, 476] width 14 height 14
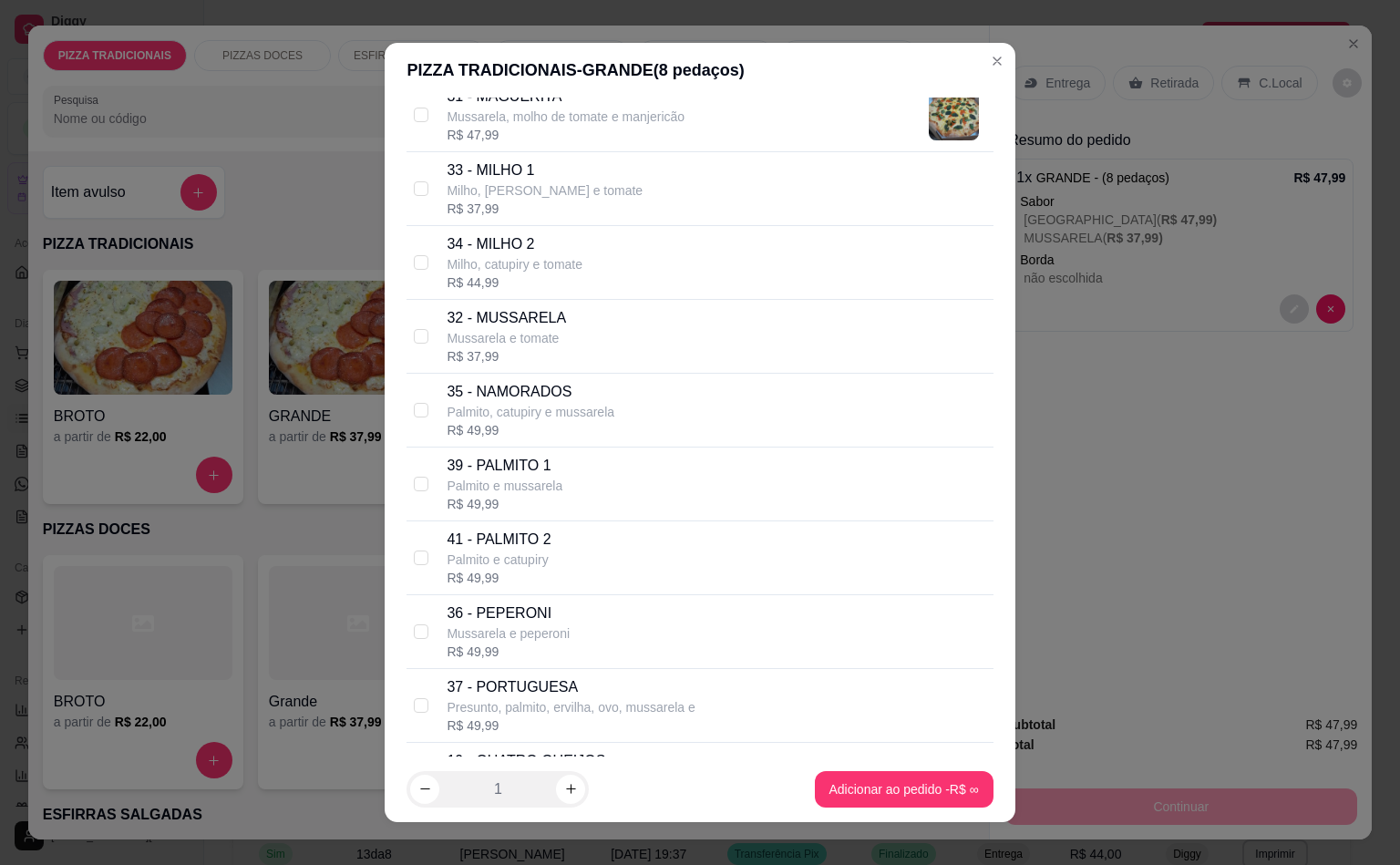
click at [582, 698] on p "37 - PORTUGUESA" at bounding box center [571, 687] width 248 height 22
checkbox input "true"
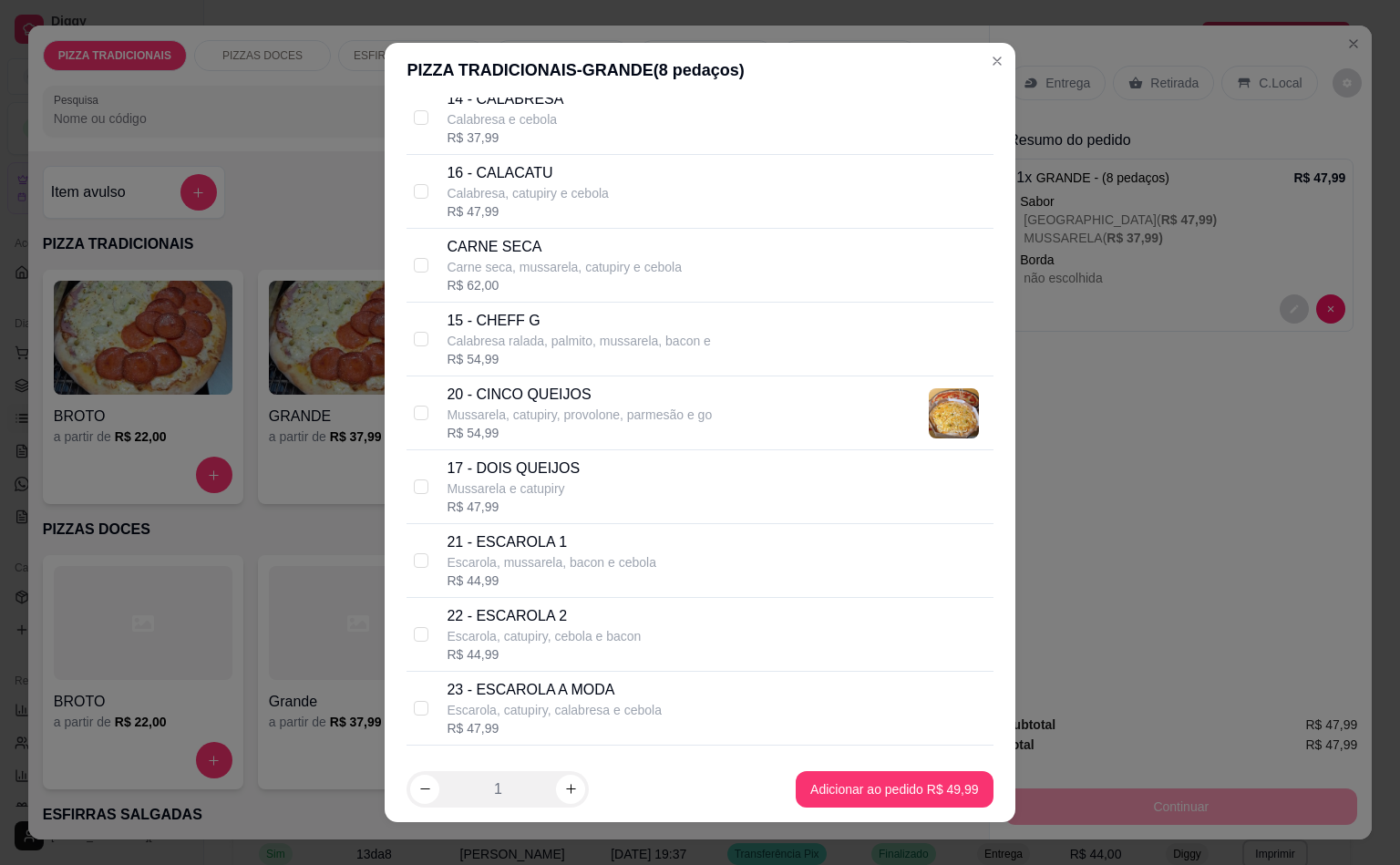
scroll to position [591, 0]
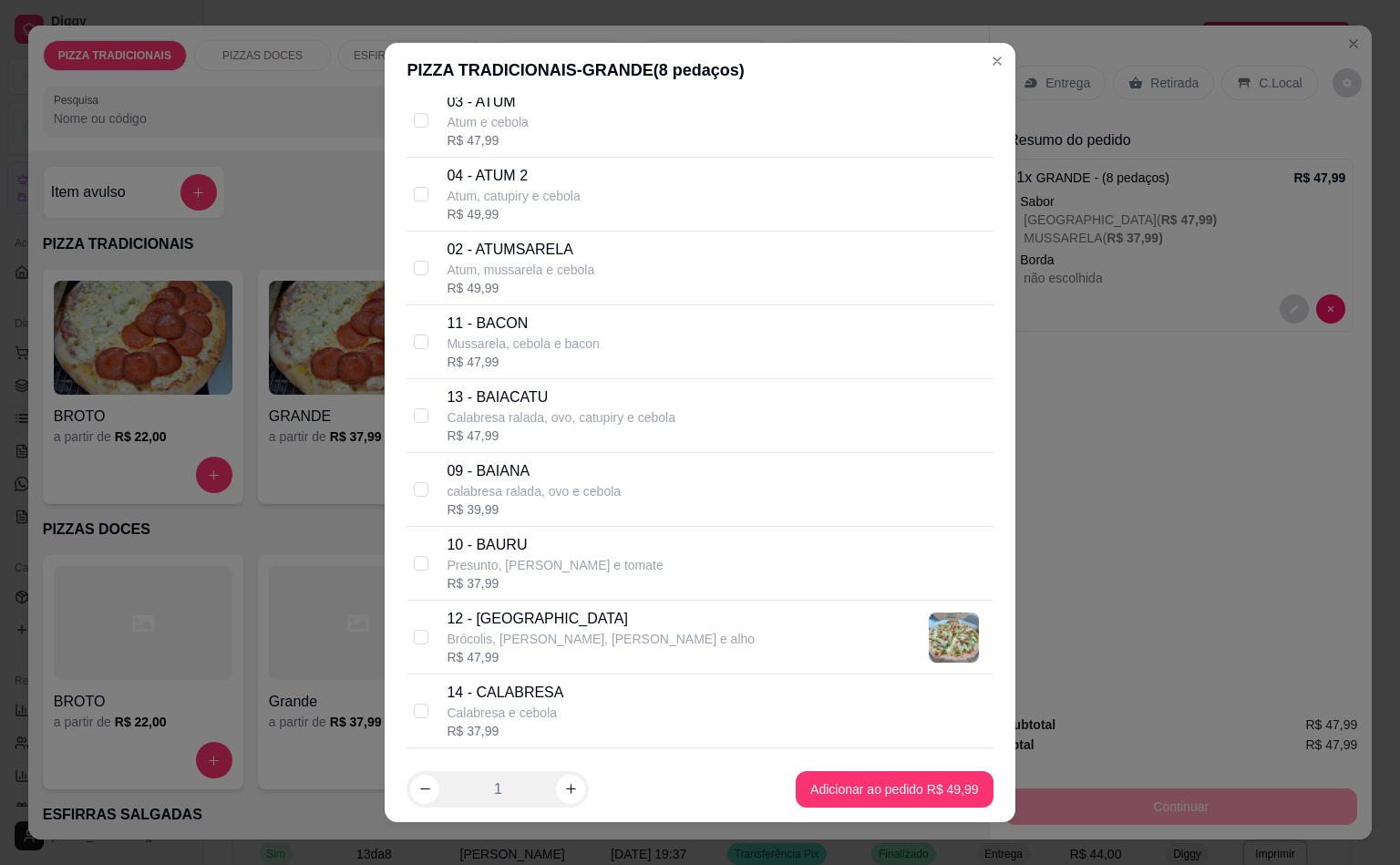
click at [555, 219] on div "R$ 49,99" at bounding box center [514, 214] width 133 height 18
click at [525, 190] on p "Atum, catupiry e cebola" at bounding box center [514, 196] width 133 height 18
click at [531, 167] on div "04 - ATUM 2 Atum, catupiry e cebola R$ 49,99" at bounding box center [700, 195] width 586 height 73
click at [531, 183] on p "04 - ATUM 2" at bounding box center [514, 176] width 133 height 22
checkbox input "false"
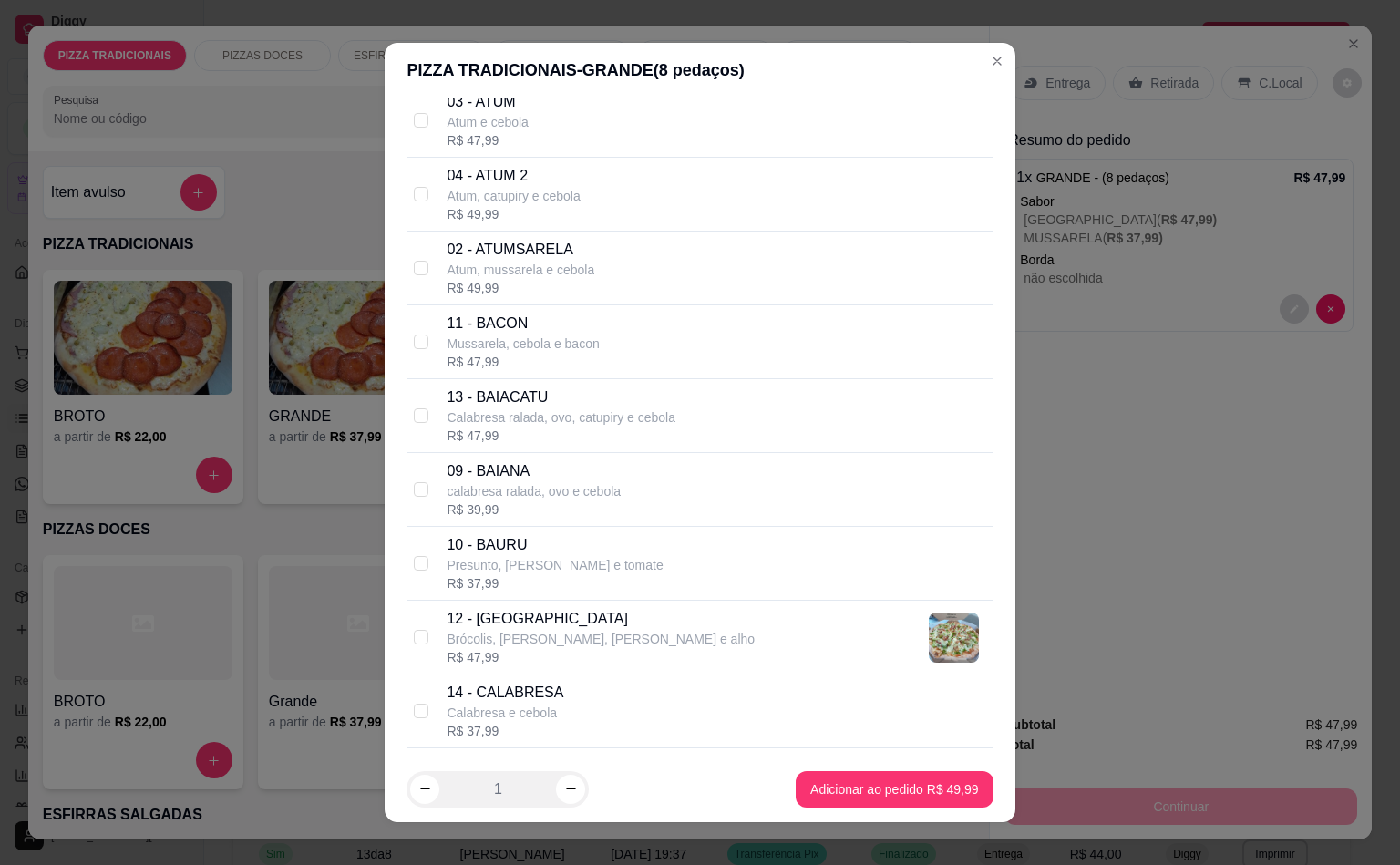
click at [517, 120] on p "Atum e cebola" at bounding box center [488, 122] width 82 height 18
checkbox input "true"
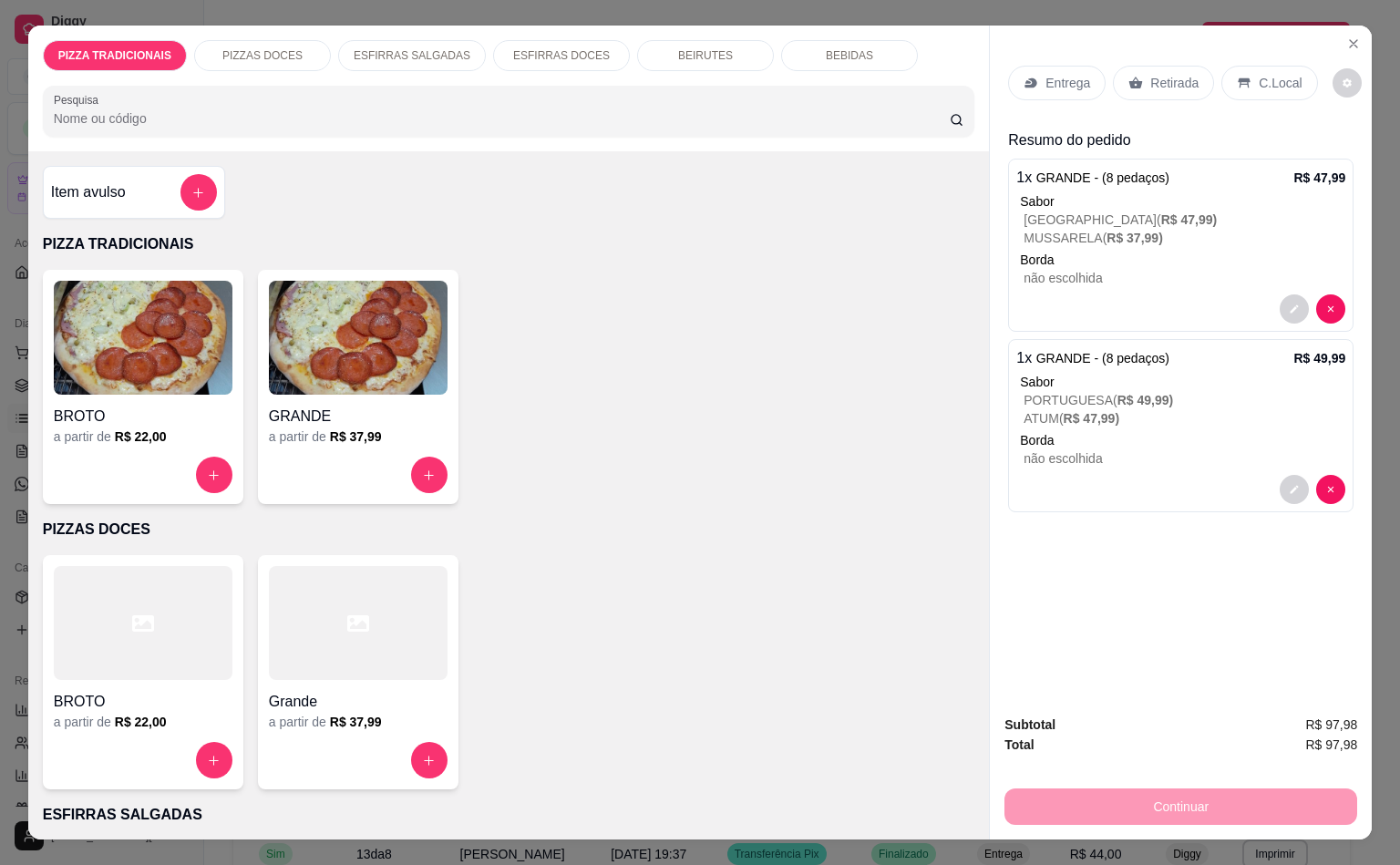
click at [1138, 79] on div "Retirada" at bounding box center [1164, 82] width 101 height 35
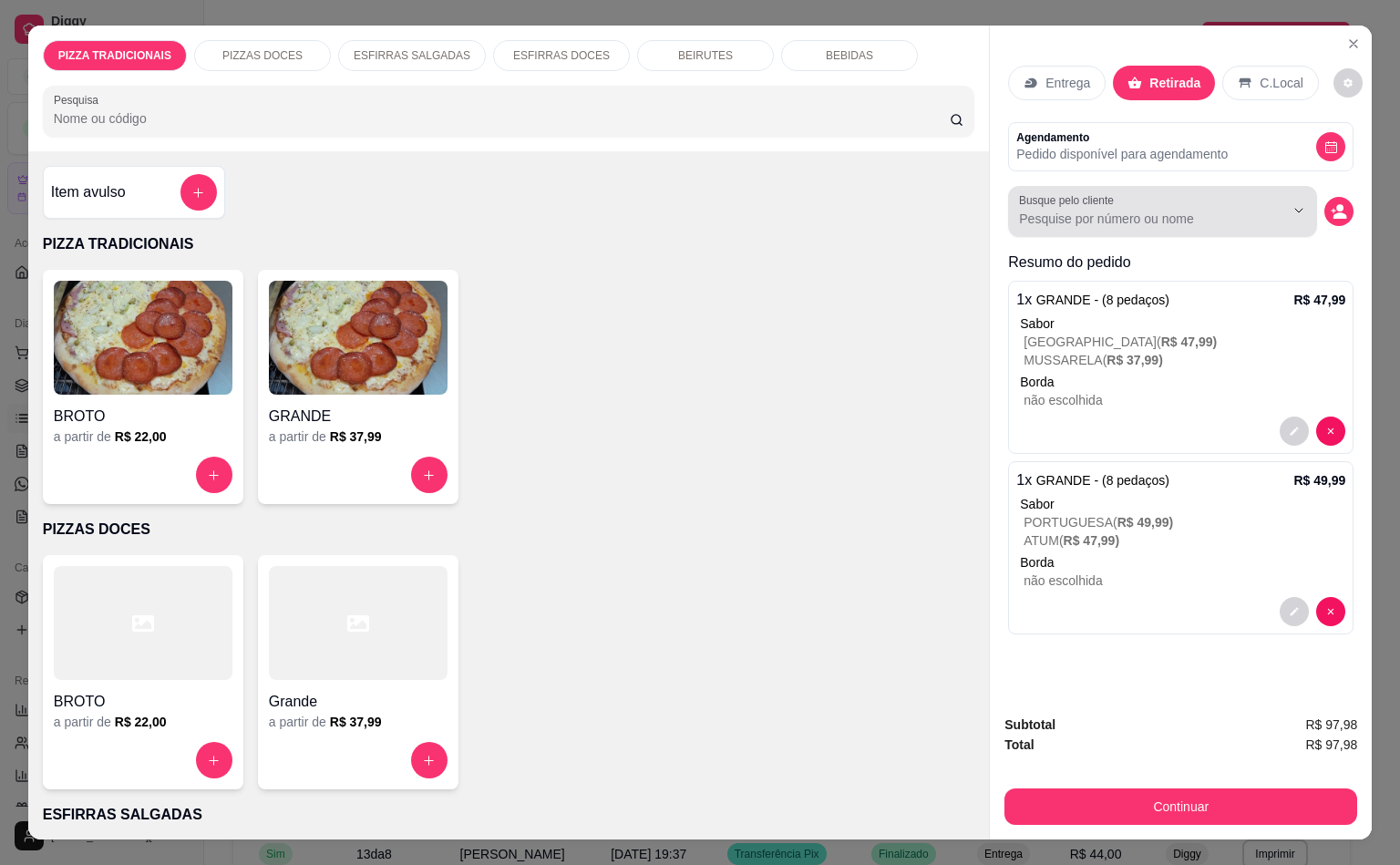
click at [1087, 221] on div at bounding box center [1163, 211] width 287 height 37
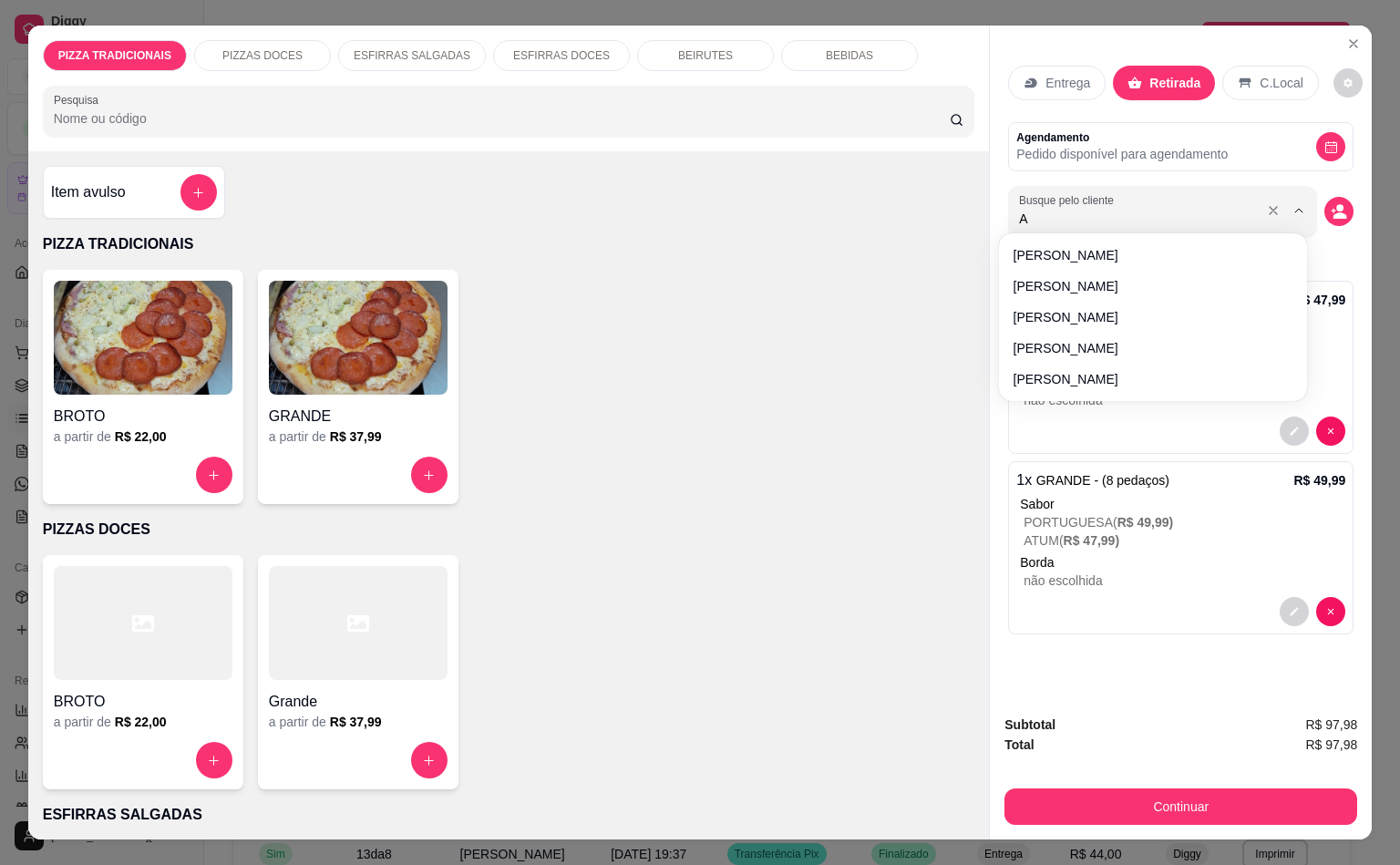
type input "A"
type input "[PERSON_NAME]"
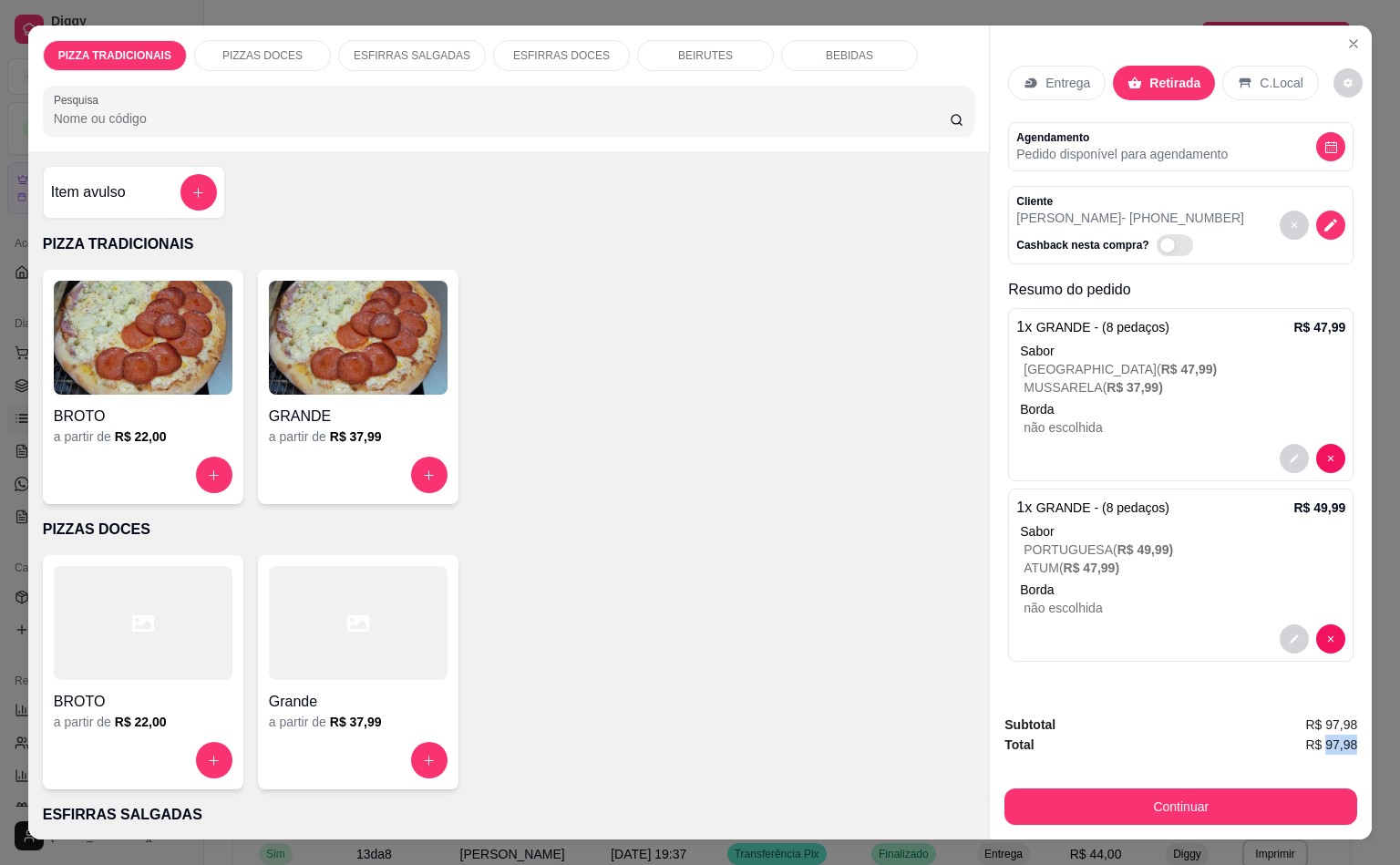
scroll to position [0, 4]
drag, startPoint x: 1319, startPoint y: 741, endPoint x: 1371, endPoint y: 728, distance: 53.6
click at [1371, 728] on div "PIZZA TRADICIONAIS PIZZAS DOCES ESFIRRAS SALGADAS ESFIRRAS DOCES BEIRUTES BEBID…" at bounding box center [700, 432] width 1400 height 865
copy span "97,98"
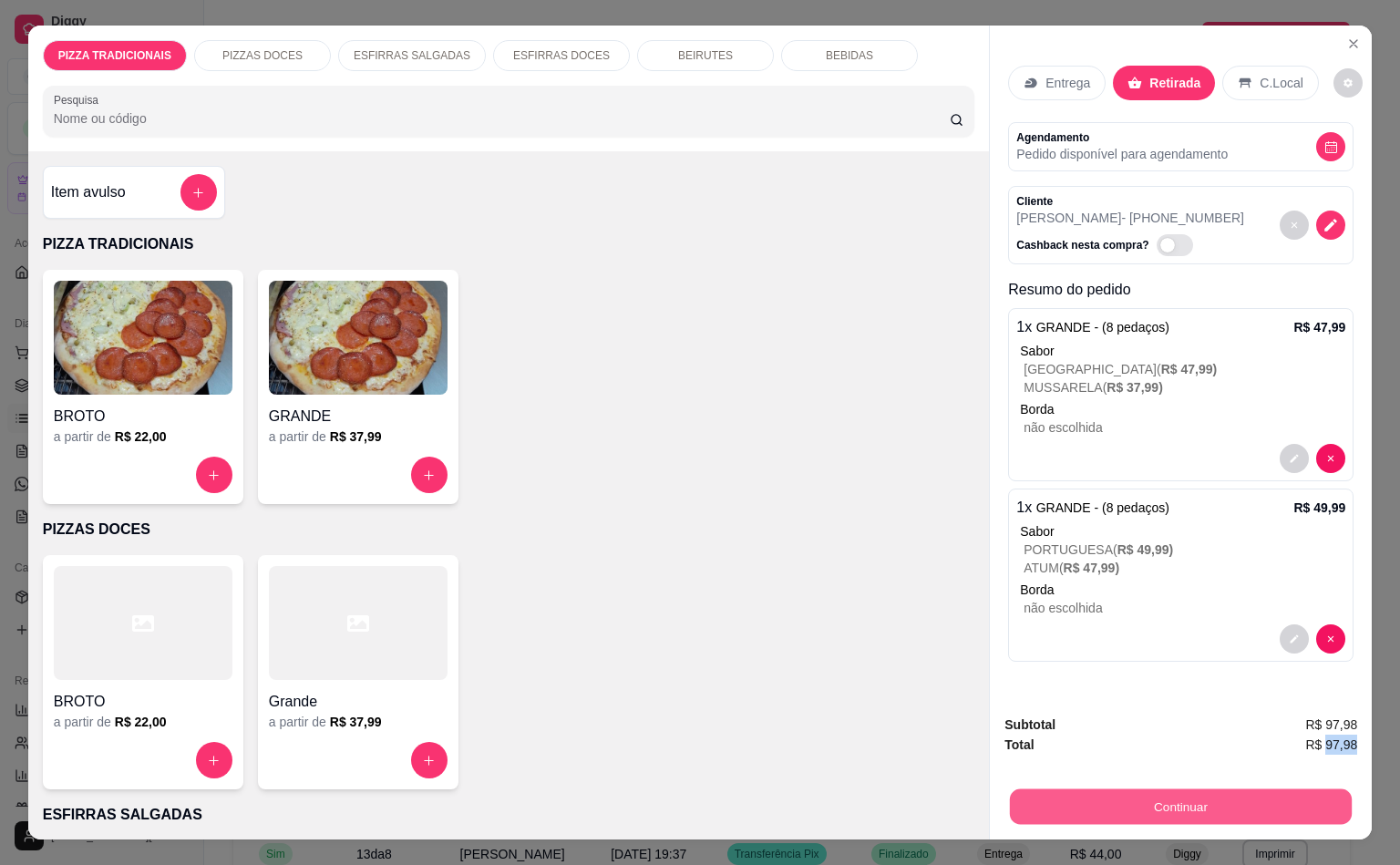
click at [1200, 789] on button "Continuar" at bounding box center [1180, 806] width 342 height 36
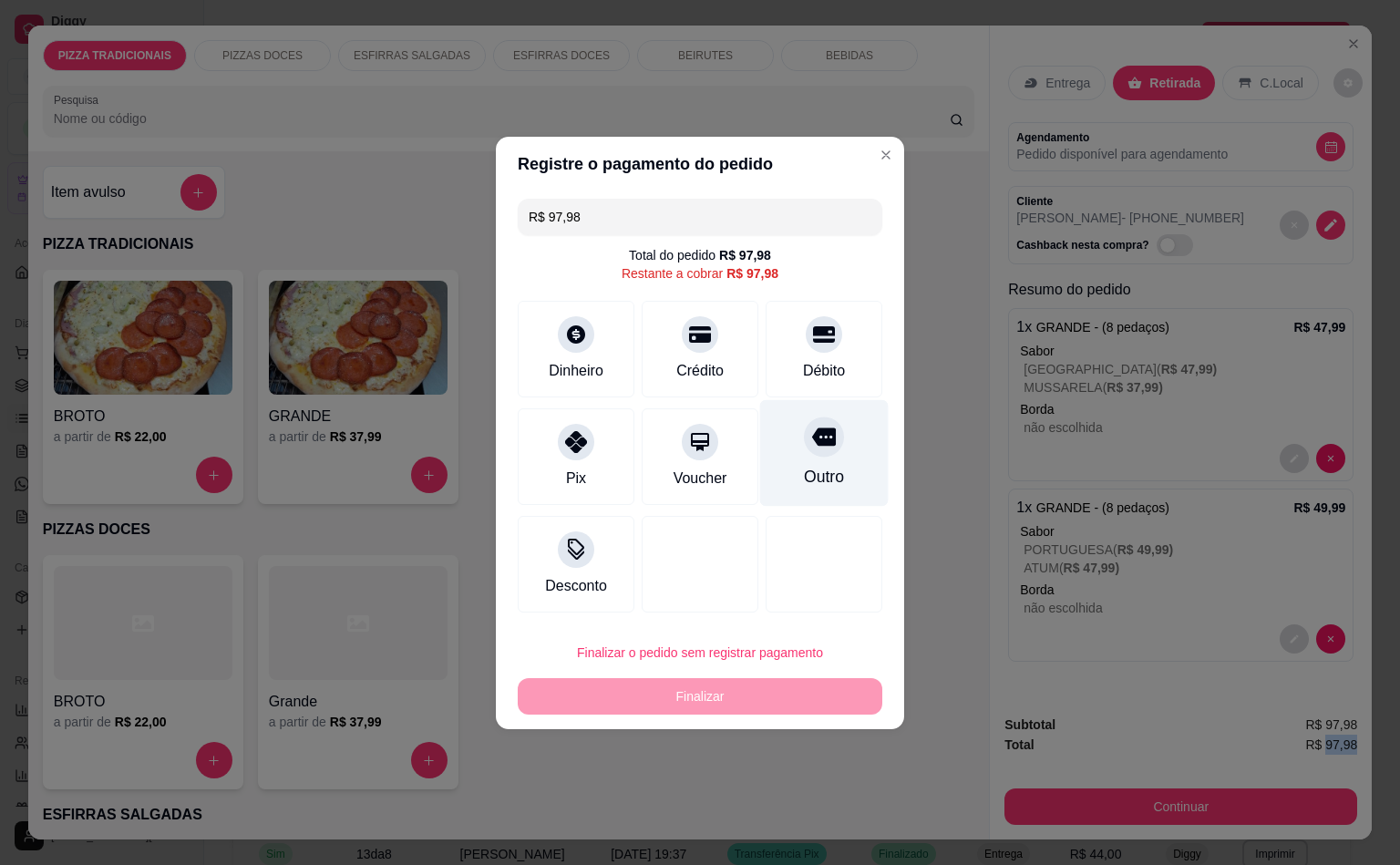
click at [833, 436] on div "Outro" at bounding box center [824, 452] width 128 height 106
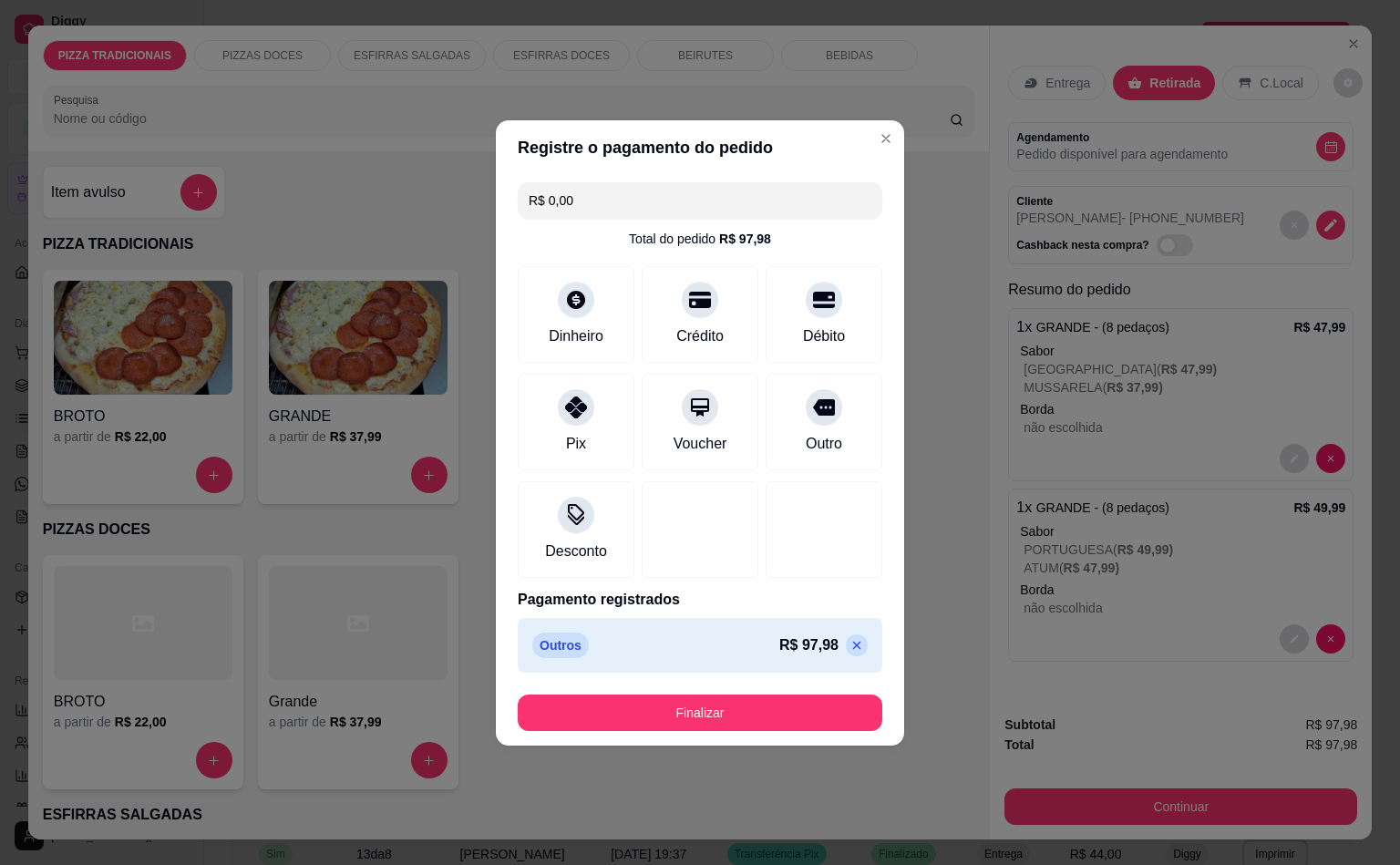
click at [804, 723] on button "Finalizar" at bounding box center [700, 712] width 365 height 37
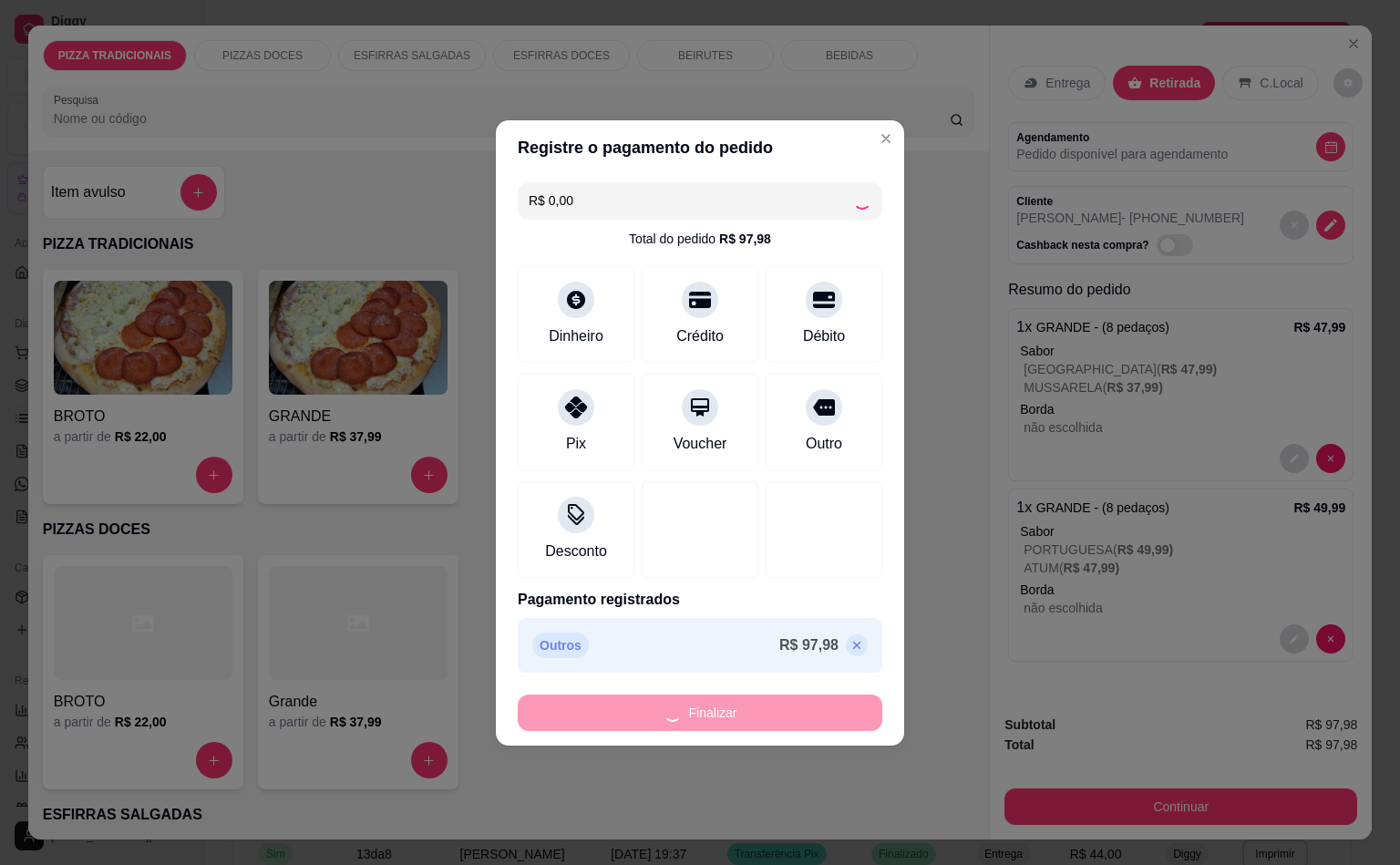
type input "-R$ 97,98"
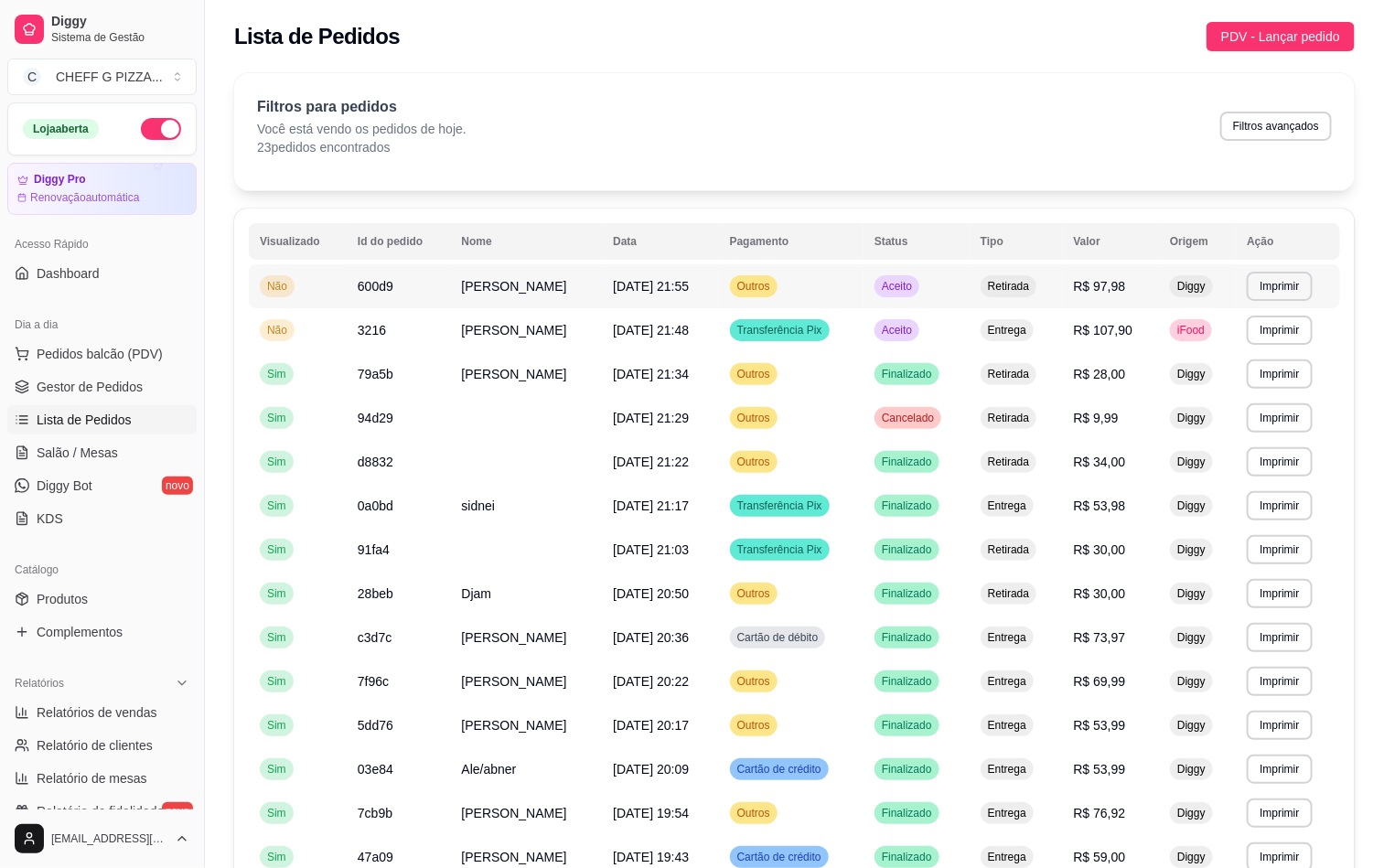
click at [569, 286] on td "[PERSON_NAME]" at bounding box center [526, 286] width 152 height 44
drag, startPoint x: 152, startPoint y: 341, endPoint x: 154, endPoint y: 358, distance: 17.1
click at [152, 344] on button "Pedidos balcão (PDV)" at bounding box center [102, 353] width 189 height 29
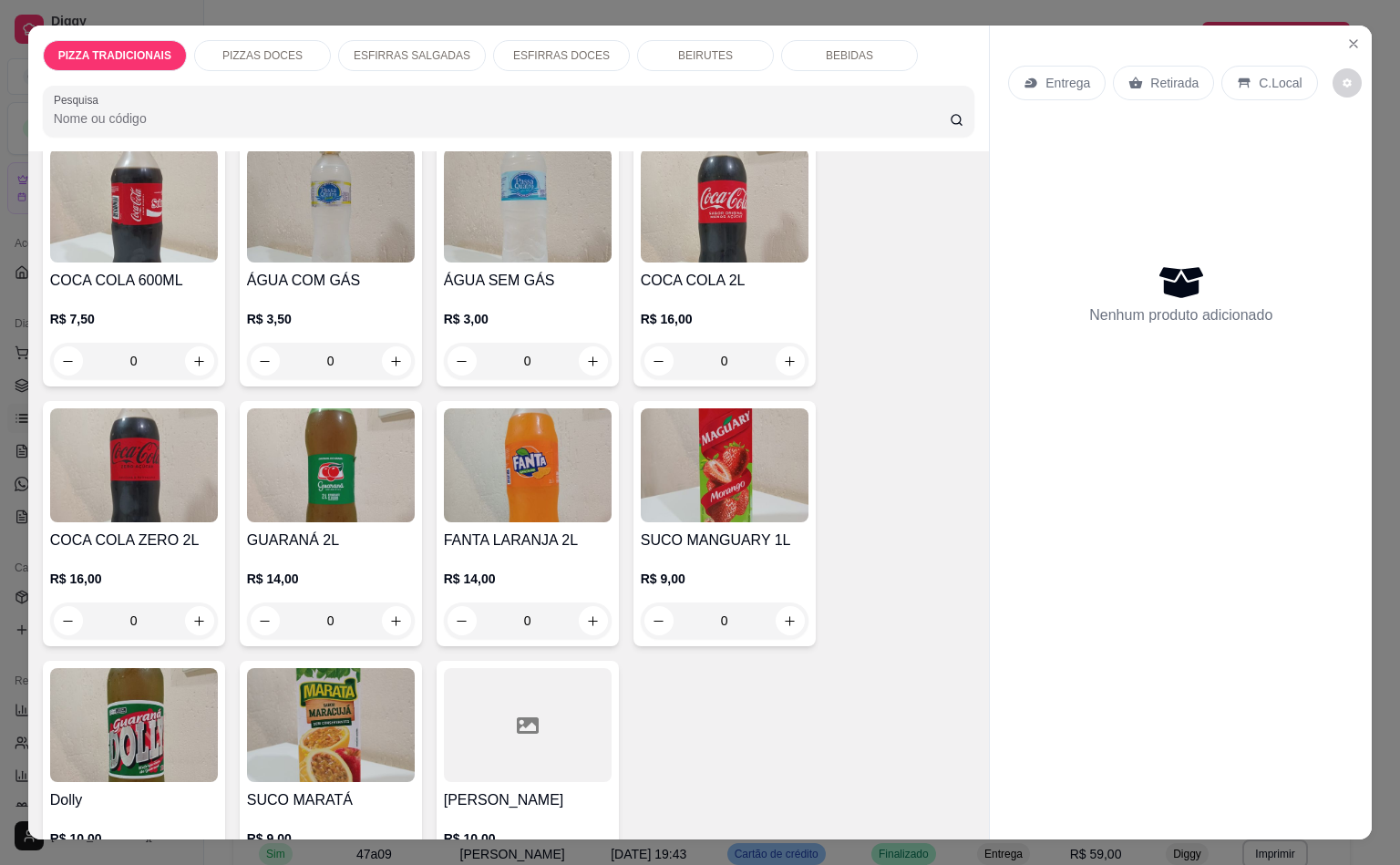
scroll to position [4076, 0]
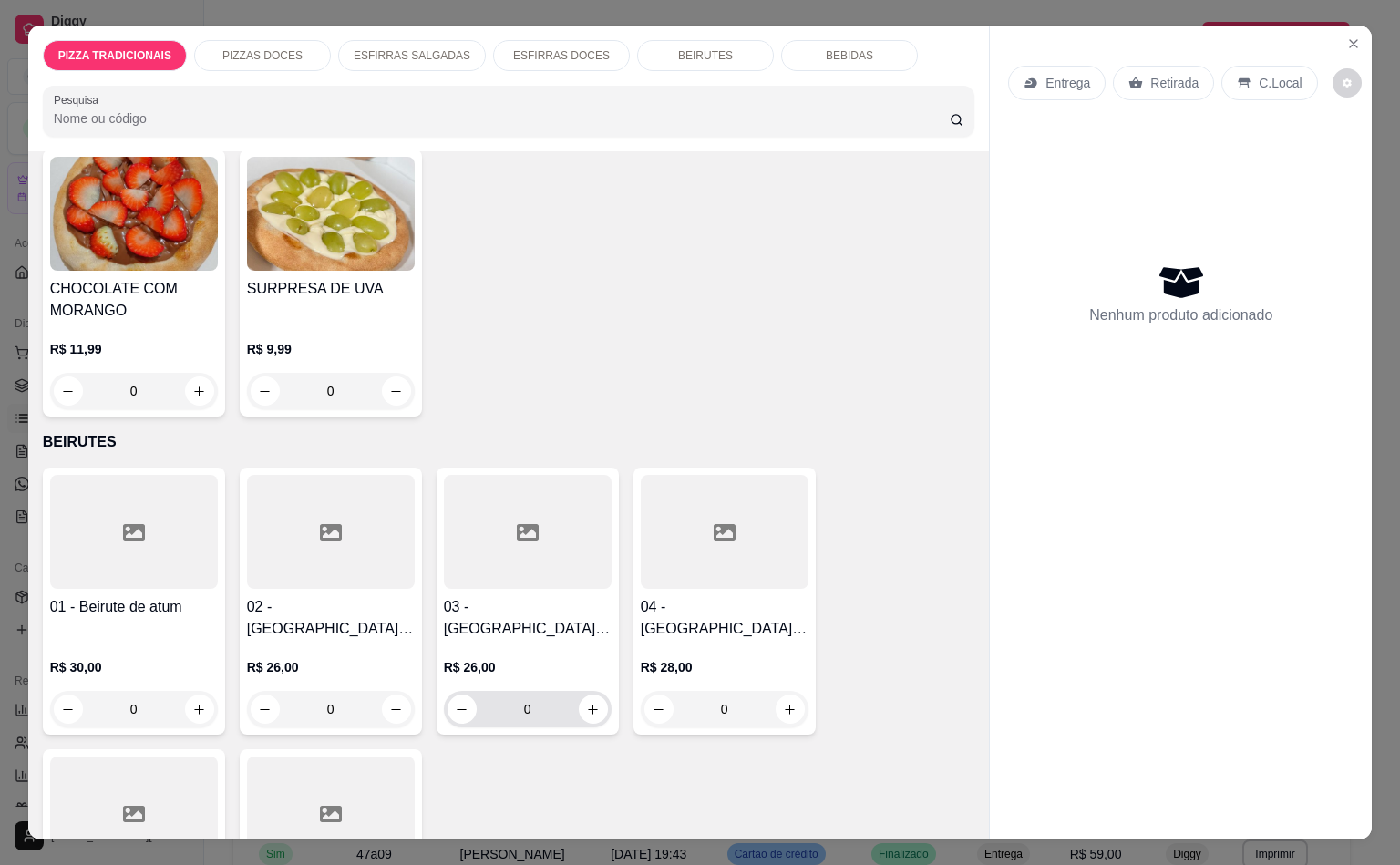
click at [586, 690] on div "0" at bounding box center [527, 708] width 160 height 37
click at [588, 702] on icon "increase-product-quantity" at bounding box center [593, 709] width 14 height 14
type input "1"
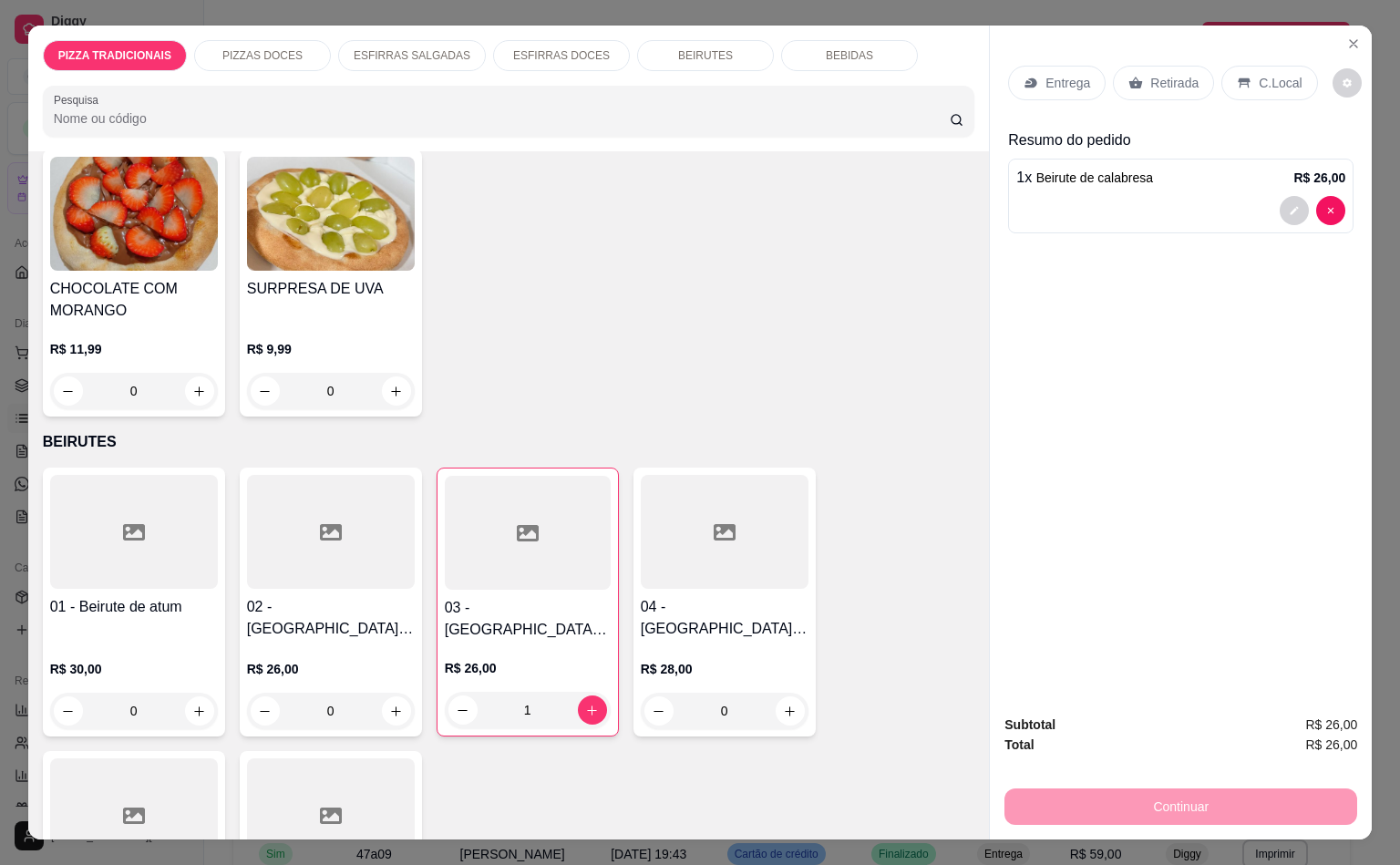
scroll to position [4670, 0]
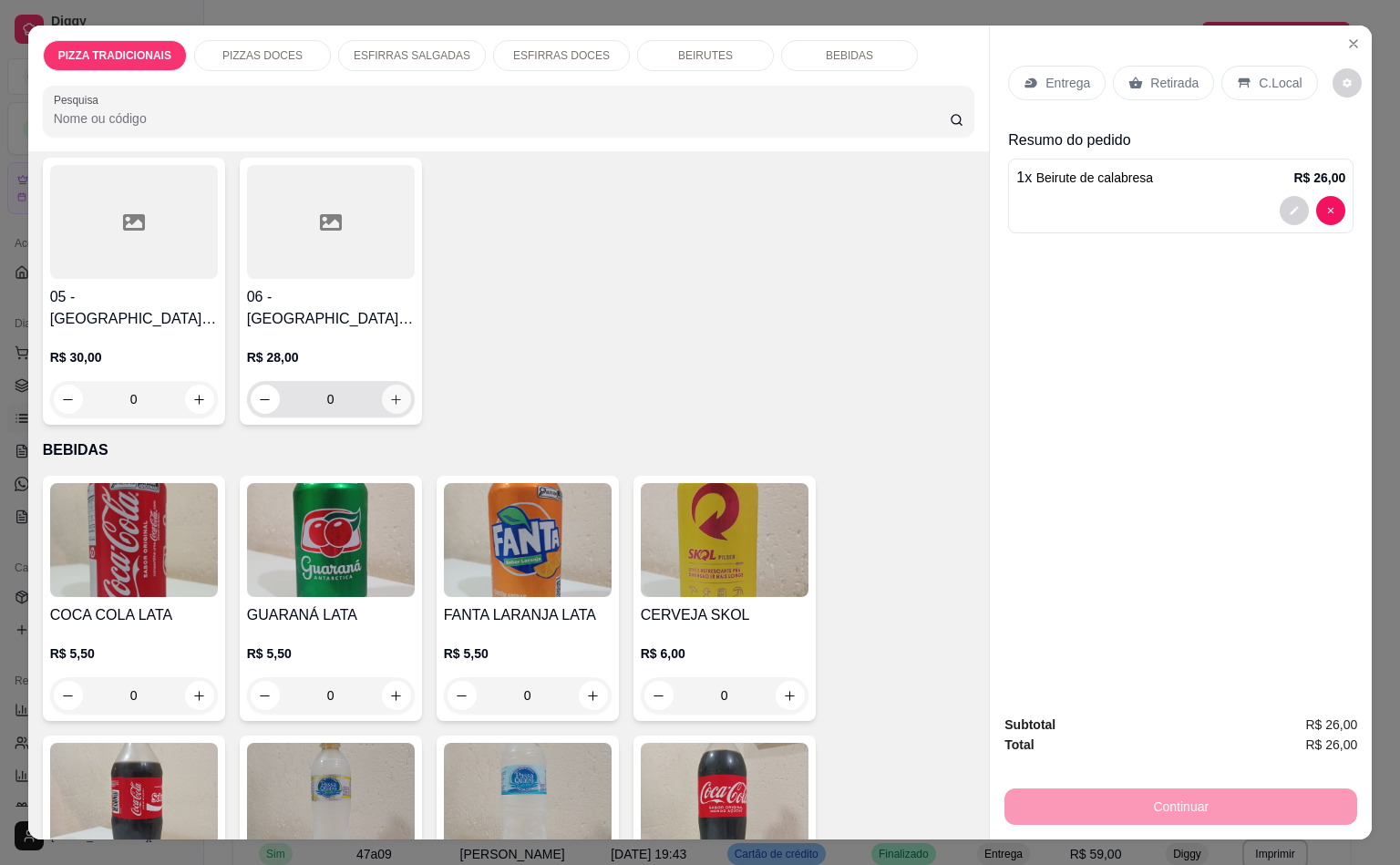
click at [386, 384] on button "increase-product-quantity" at bounding box center [395, 398] width 29 height 29
type input "1"
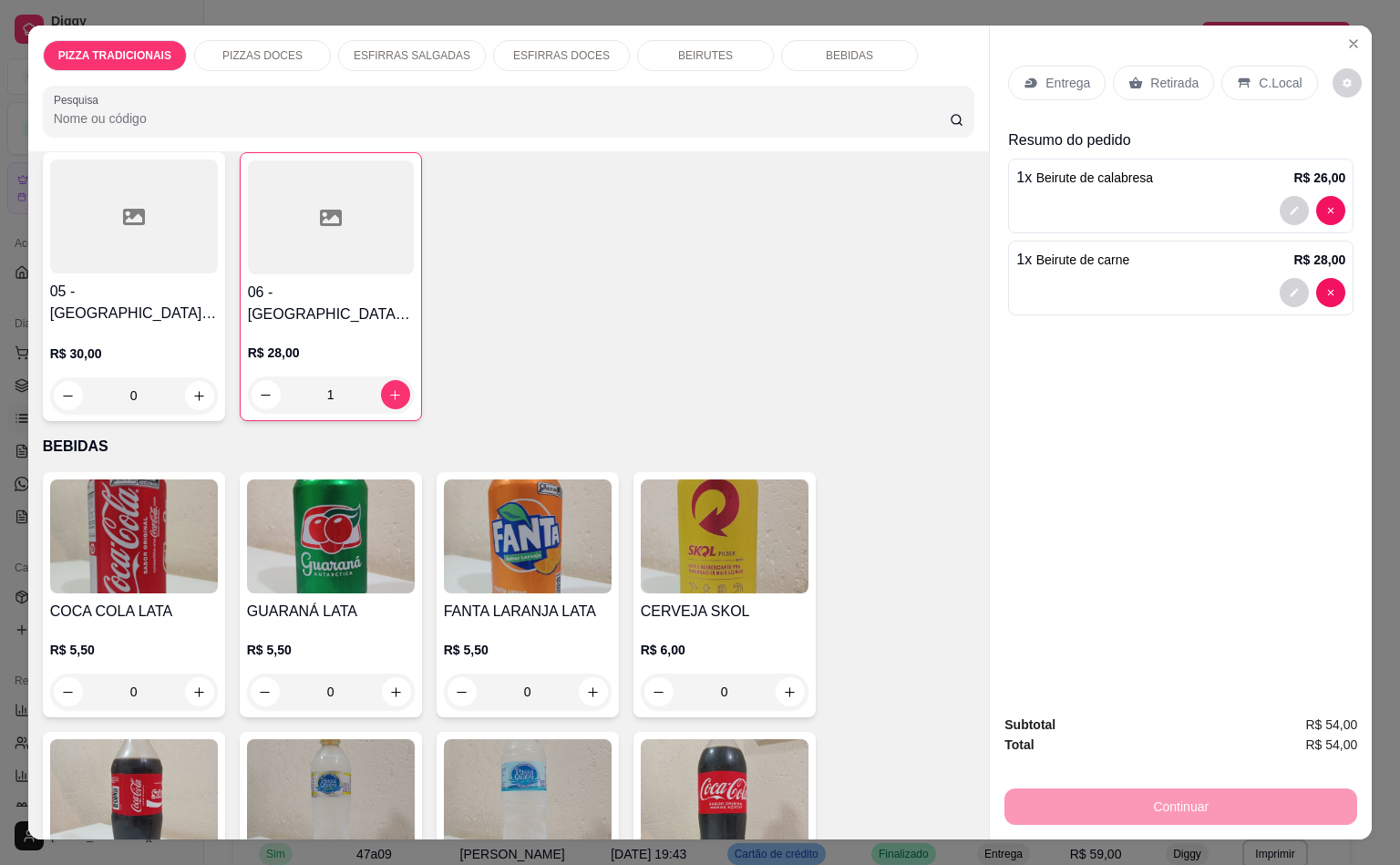
scroll to position [5267, 0]
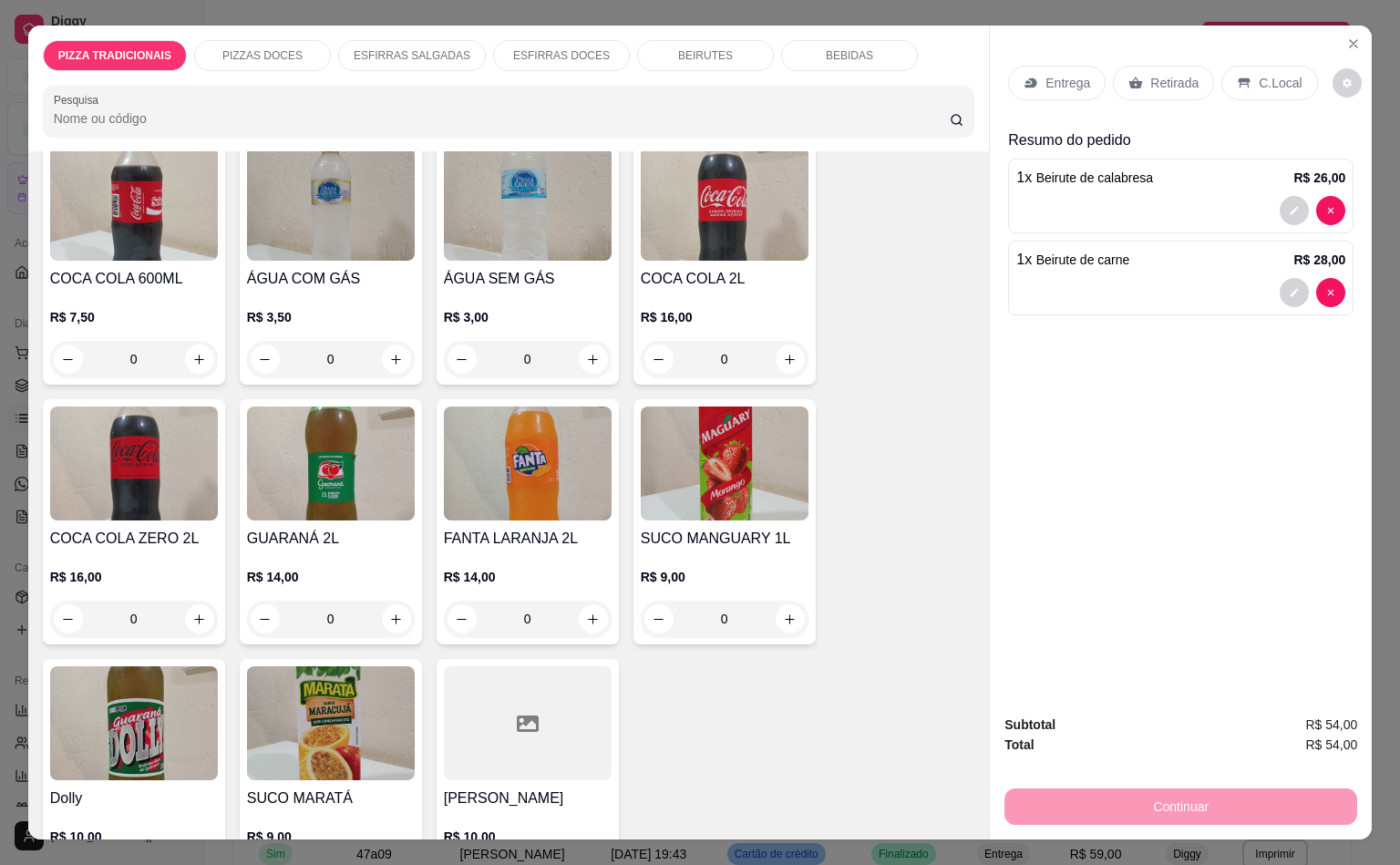
click at [389, 568] on div "R$ 14,00 0" at bounding box center [331, 603] width 168 height 70
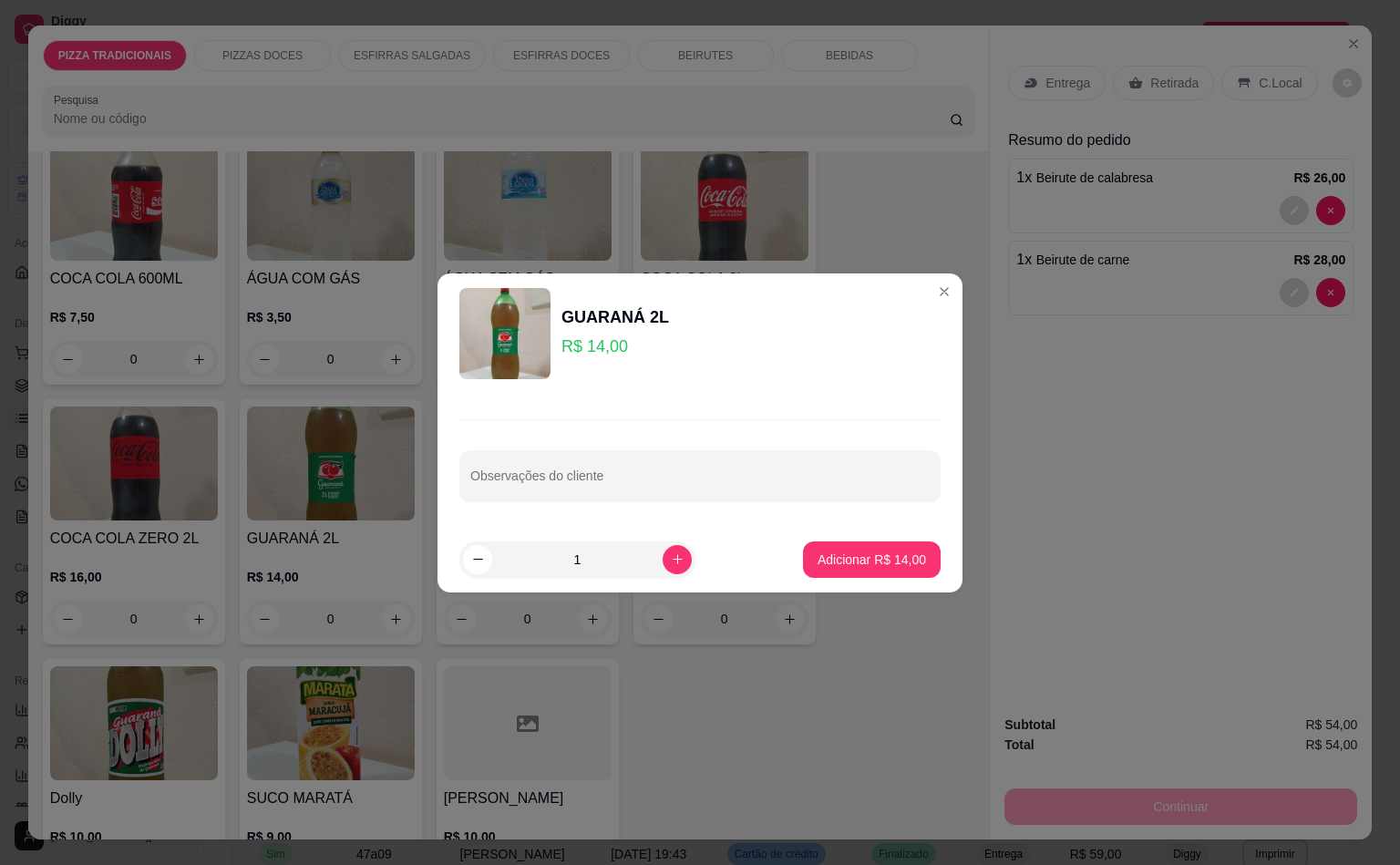
click at [827, 589] on footer "1 Adicionar R$ 14,00" at bounding box center [700, 559] width 525 height 66
click at [844, 567] on p "Adicionar R$ 14,00" at bounding box center [871, 559] width 108 height 18
type input "1"
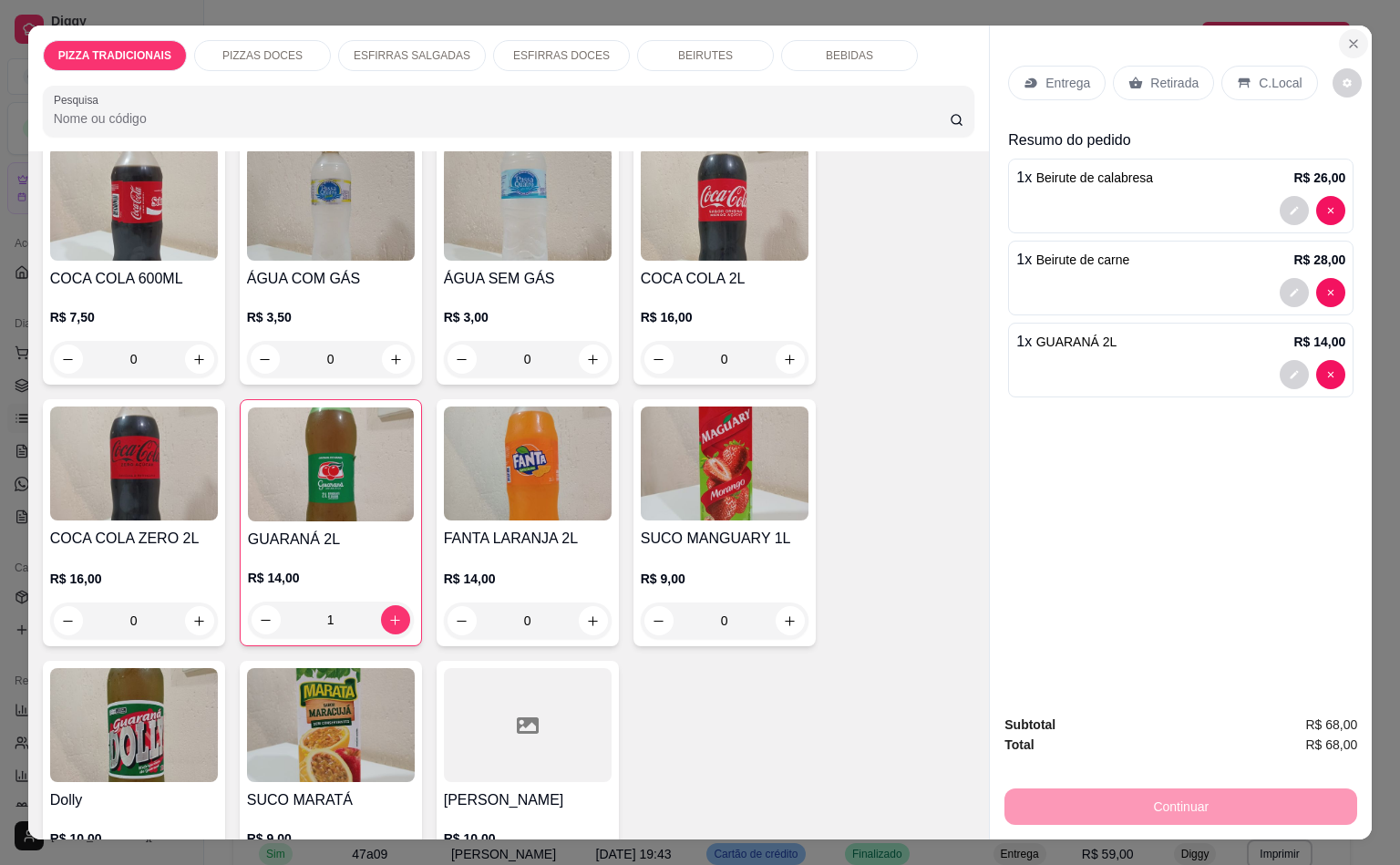
click at [1327, 30] on div "Entrega Retirada C.Local Resumo do pedido 1 x [GEOGRAPHIC_DATA] de calabresa R$…" at bounding box center [1180, 362] width 382 height 673
click at [1346, 37] on icon "Close" at bounding box center [1353, 44] width 15 height 15
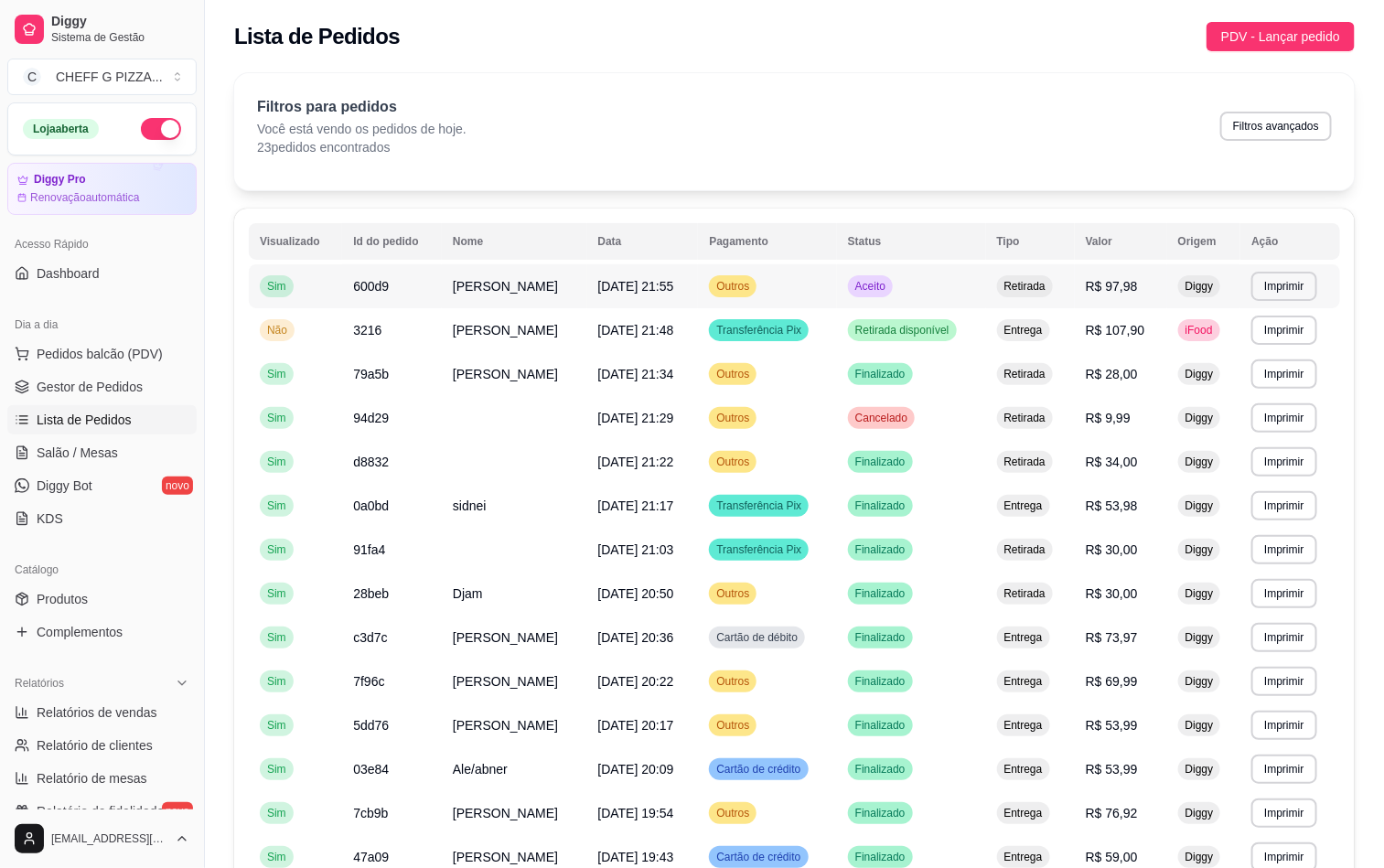
click at [679, 300] on td "[DATE] 21:55" at bounding box center [643, 286] width 112 height 44
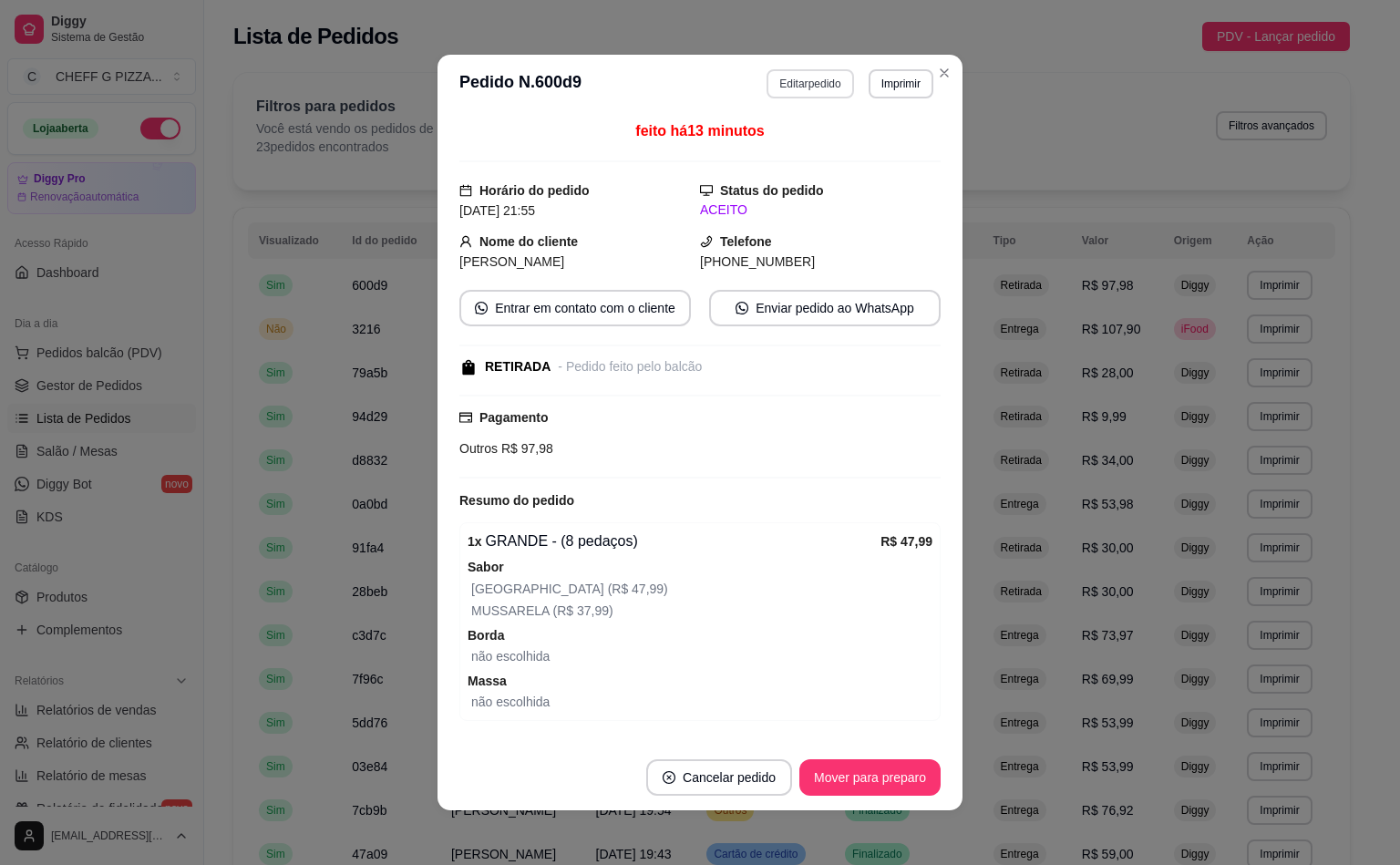
click at [826, 73] on button "Editar pedido" at bounding box center [810, 83] width 86 height 29
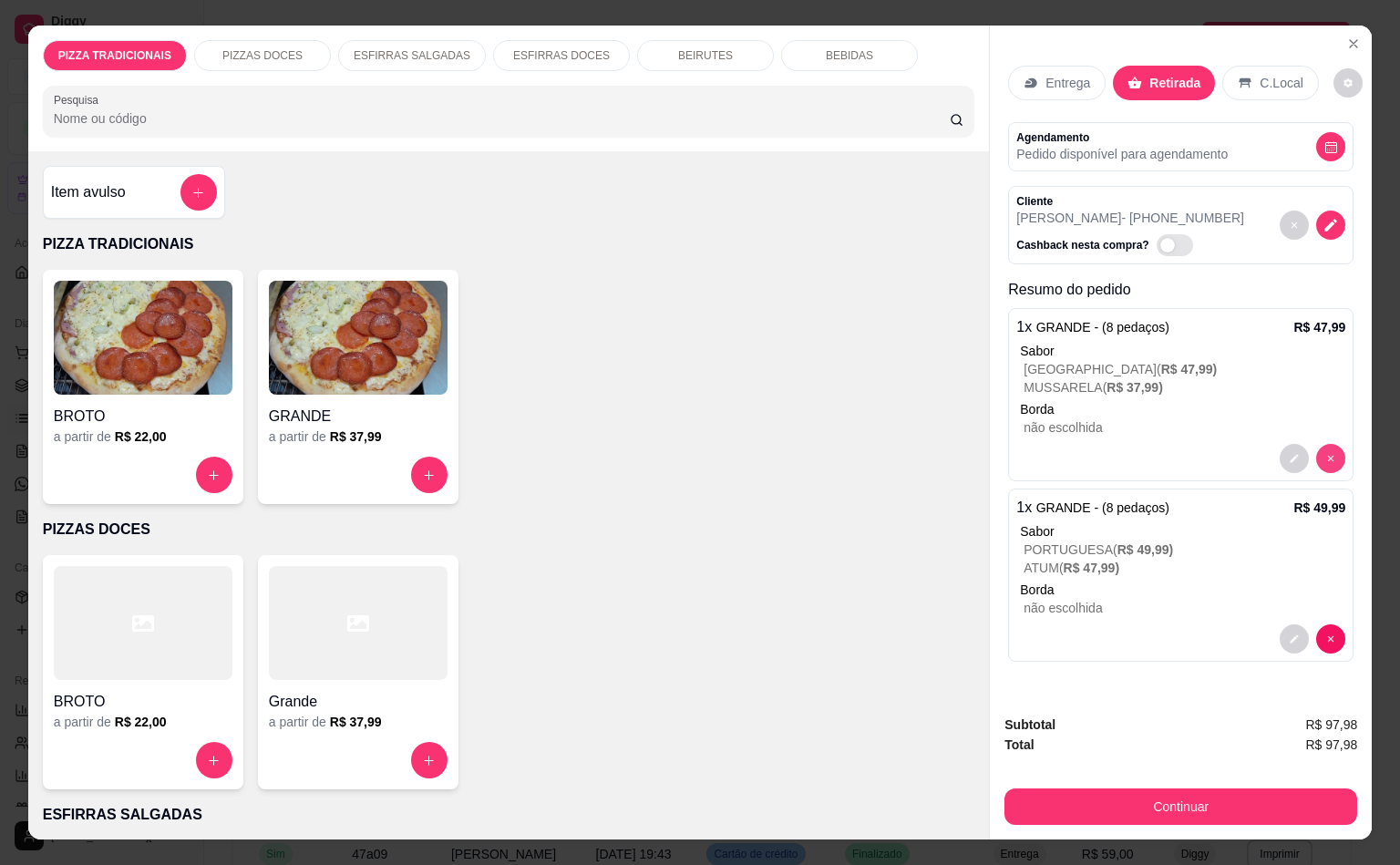
click at [1291, 448] on button "decrease-product-quantity" at bounding box center [1294, 458] width 29 height 29
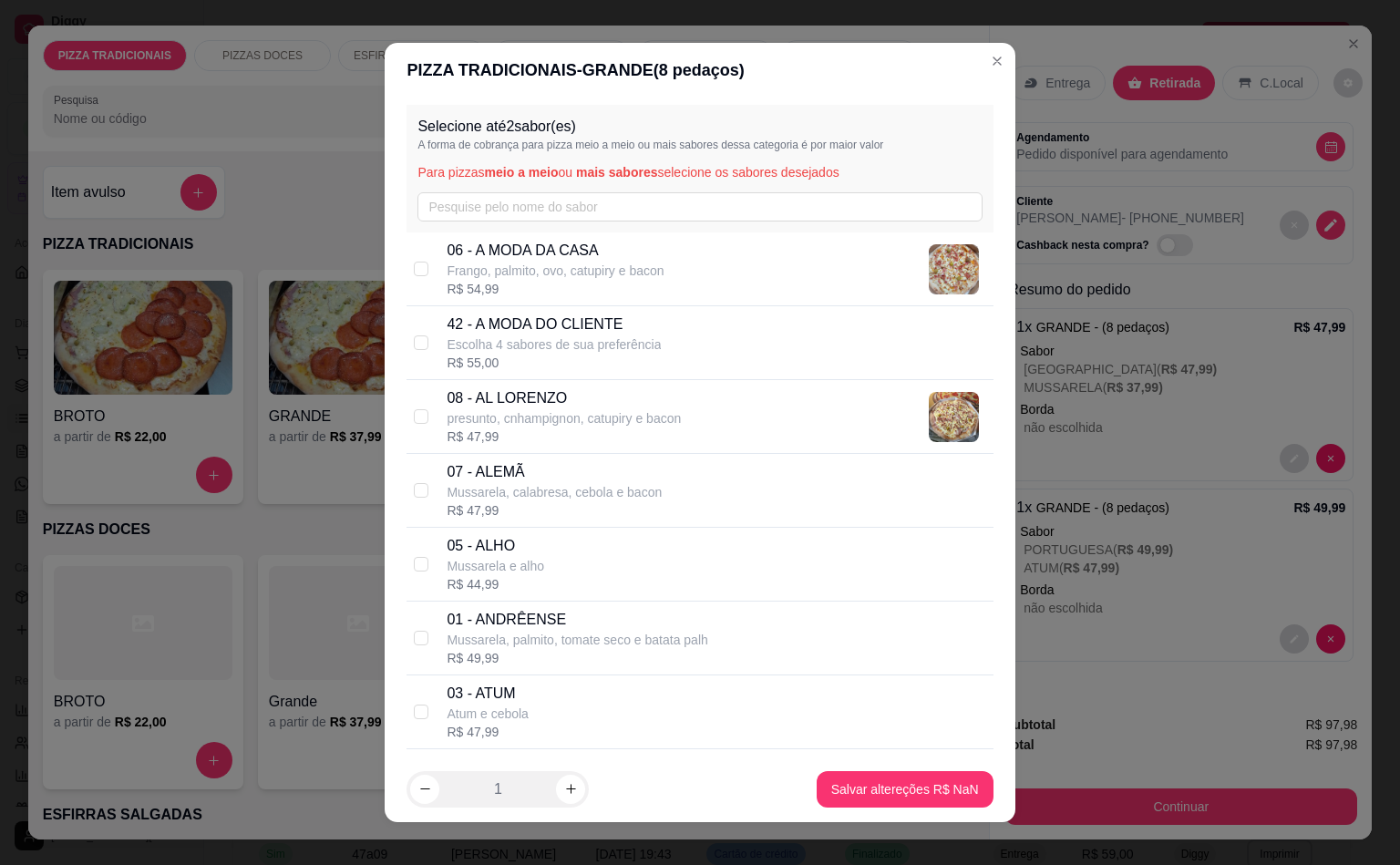
scroll to position [591, 0]
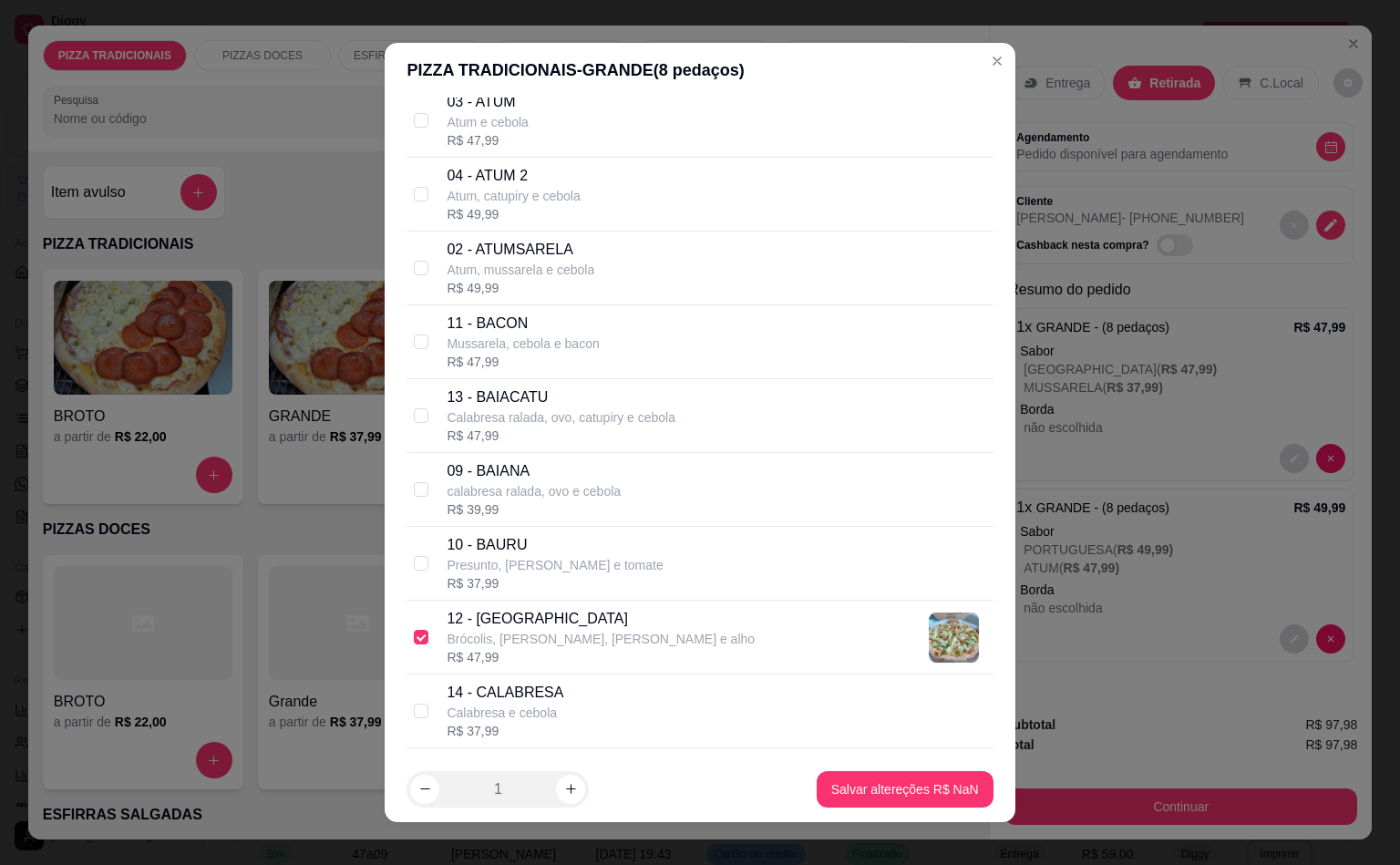
click at [532, 640] on p "Brócolis, [PERSON_NAME], [PERSON_NAME] e alho" at bounding box center [601, 639] width 308 height 18
checkbox input "false"
click at [524, 694] on p "14 - CALABRESA" at bounding box center [505, 692] width 116 height 22
checkbox input "true"
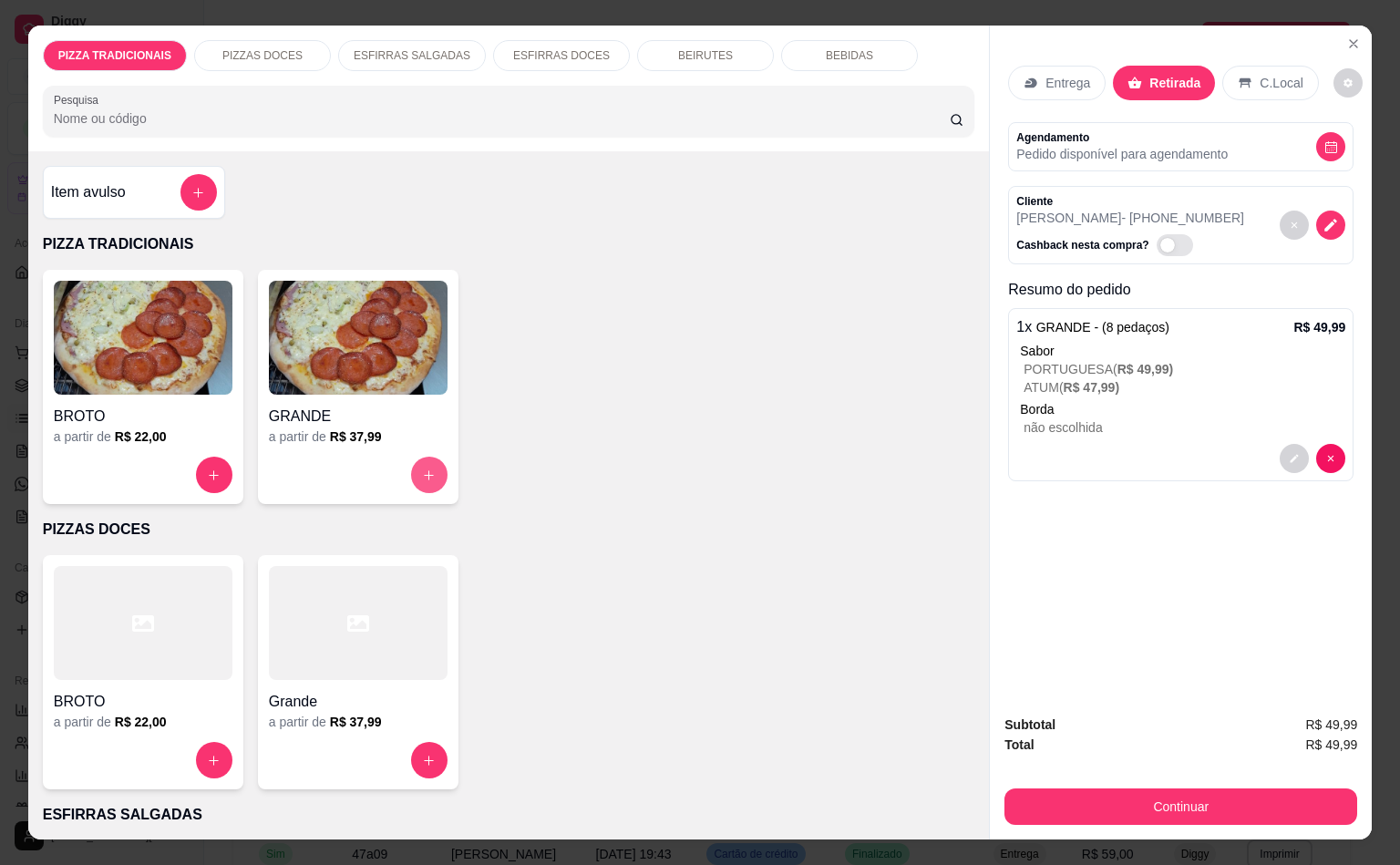
click at [424, 470] on icon "increase-product-quantity" at bounding box center [429, 476] width 14 height 14
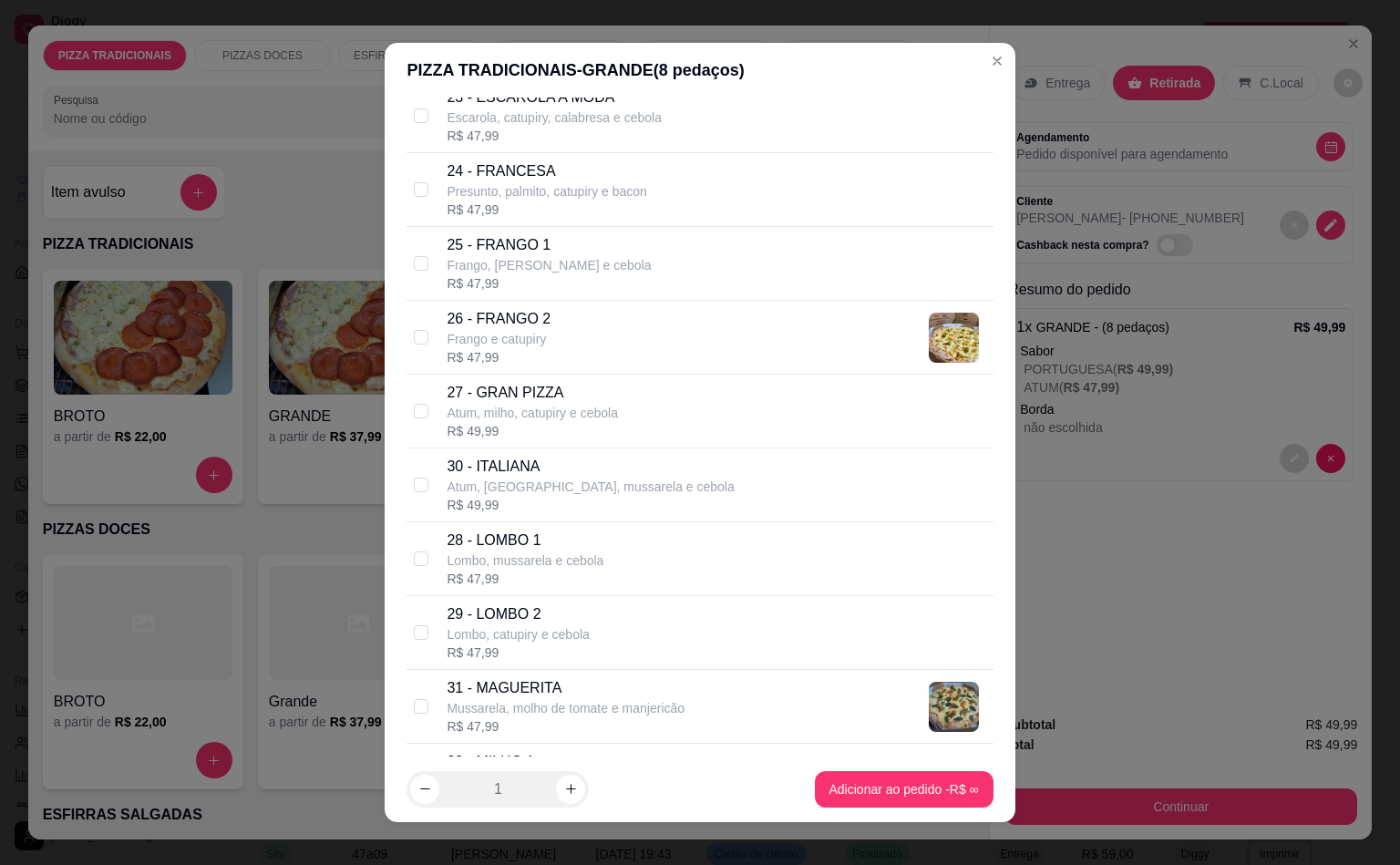
scroll to position [2368, 0]
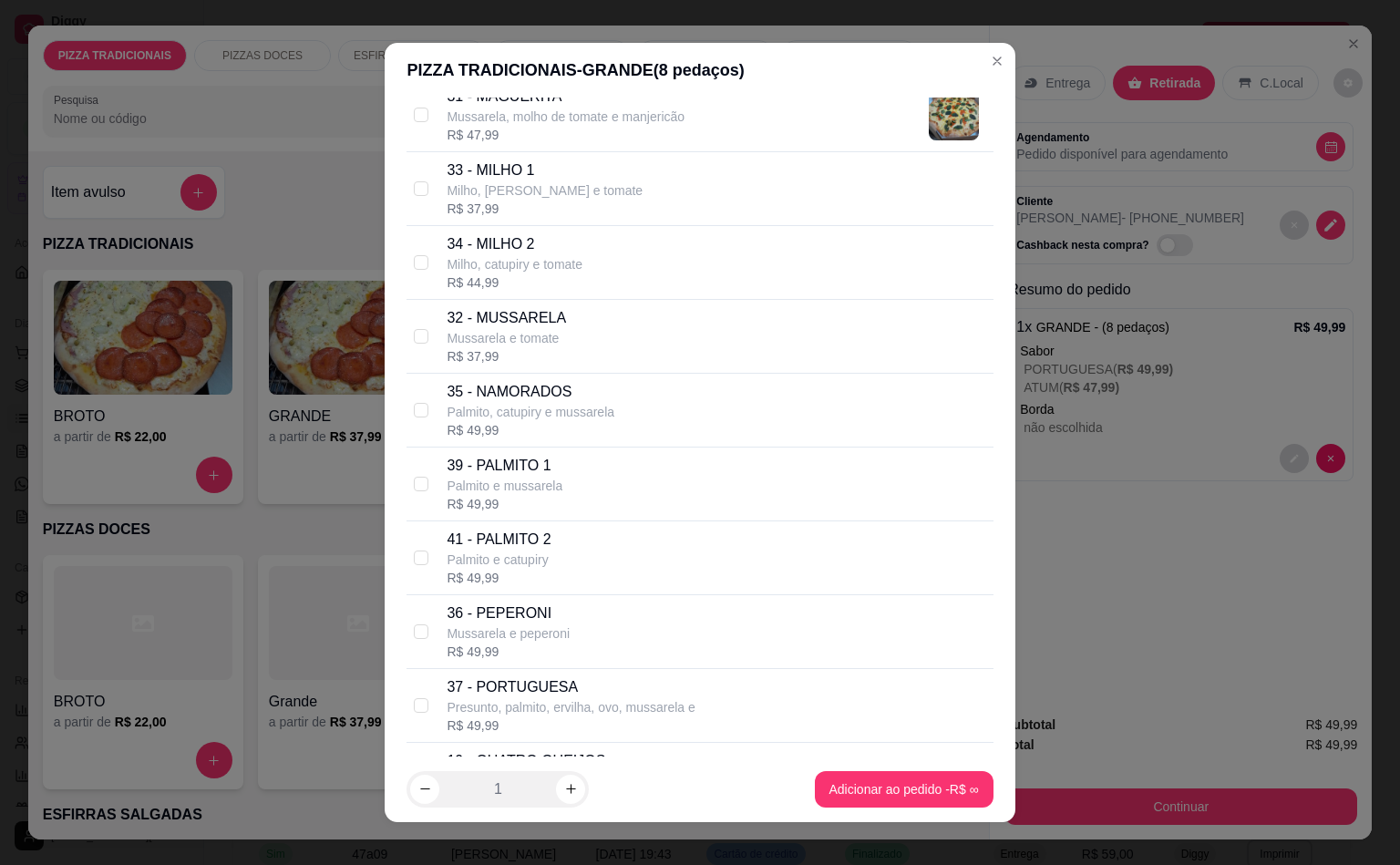
click at [493, 348] on p "Mussarela e tomate" at bounding box center [507, 338] width 119 height 18
checkbox input "true"
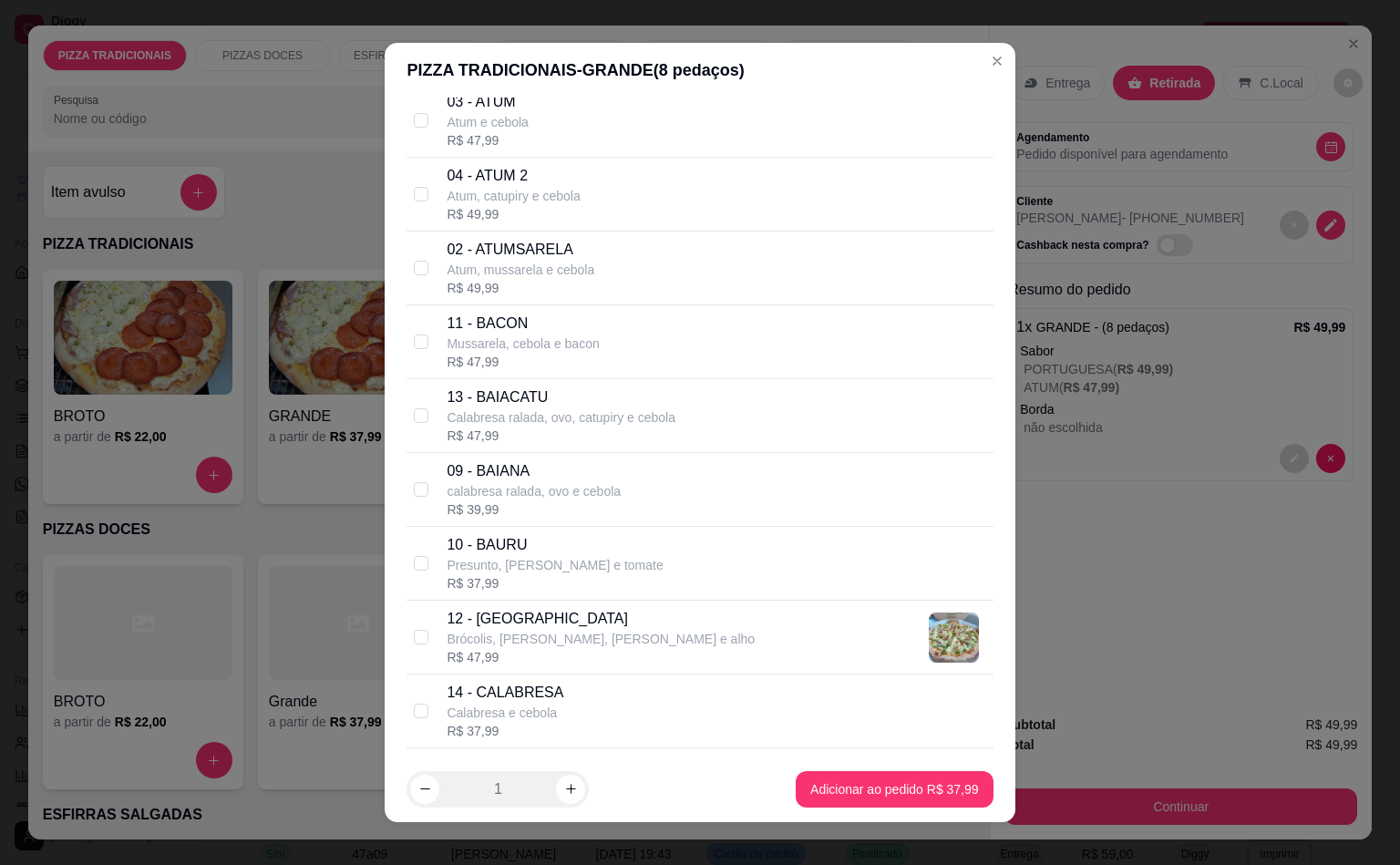
scroll to position [1185, 0]
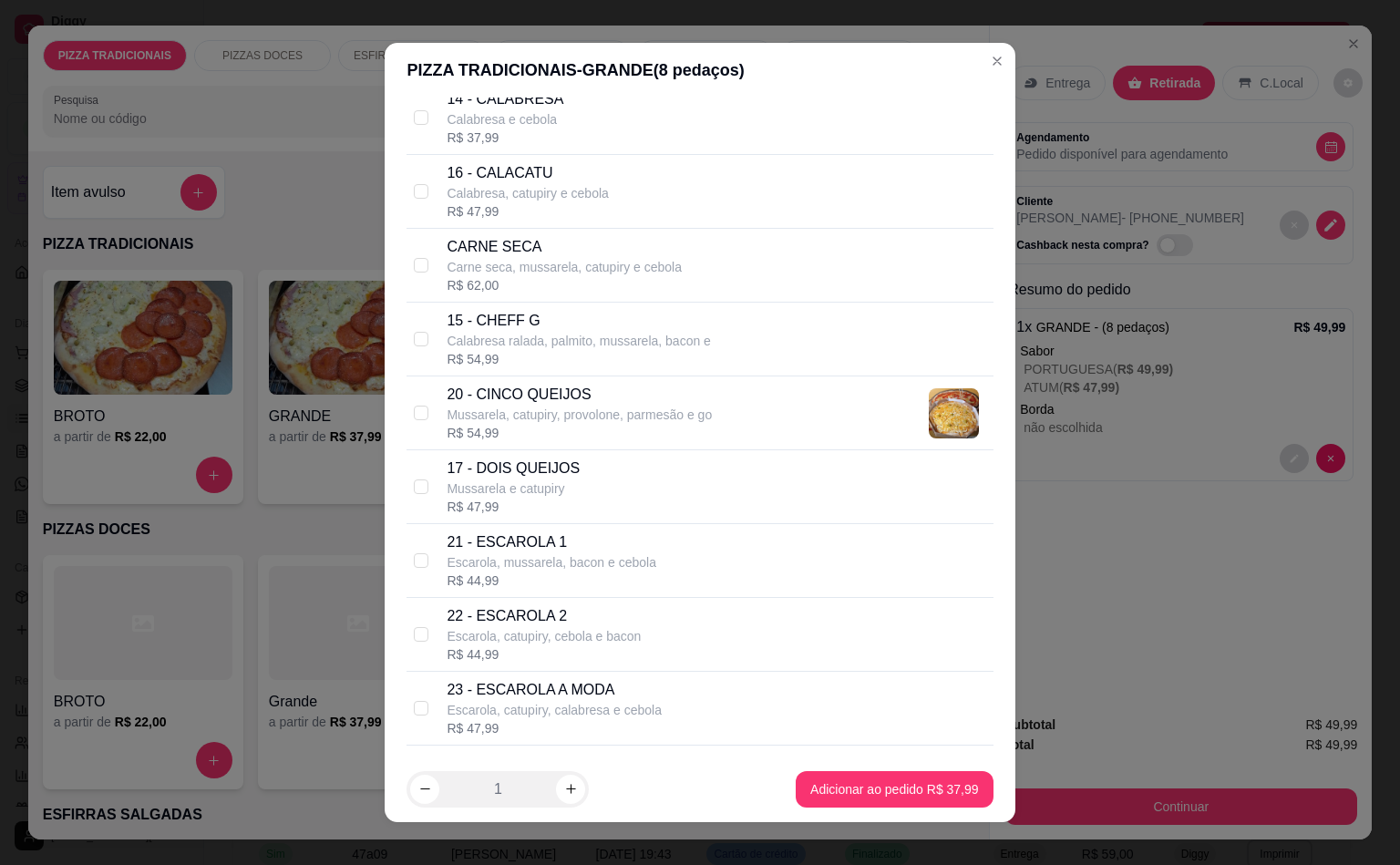
click at [539, 142] on div "R$ 37,99" at bounding box center [505, 137] width 116 height 18
checkbox input "true"
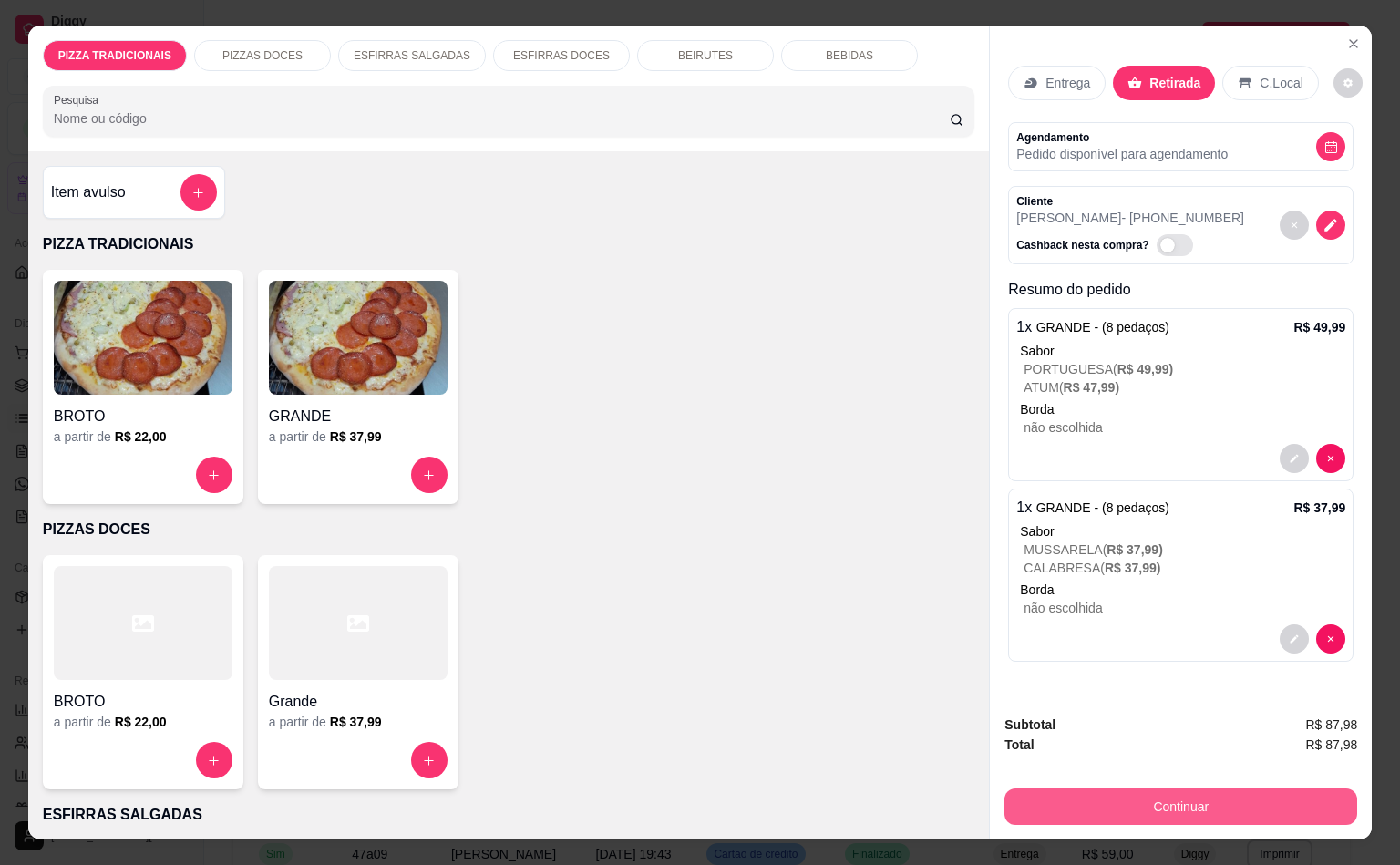
click at [1245, 800] on button "Continuar" at bounding box center [1180, 806] width 353 height 37
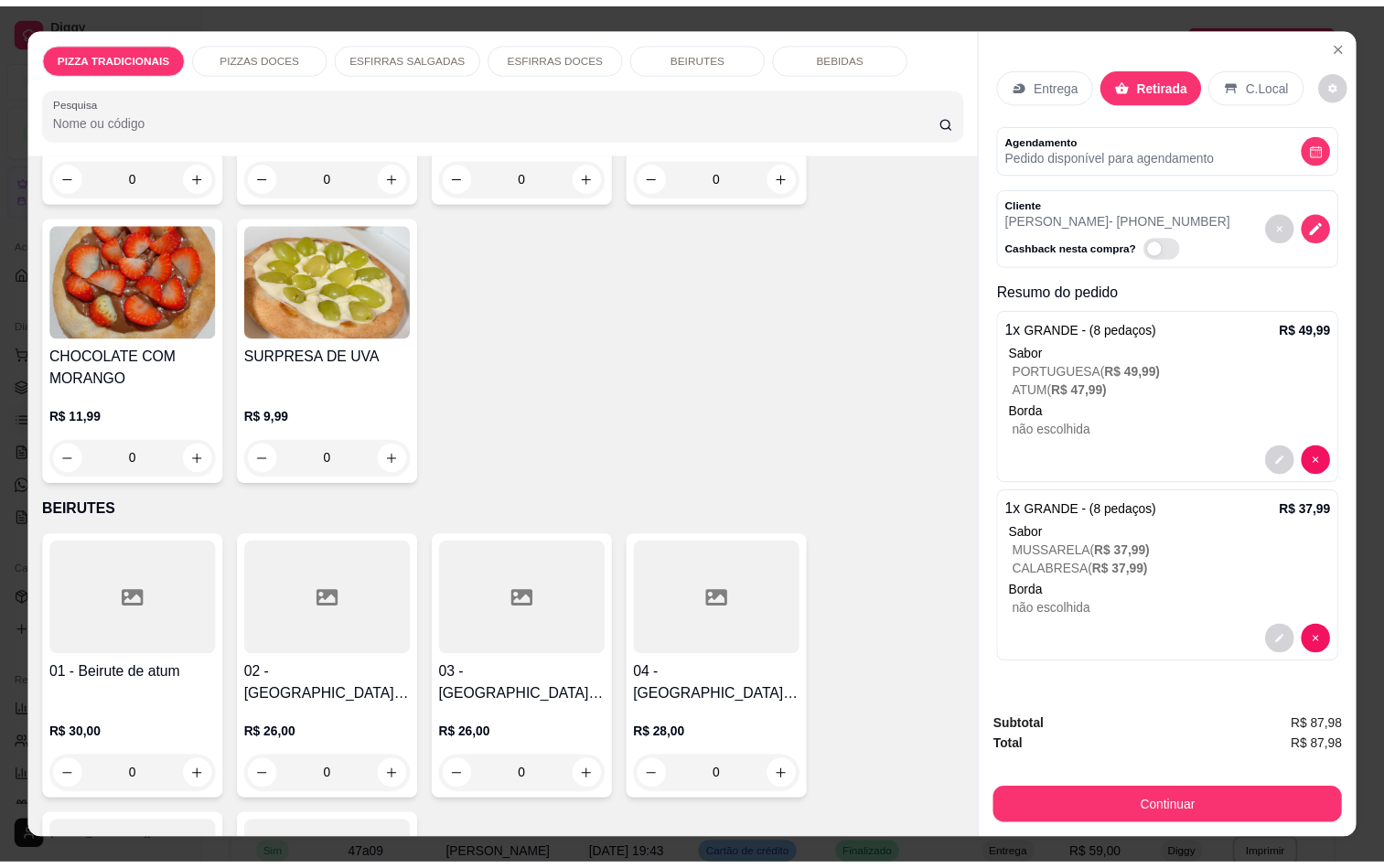
scroll to position [4755, 0]
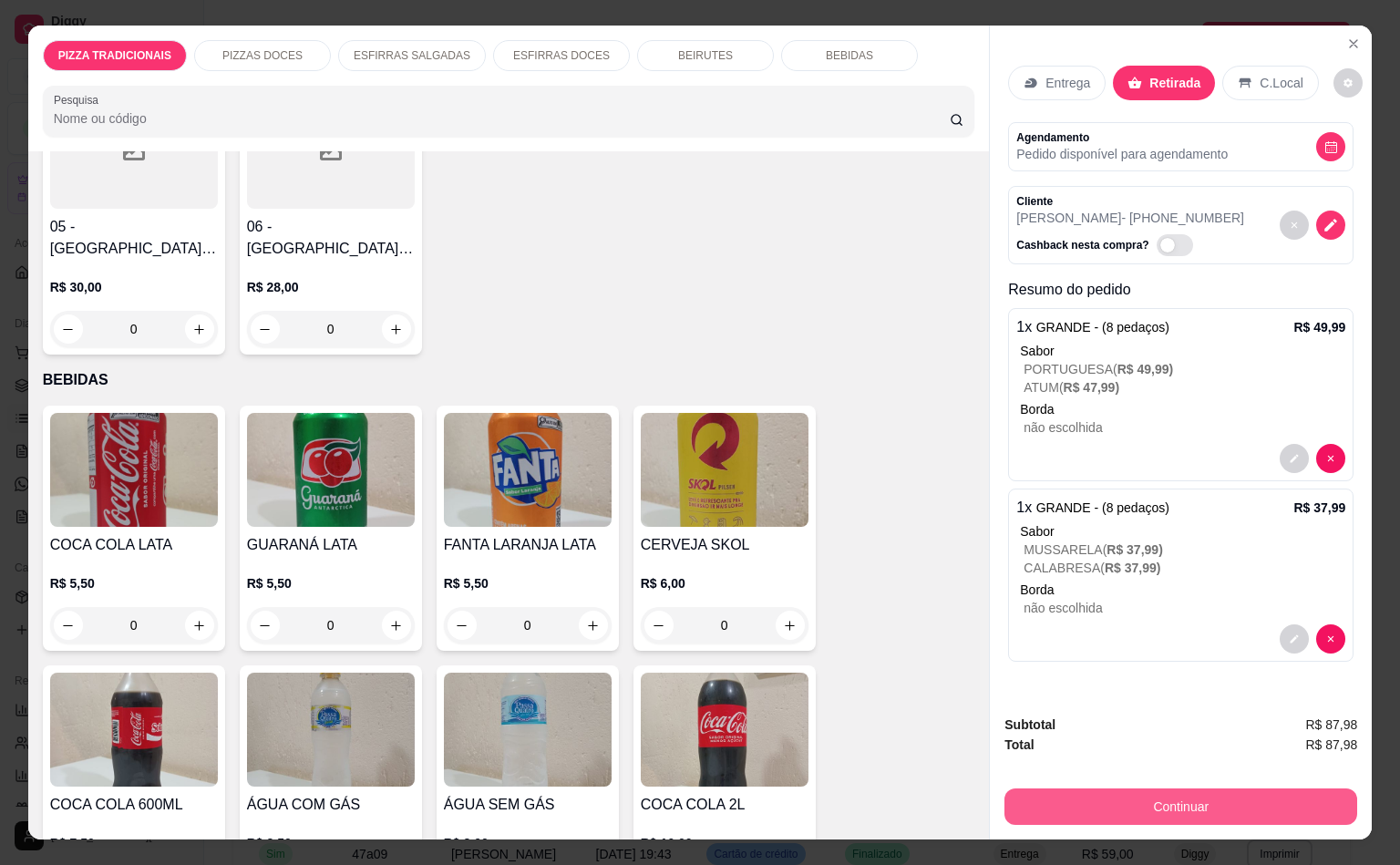
click at [1211, 809] on button "Continuar" at bounding box center [1180, 806] width 353 height 37
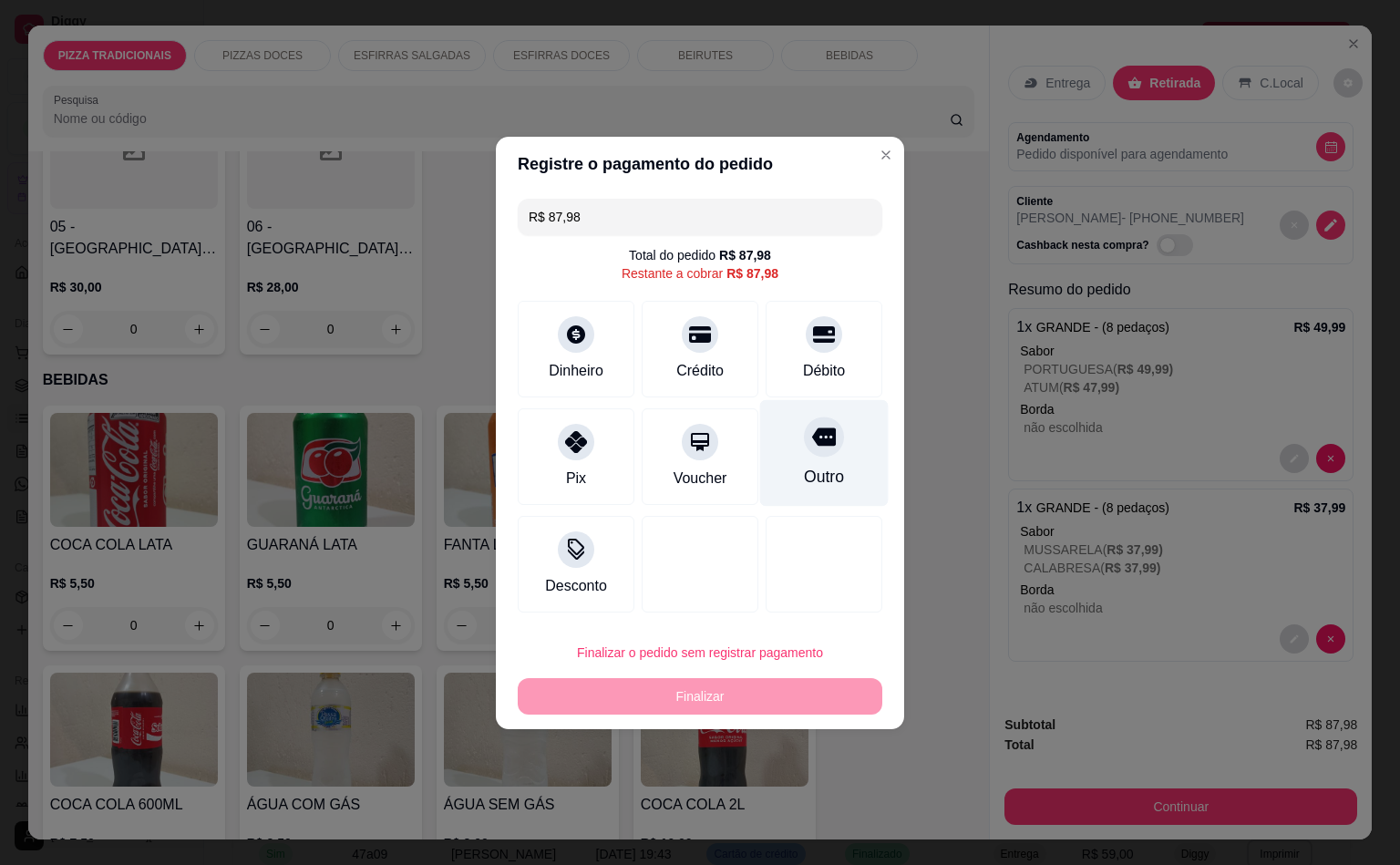
click at [811, 458] on div "Outro" at bounding box center [824, 452] width 128 height 106
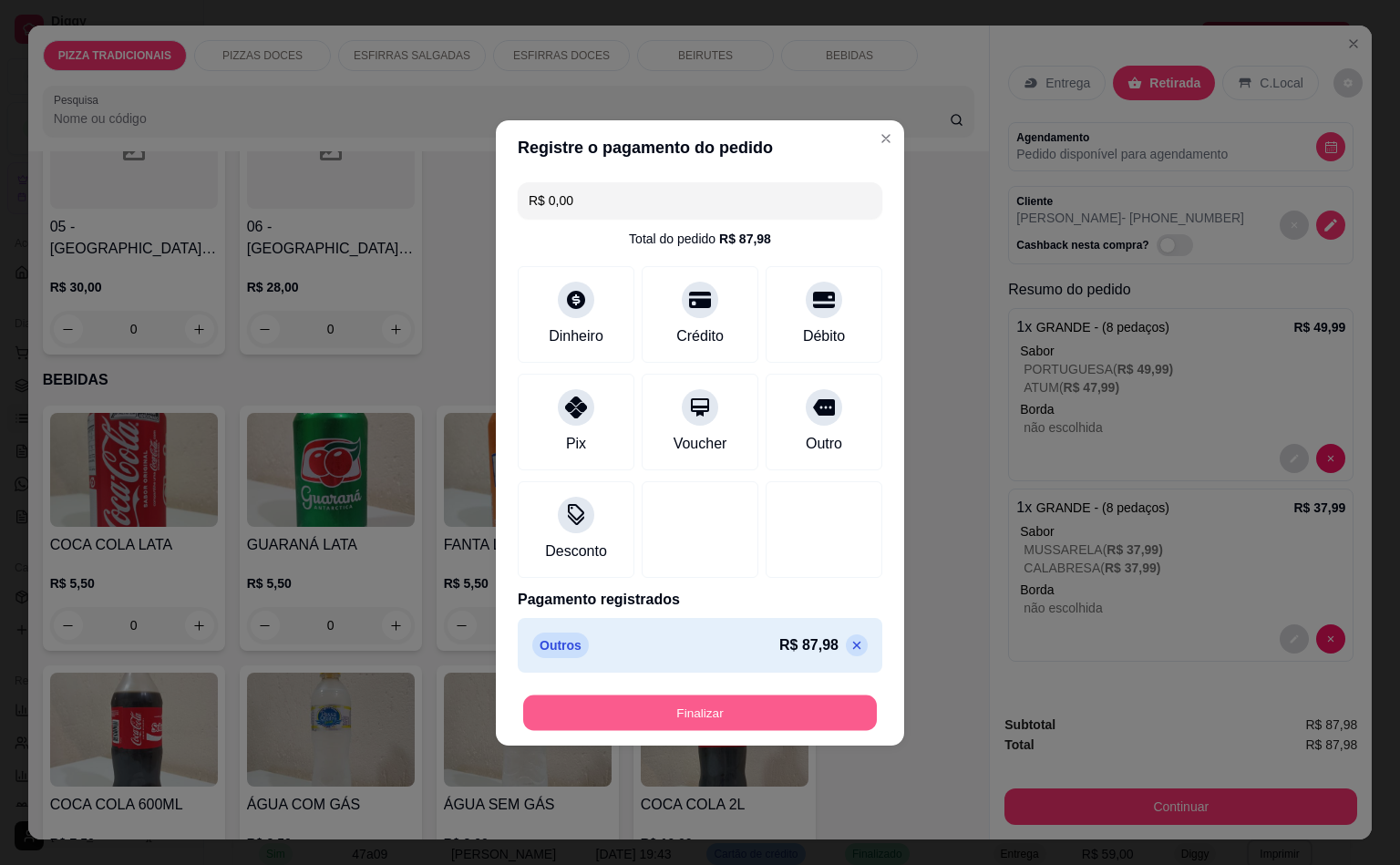
click at [812, 705] on button "Finalizar" at bounding box center [700, 712] width 354 height 36
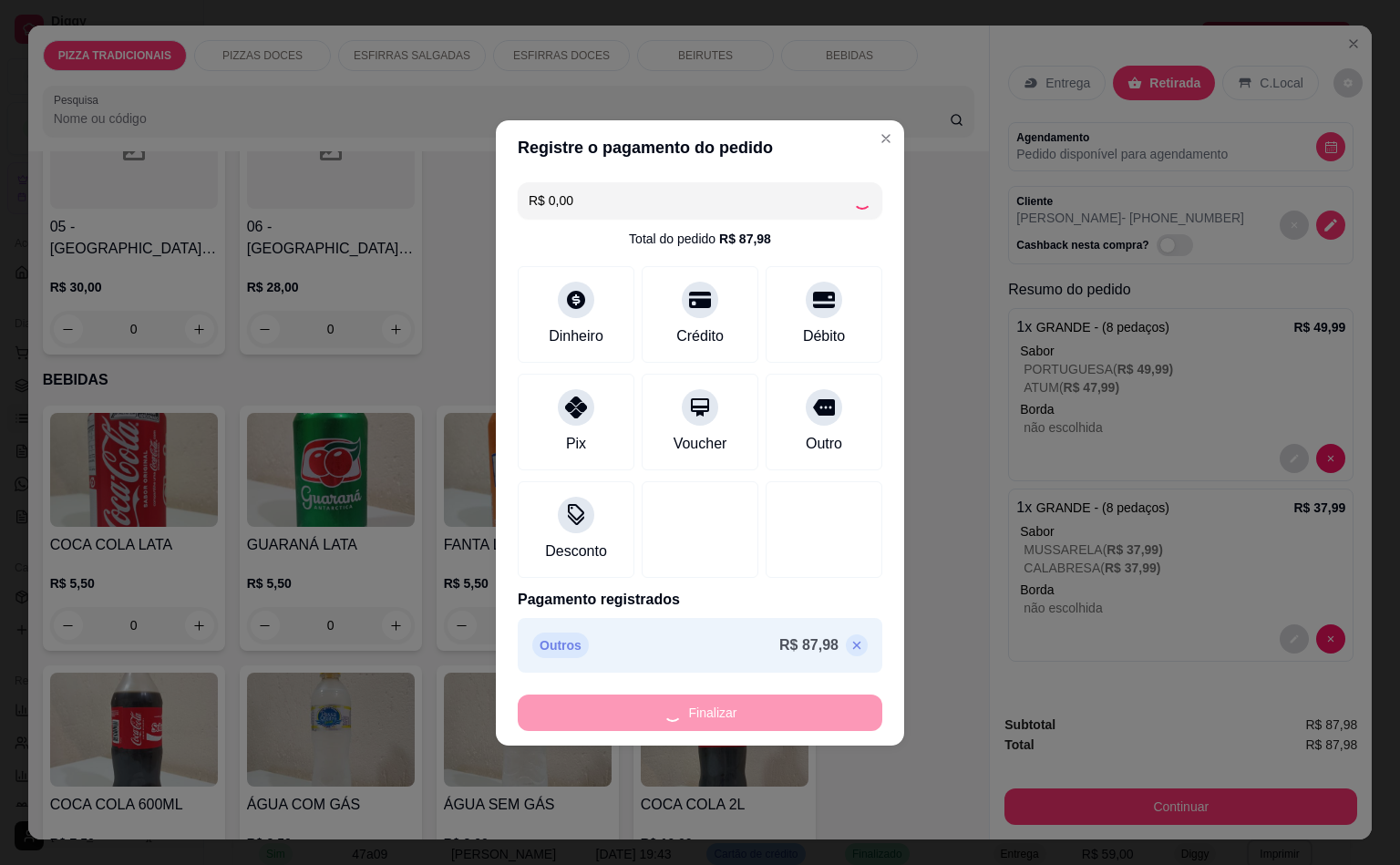
type input "-R$ 87,98"
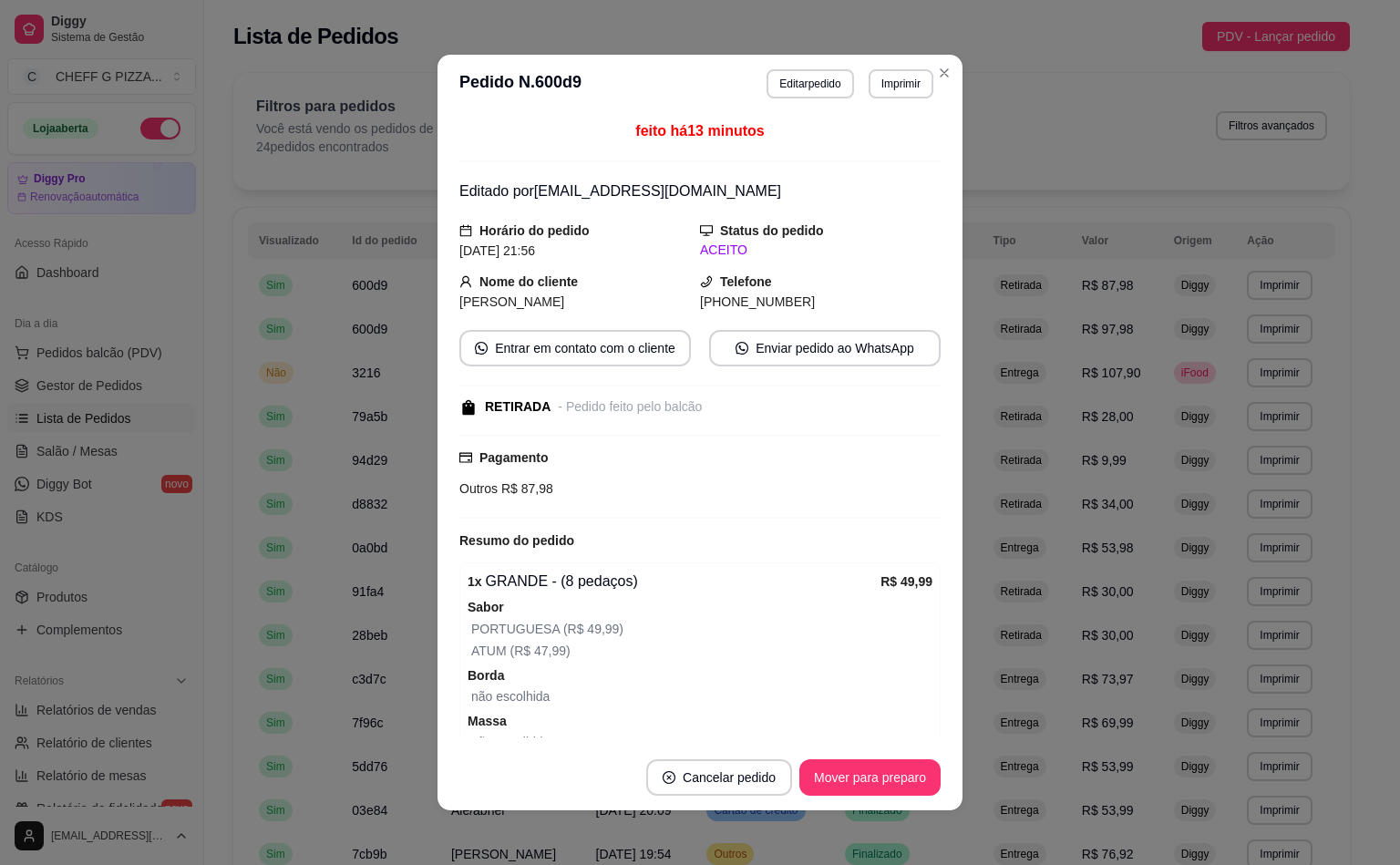
click at [942, 59] on header "**********" at bounding box center [700, 83] width 525 height 59
